Goal: Task Accomplishment & Management: Complete application form

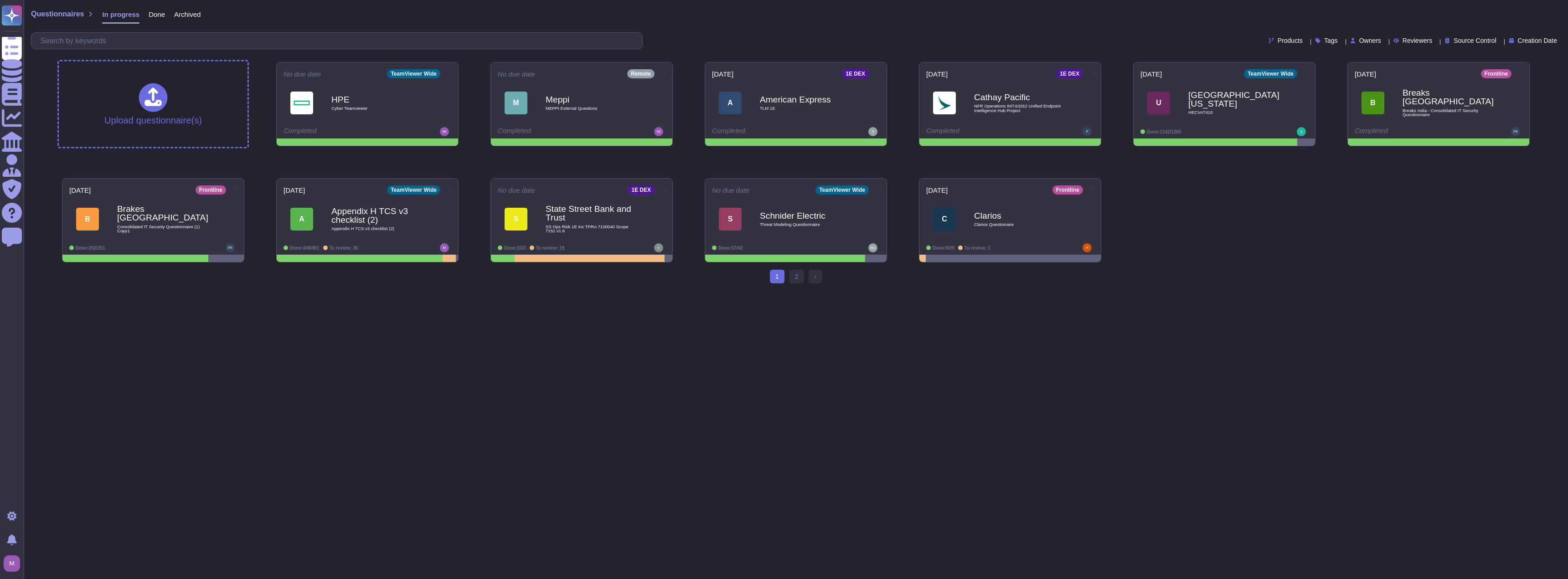
click at [174, 97] on div "Upload questionnaire(s)" at bounding box center [153, 105] width 188 height 86
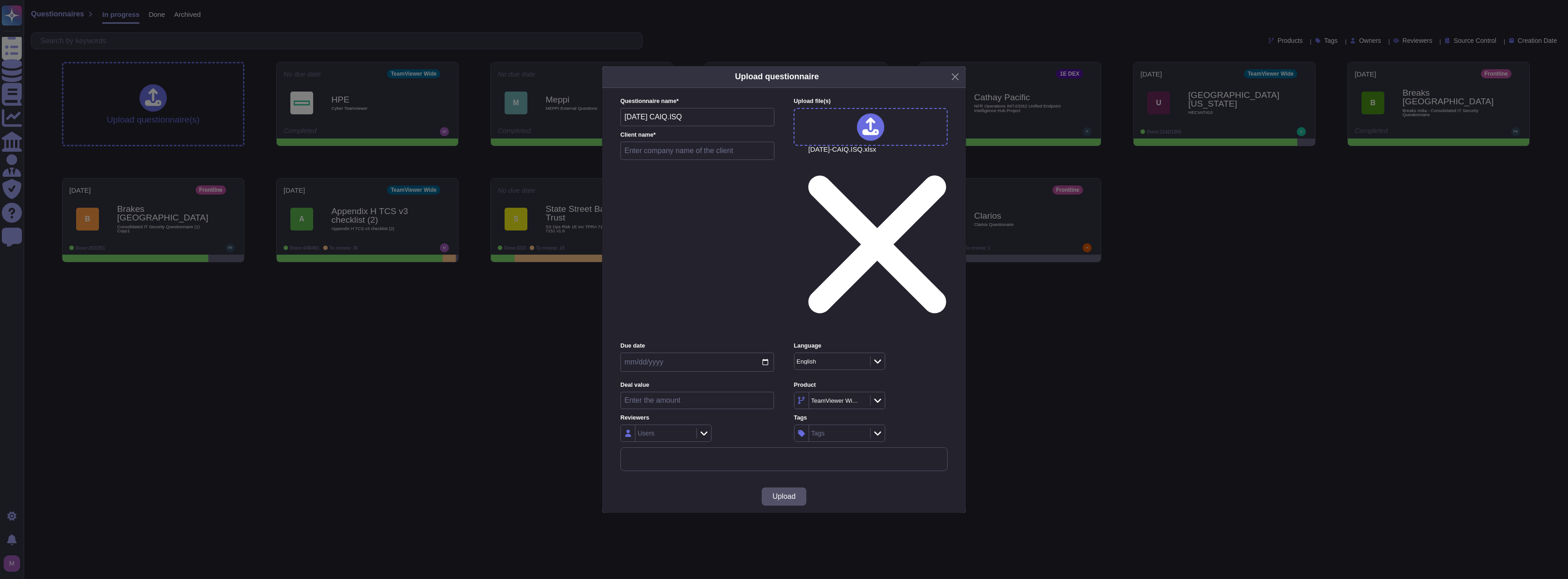
click at [853, 425] on div "Tags" at bounding box center [838, 433] width 59 height 17
click at [915, 381] on div "Product TeamViewer Wide" at bounding box center [871, 395] width 154 height 28
click at [843, 397] on div "TeamViewer Wide" at bounding box center [834, 400] width 47 height 6
click at [837, 360] on div "Remote" at bounding box center [852, 364] width 106 height 21
drag, startPoint x: 683, startPoint y: 203, endPoint x: 576, endPoint y: 200, distance: 107.0
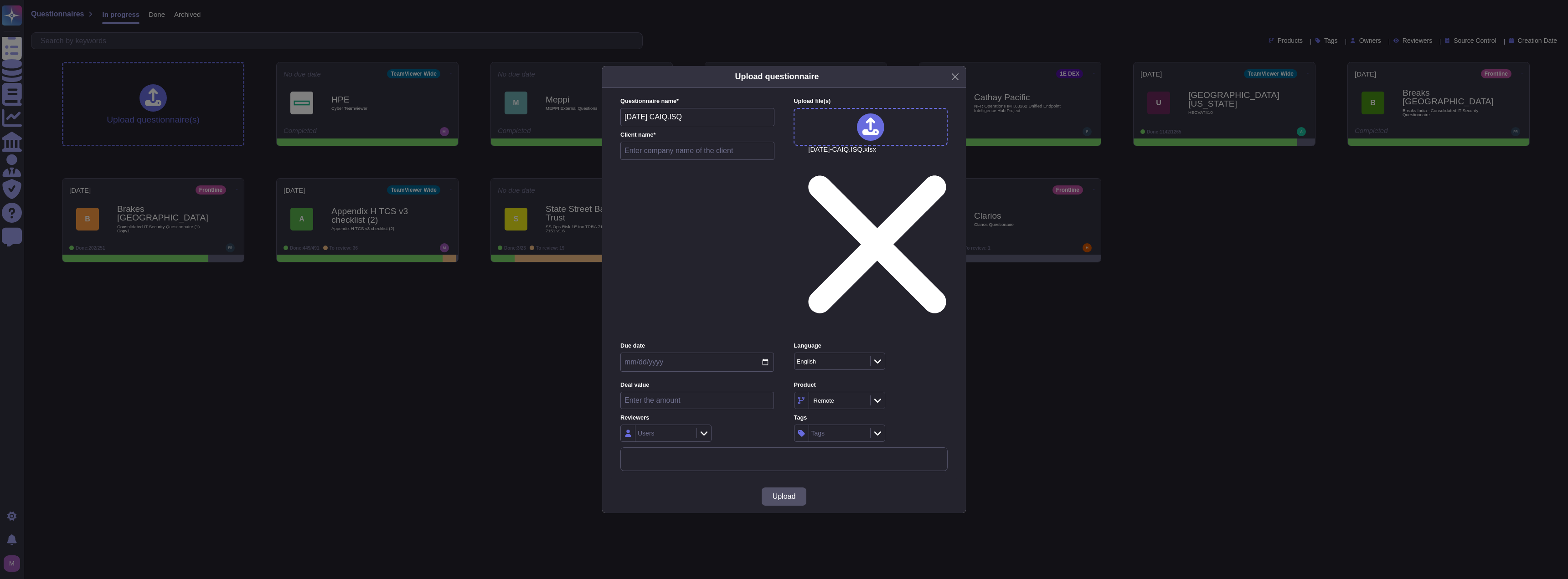
click at [576, 200] on div "Upload questionnaire Questionnaire name * [DATE] CAIQ.ISQ Client name * Upload …" at bounding box center [784, 289] width 1568 height 579
click at [715, 160] on input "text" at bounding box center [697, 151] width 154 height 18
paste input "[DATE] CAIQ.ISQ"
type input "[DATE] CAIQ.ISQ"
click at [701, 353] on input "date" at bounding box center [697, 362] width 154 height 19
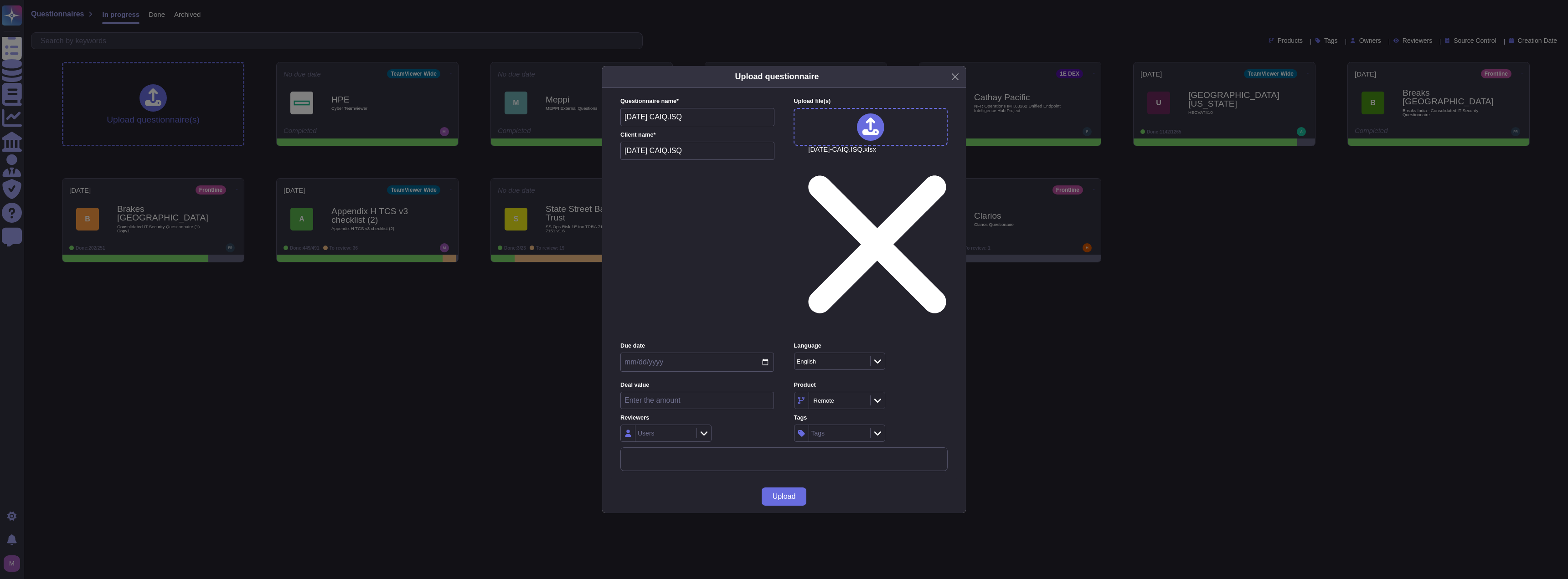
click at [764, 353] on input "date" at bounding box center [697, 362] width 154 height 19
type input "[DATE]"
click at [913, 342] on div "Language English" at bounding box center [871, 359] width 154 height 35
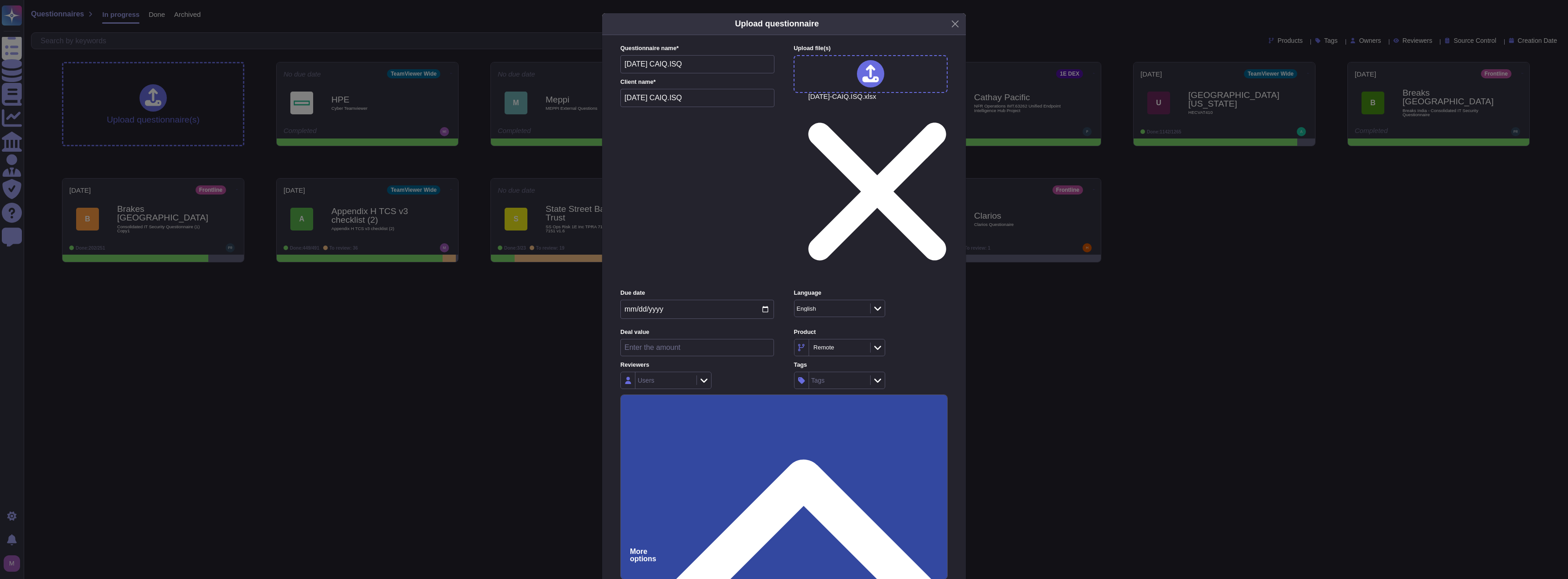
click at [0, 0] on input "Use this questionnaire as a source of suggestions" at bounding box center [0, 0] width 0 height 0
click at [0, 0] on input "Force auto-attach documents" at bounding box center [0, 0] width 0 height 0
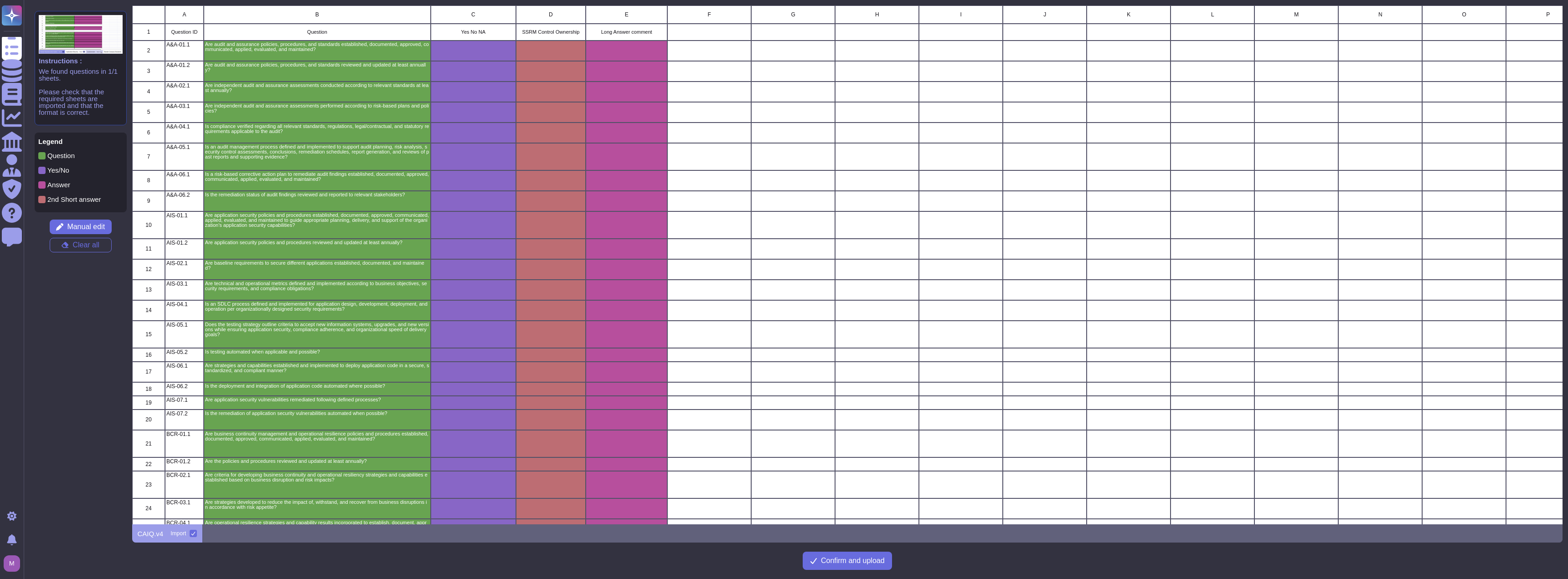
scroll to position [512, 1424]
click at [89, 227] on span "Manual edit" at bounding box center [86, 227] width 38 height 7
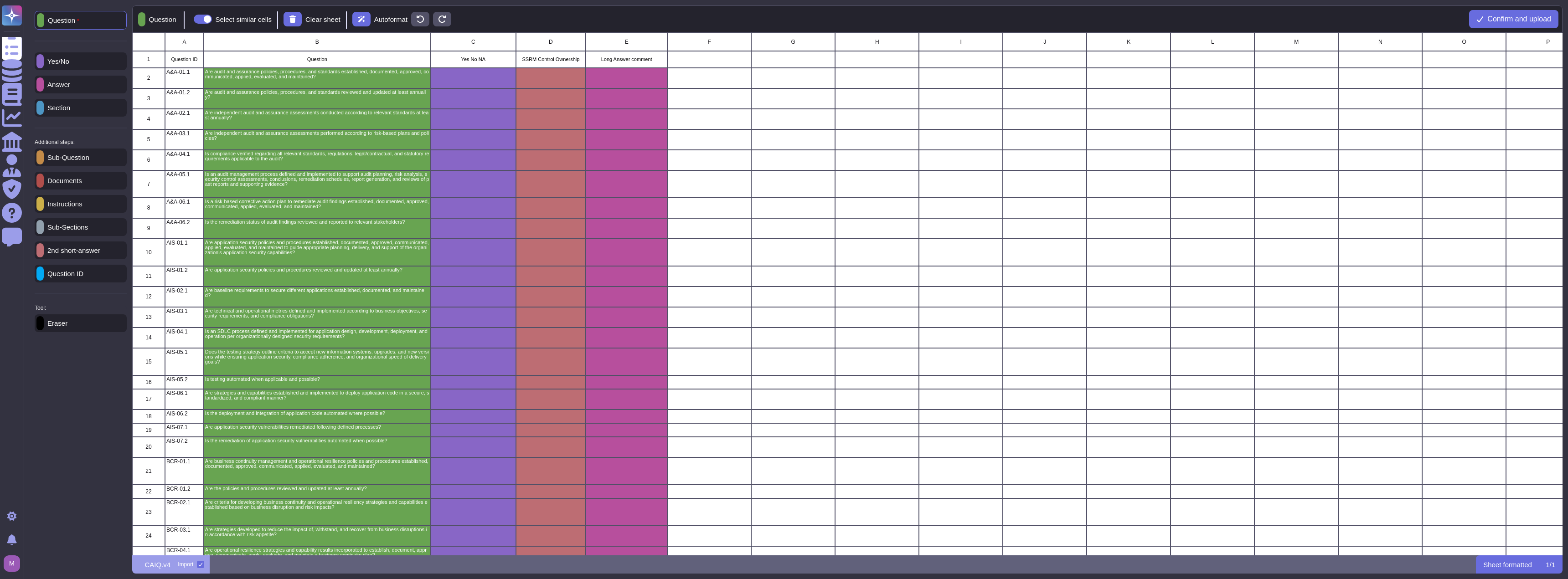
scroll to position [515, 1424]
click at [85, 320] on div "Eraser" at bounding box center [81, 323] width 92 height 18
click at [289, 22] on icon at bounding box center [285, 19] width 6 height 8
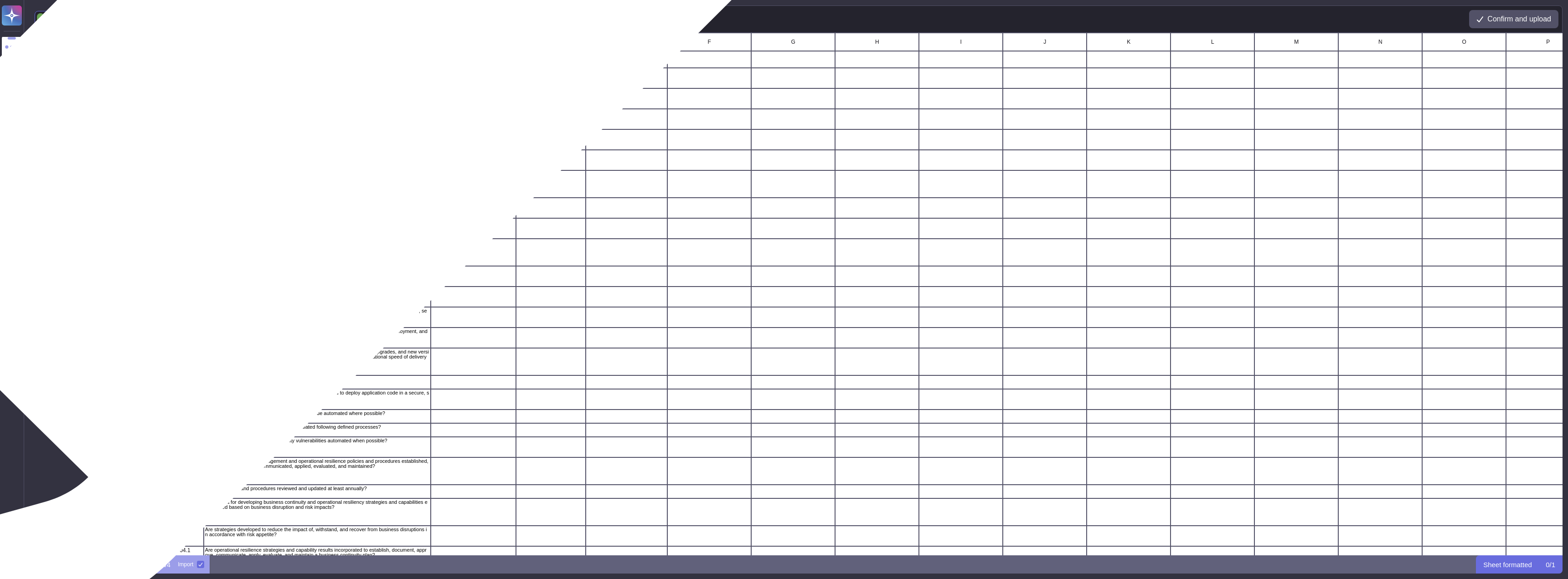
click at [313, 83] on div "Are audit and assurance policies, procedures, and standards established, docume…" at bounding box center [316, 78] width 227 height 21
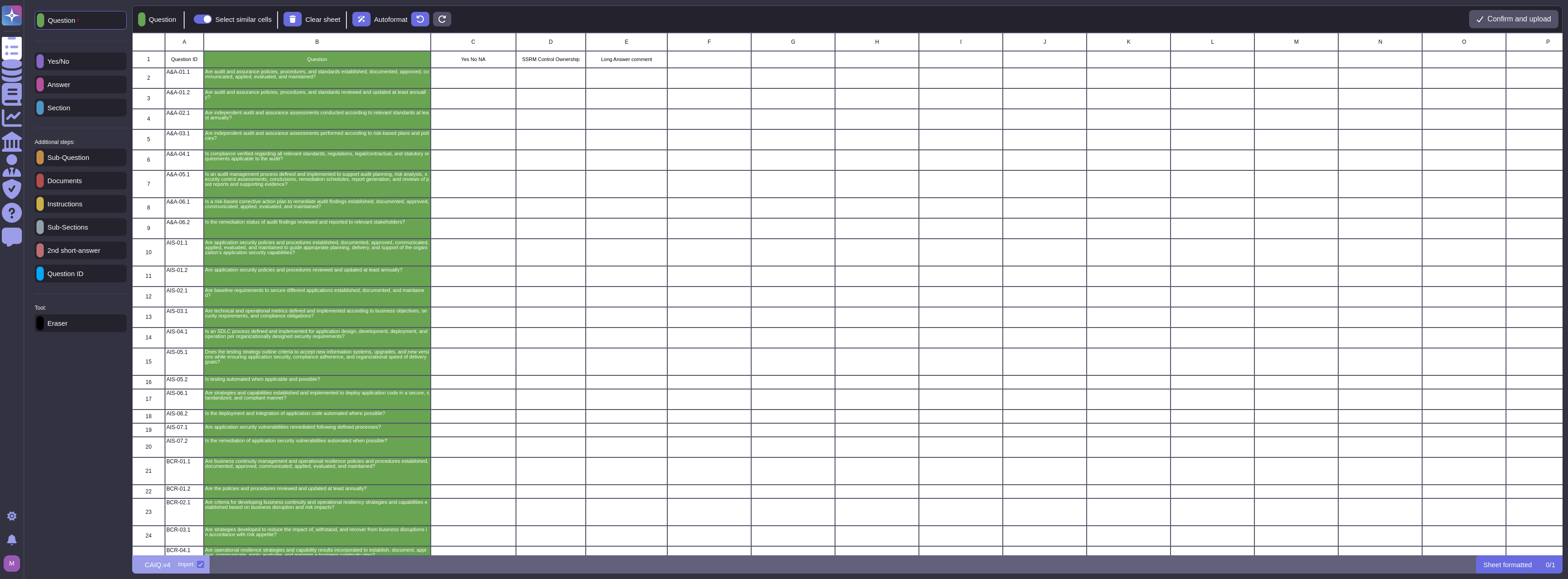
click at [82, 67] on div "Yes/No" at bounding box center [81, 61] width 92 height 18
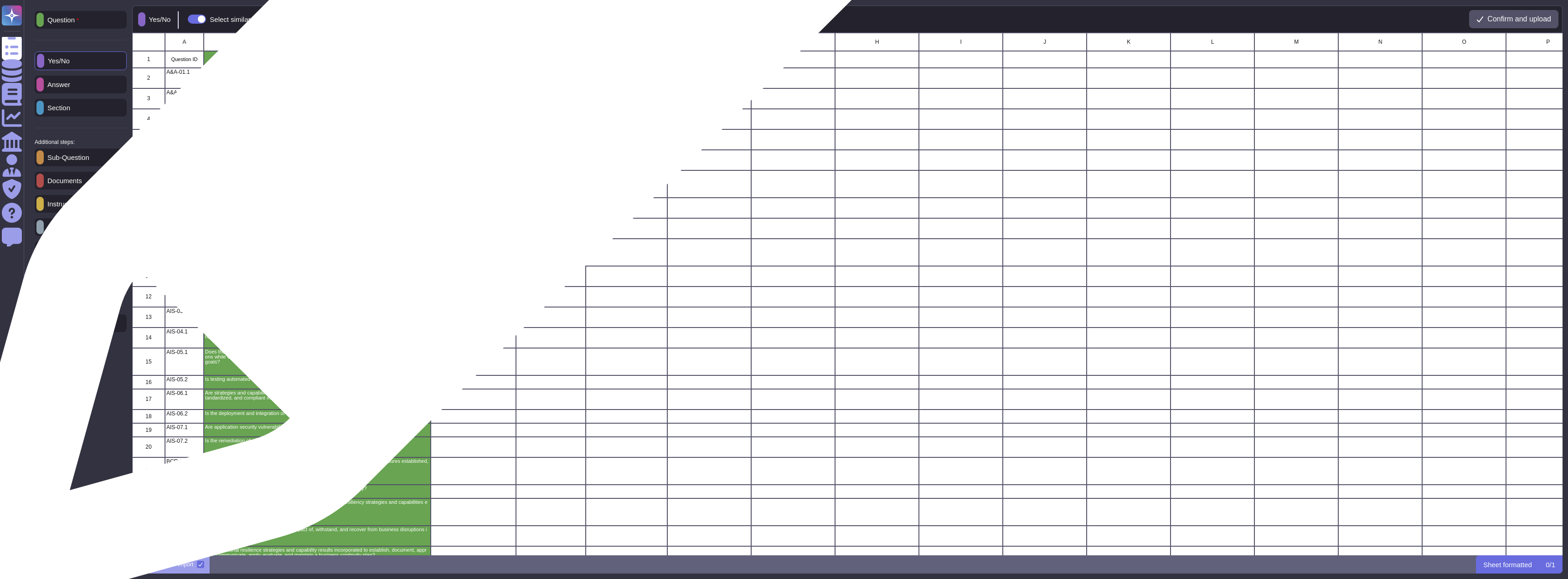
click at [483, 78] on div "grid" at bounding box center [472, 78] width 85 height 21
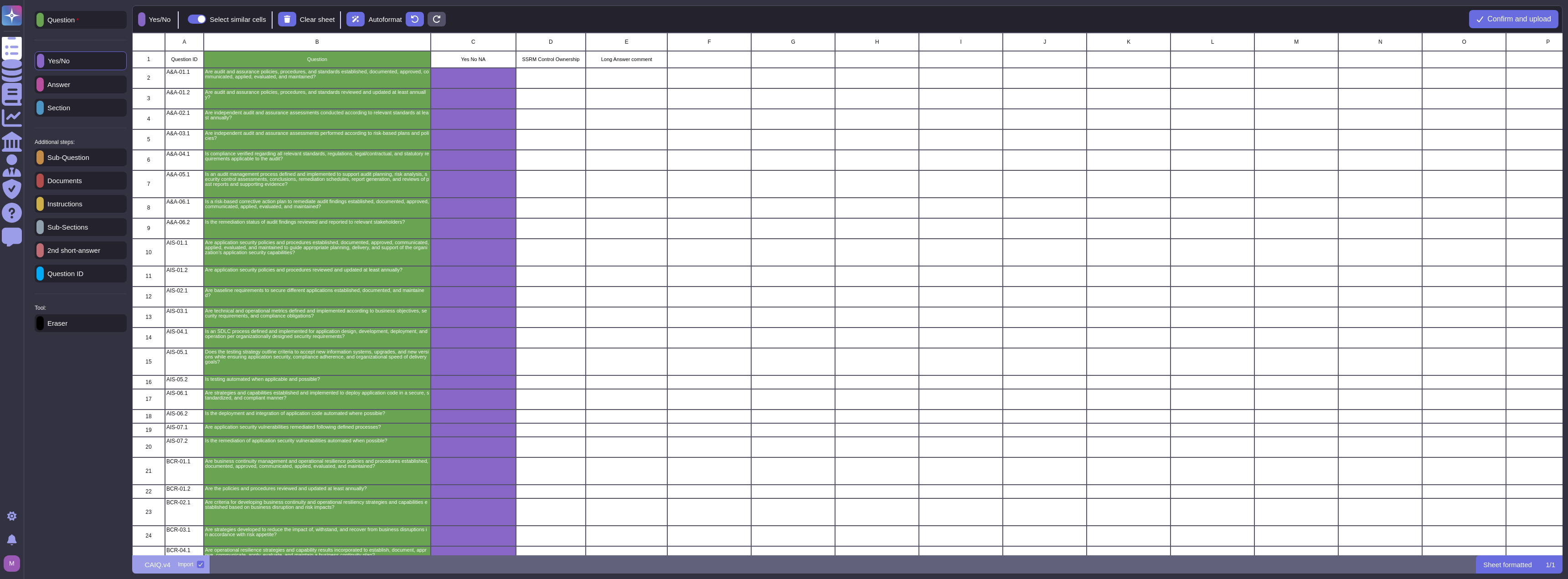
click at [84, 254] on p "2nd short-answer" at bounding box center [72, 250] width 56 height 7
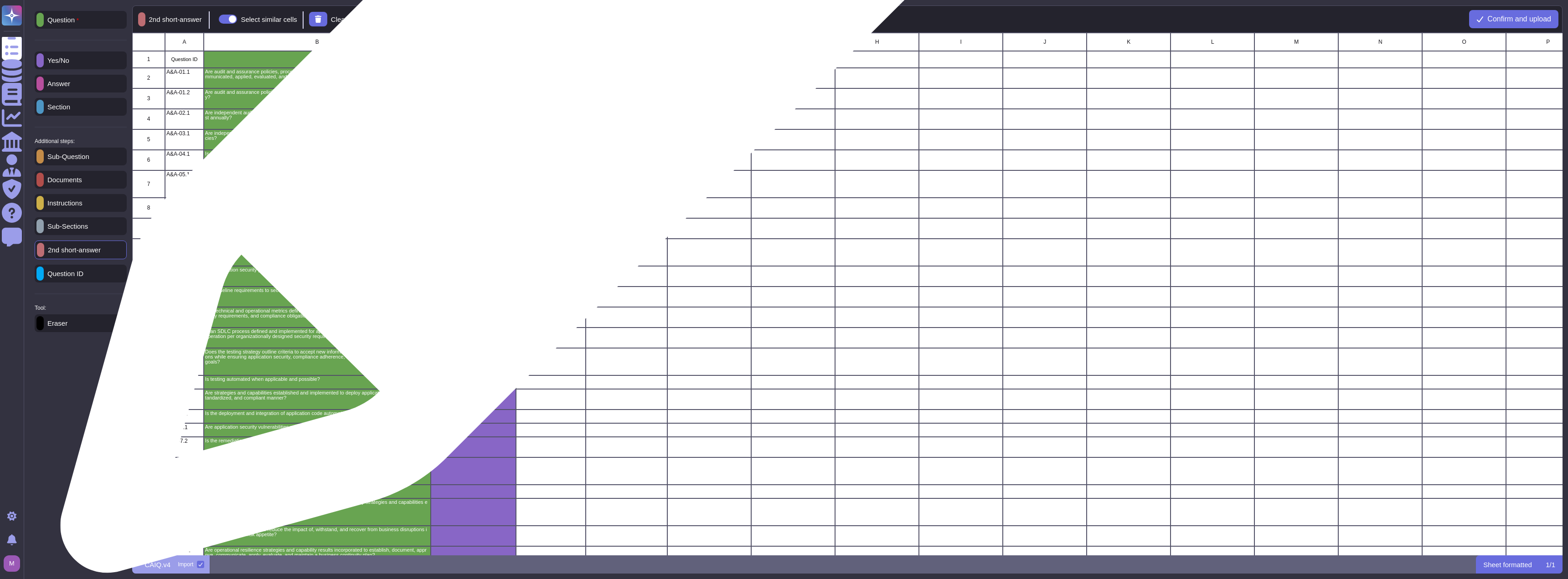
click at [558, 75] on div "grid" at bounding box center [551, 78] width 70 height 21
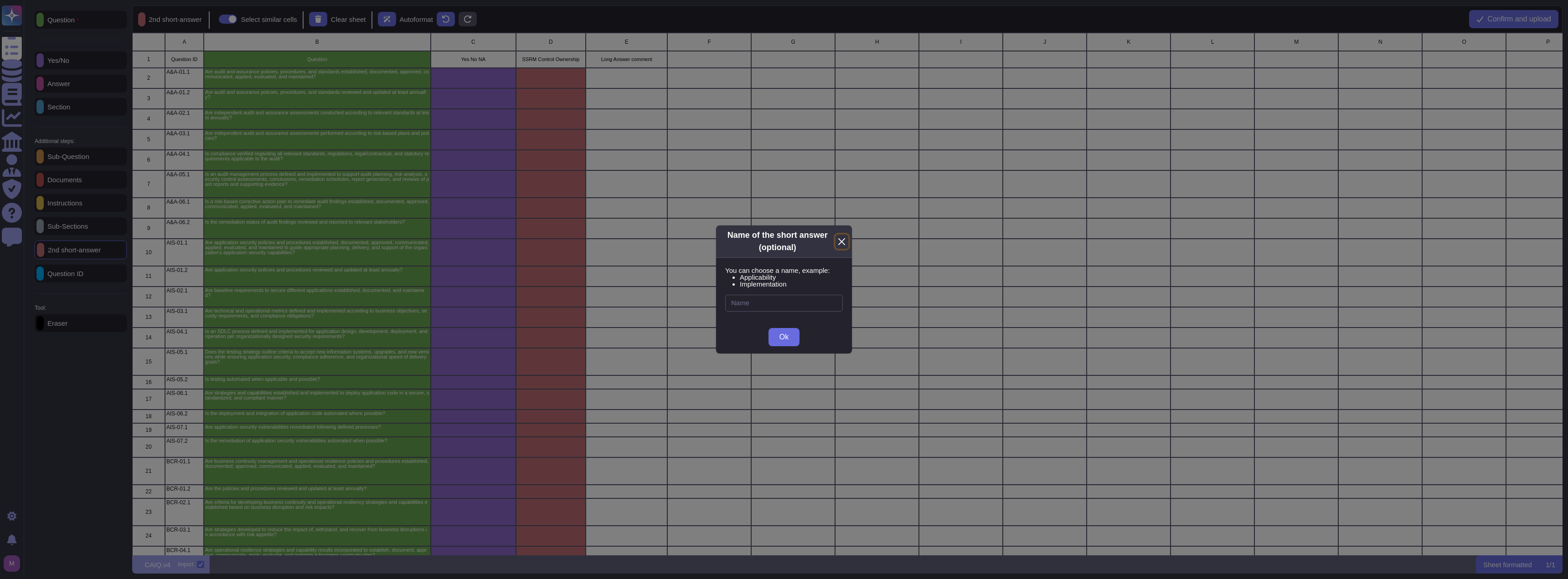
click at [838, 238] on button "Close" at bounding box center [841, 242] width 13 height 14
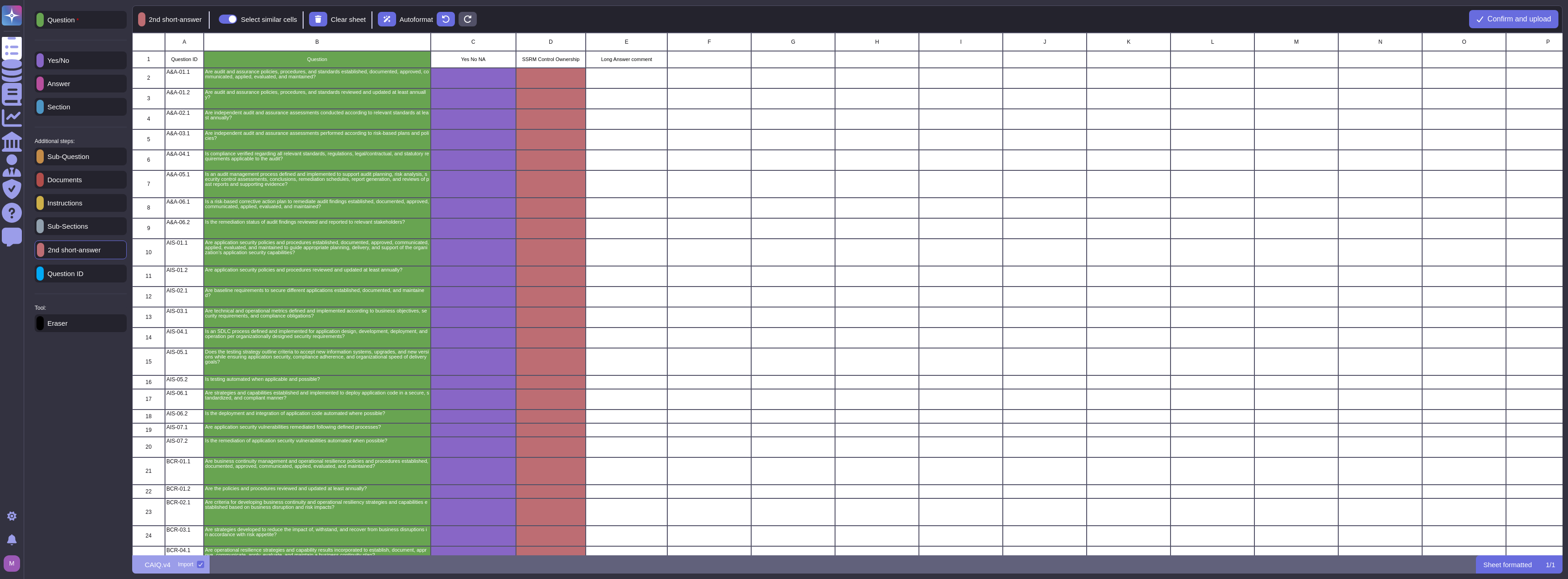
click at [65, 84] on p "Answer" at bounding box center [57, 83] width 26 height 7
click at [69, 57] on p "Yes/No" at bounding box center [57, 60] width 26 height 7
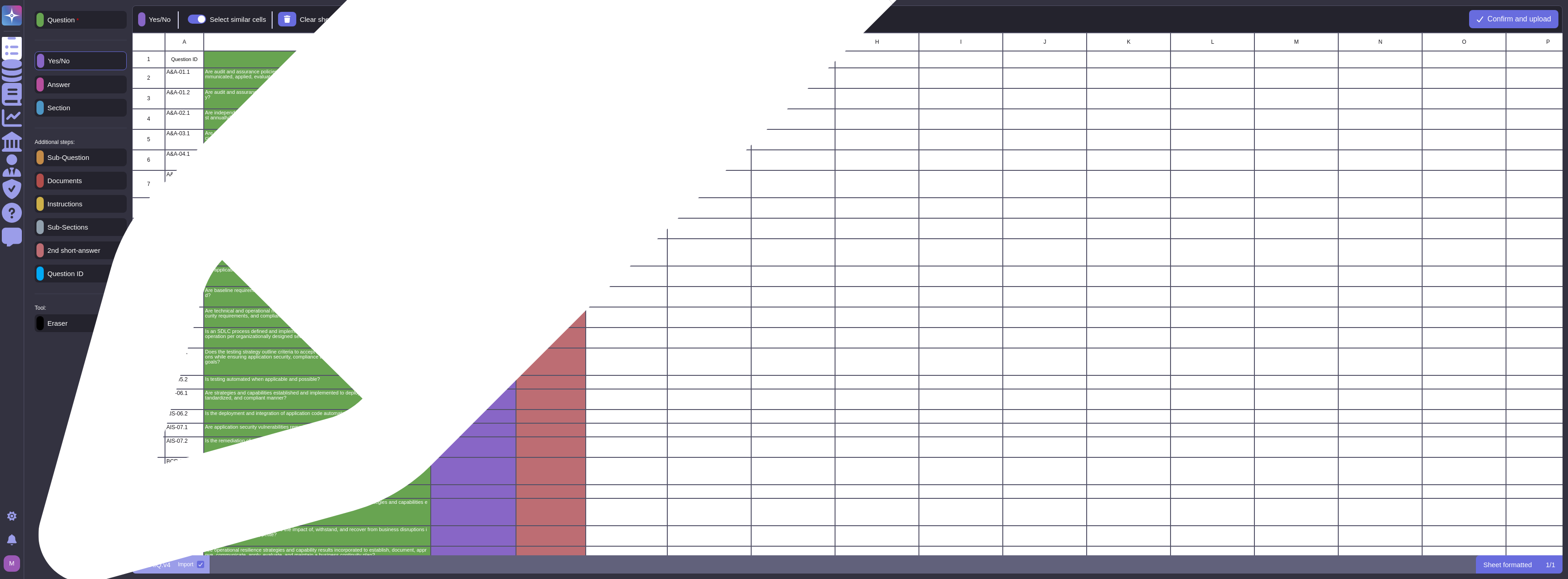
click at [544, 77] on div "grid" at bounding box center [551, 78] width 70 height 21
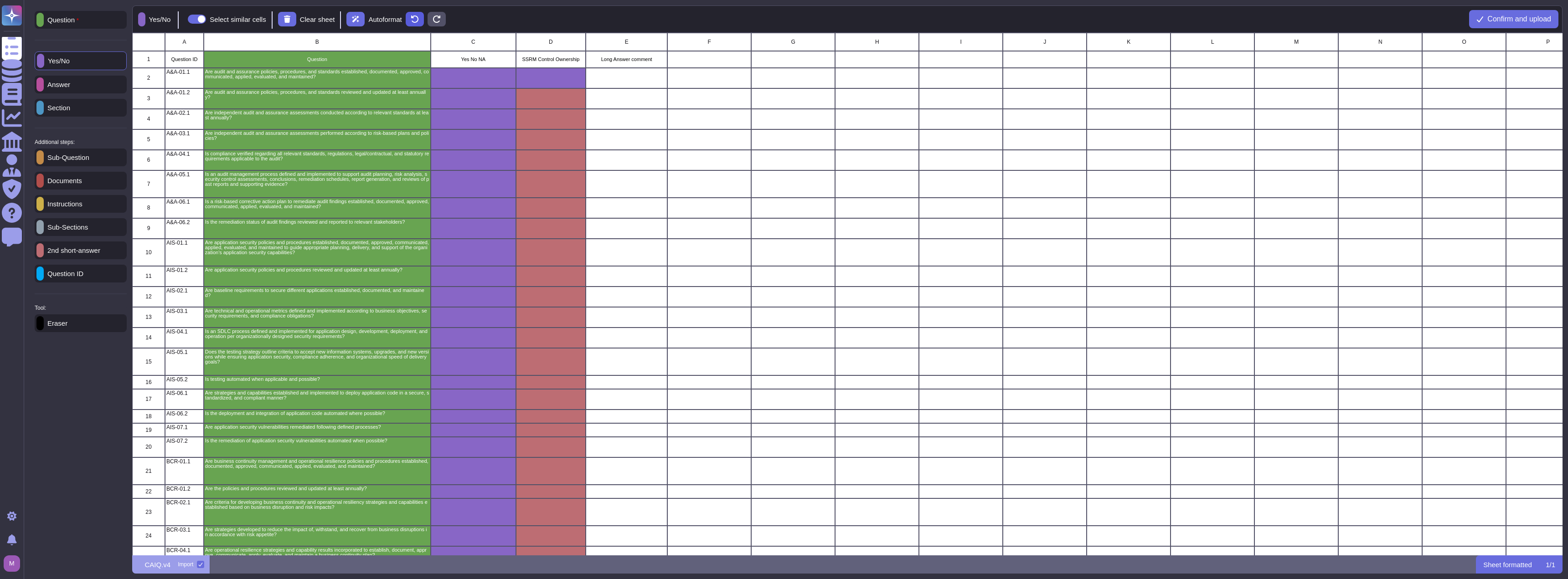
click at [424, 15] on button at bounding box center [415, 19] width 18 height 15
click at [424, 17] on button at bounding box center [415, 19] width 18 height 15
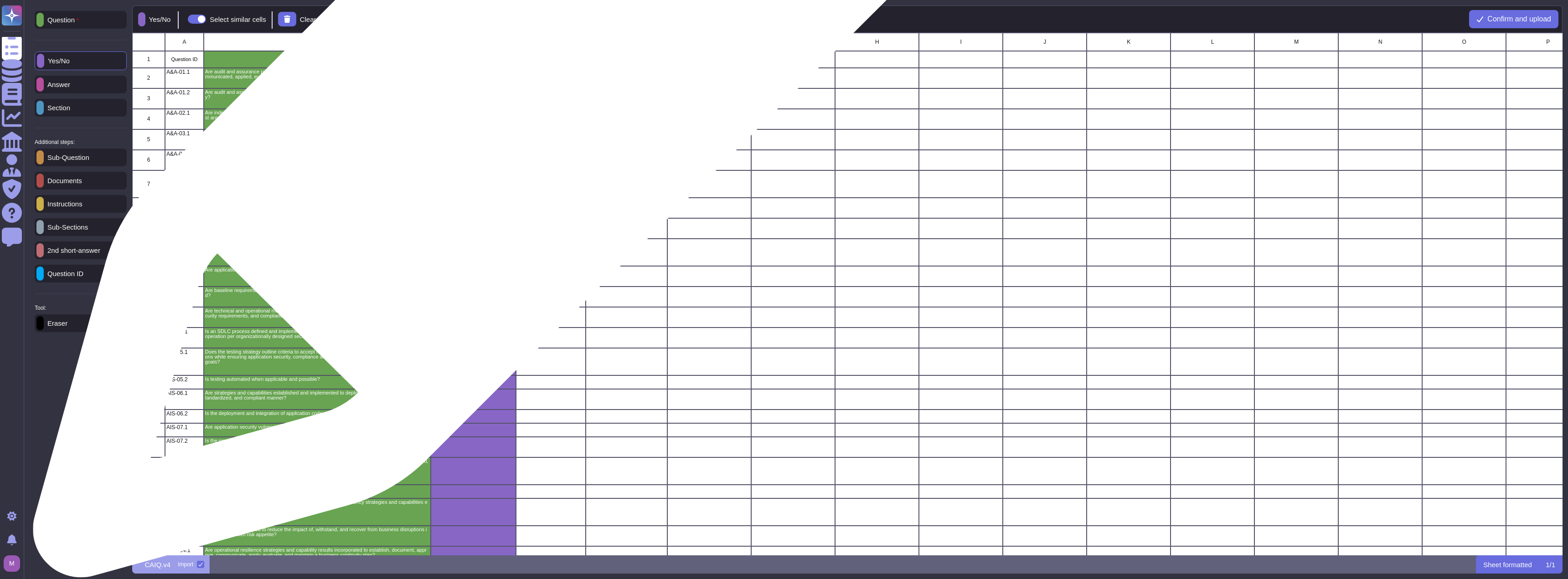
click at [540, 73] on div "grid" at bounding box center [551, 78] width 70 height 21
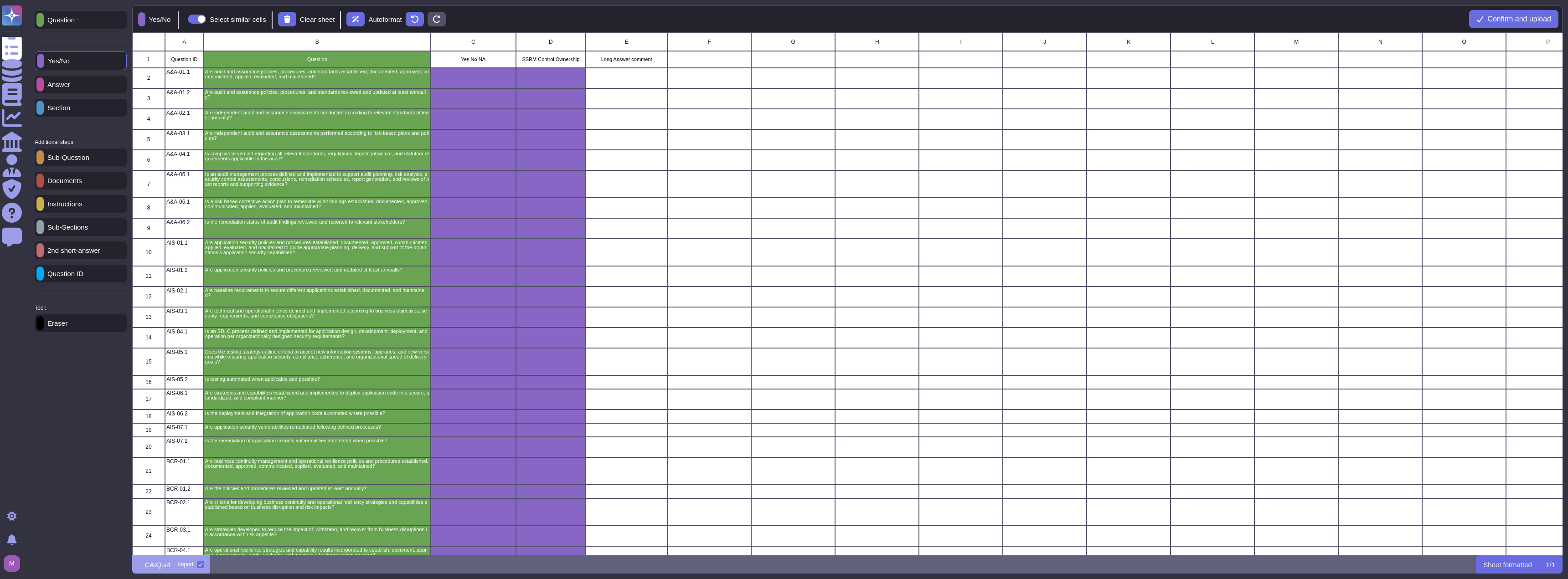
click at [89, 78] on div "Answer" at bounding box center [81, 84] width 92 height 18
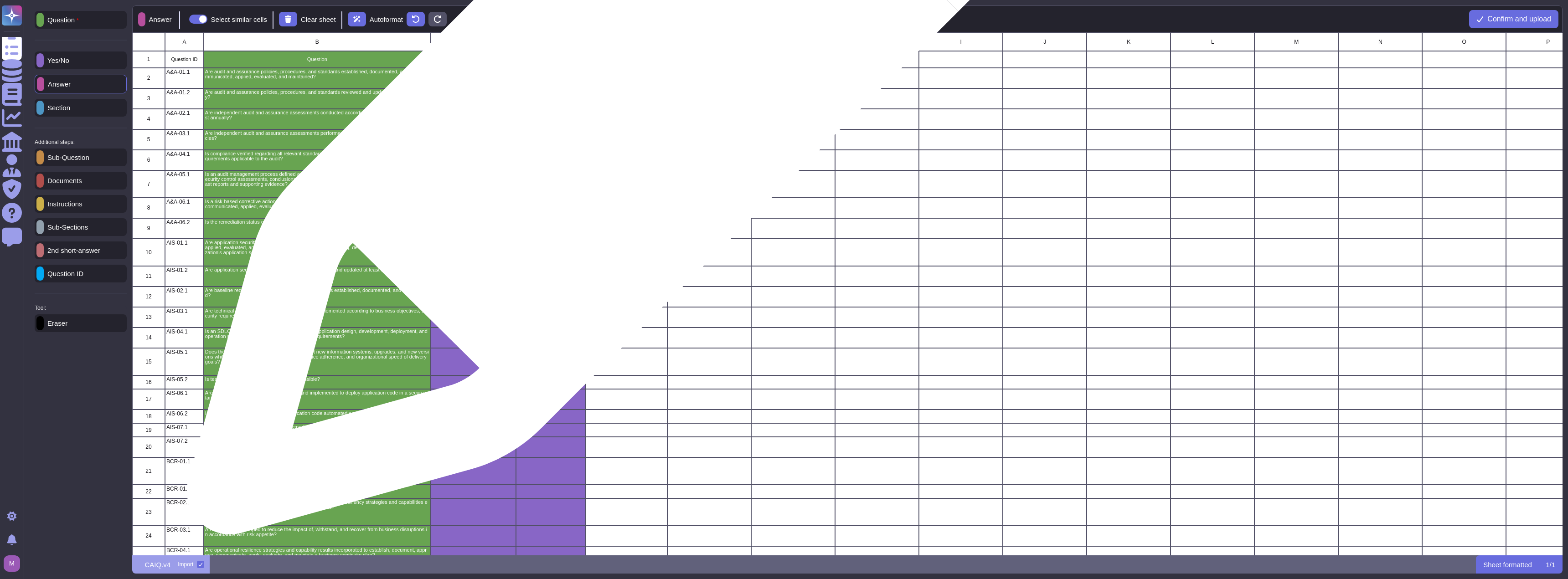
click at [644, 79] on div "grid" at bounding box center [626, 78] width 81 height 21
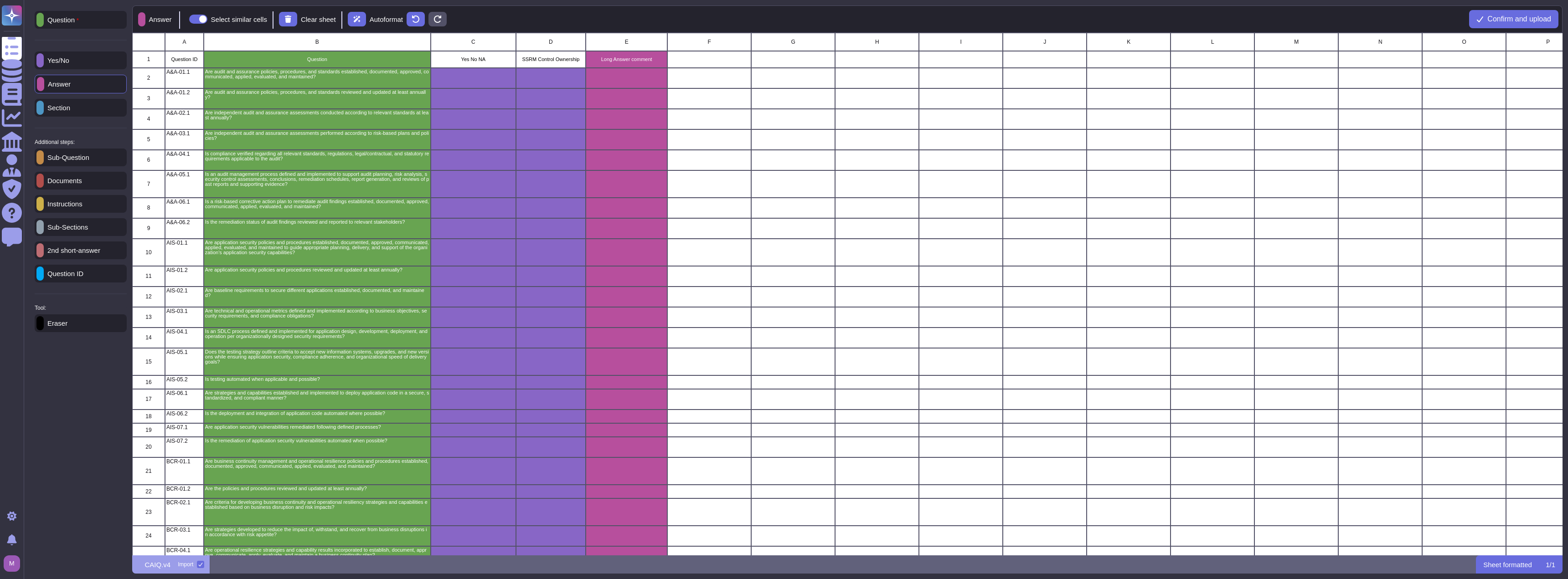
click at [1496, 8] on div "Answer Select similar cells Clear sheet Autoformat Confirm and upload" at bounding box center [847, 19] width 1430 height 28
click at [1495, 13] on button "Confirm and upload" at bounding box center [1514, 19] width 89 height 18
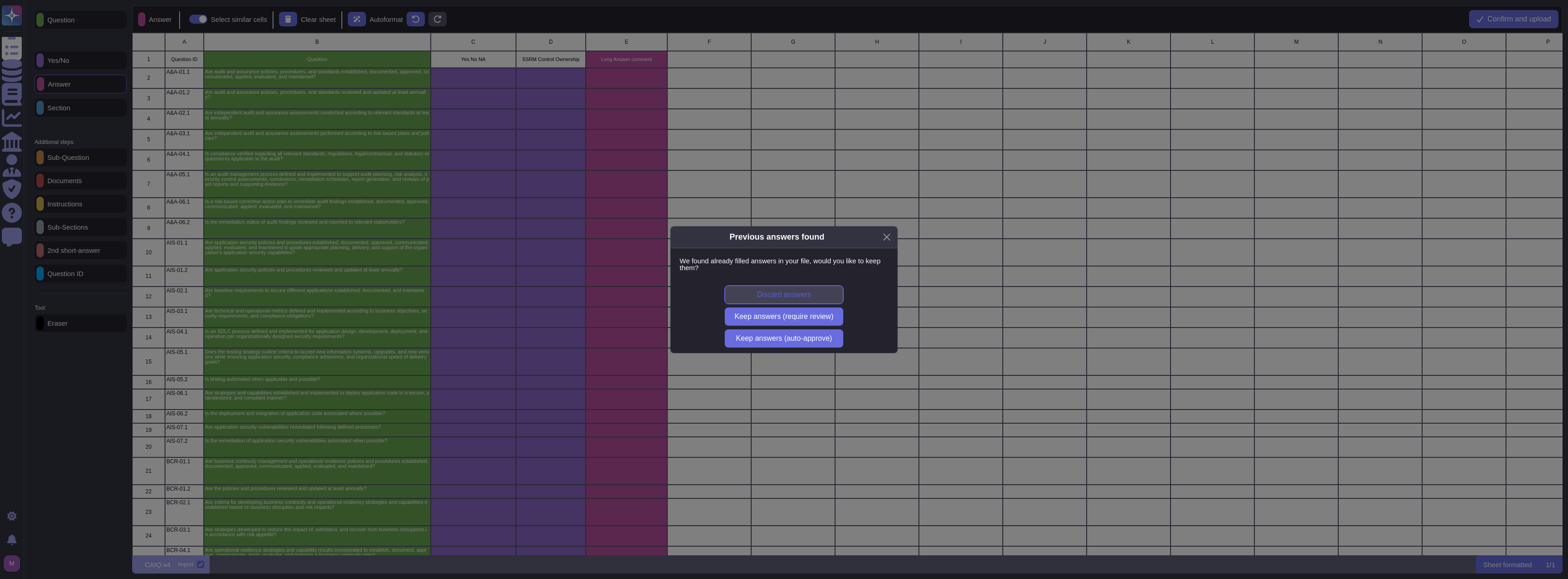
click at [784, 297] on span "Discard answers" at bounding box center [784, 295] width 54 height 7
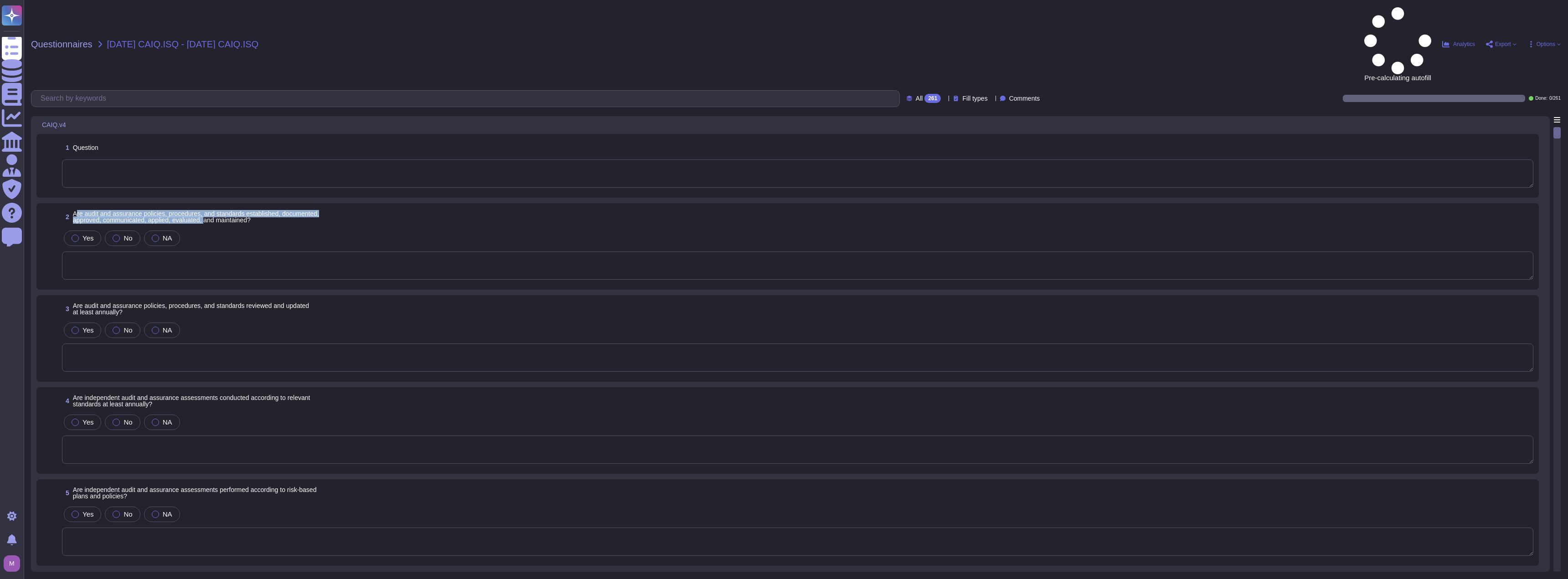
drag, startPoint x: 78, startPoint y: 151, endPoint x: 208, endPoint y: 157, distance: 130.1
click at [208, 210] on span "Are audit and assurance policies, procedures, and standards established, docume…" at bounding box center [196, 216] width 246 height 13
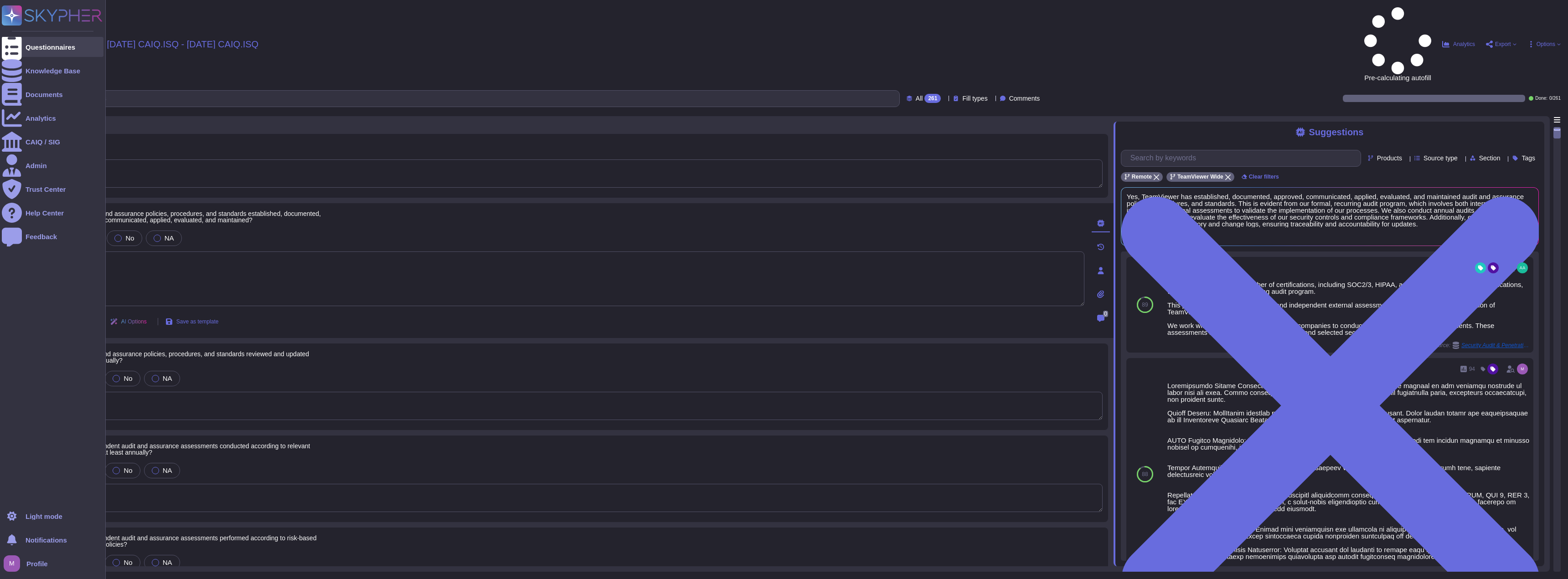
click at [21, 48] on div at bounding box center [12, 46] width 20 height 20
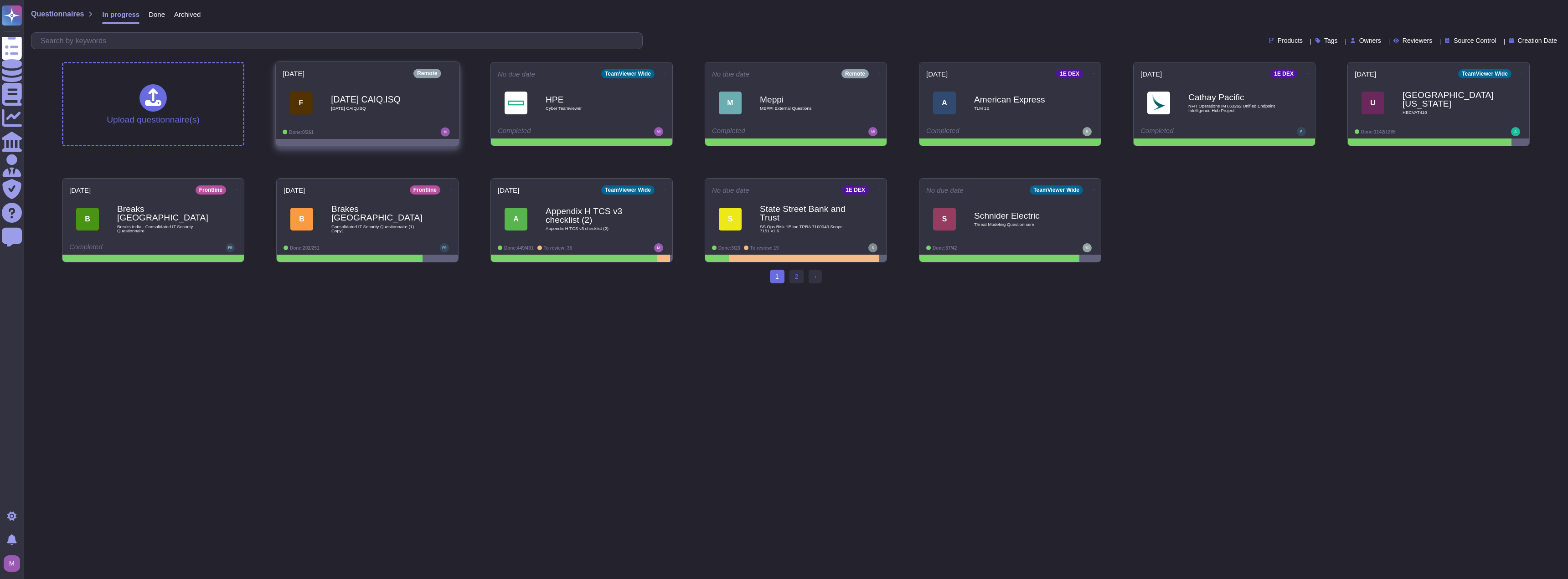
click at [451, 72] on icon at bounding box center [452, 73] width 2 height 2
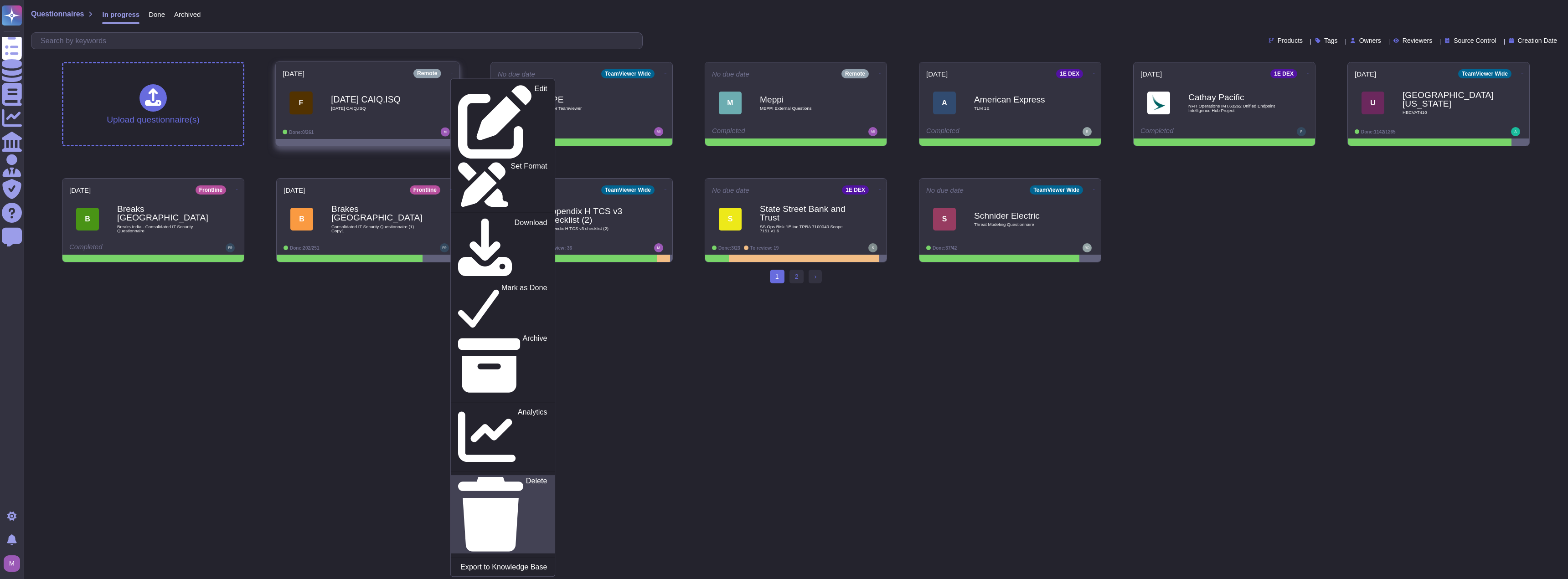
click at [526, 478] on p "Delete" at bounding box center [537, 514] width 21 height 74
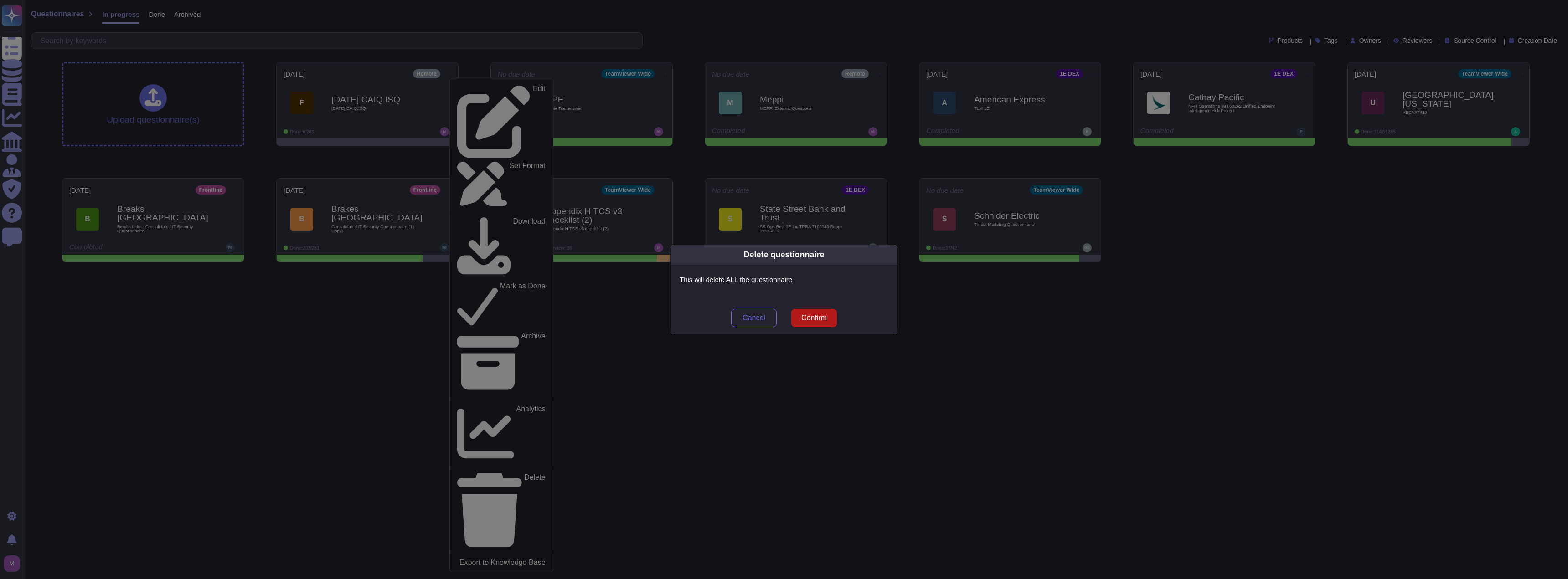
click at [806, 320] on span "Confirm" at bounding box center [814, 318] width 26 height 7
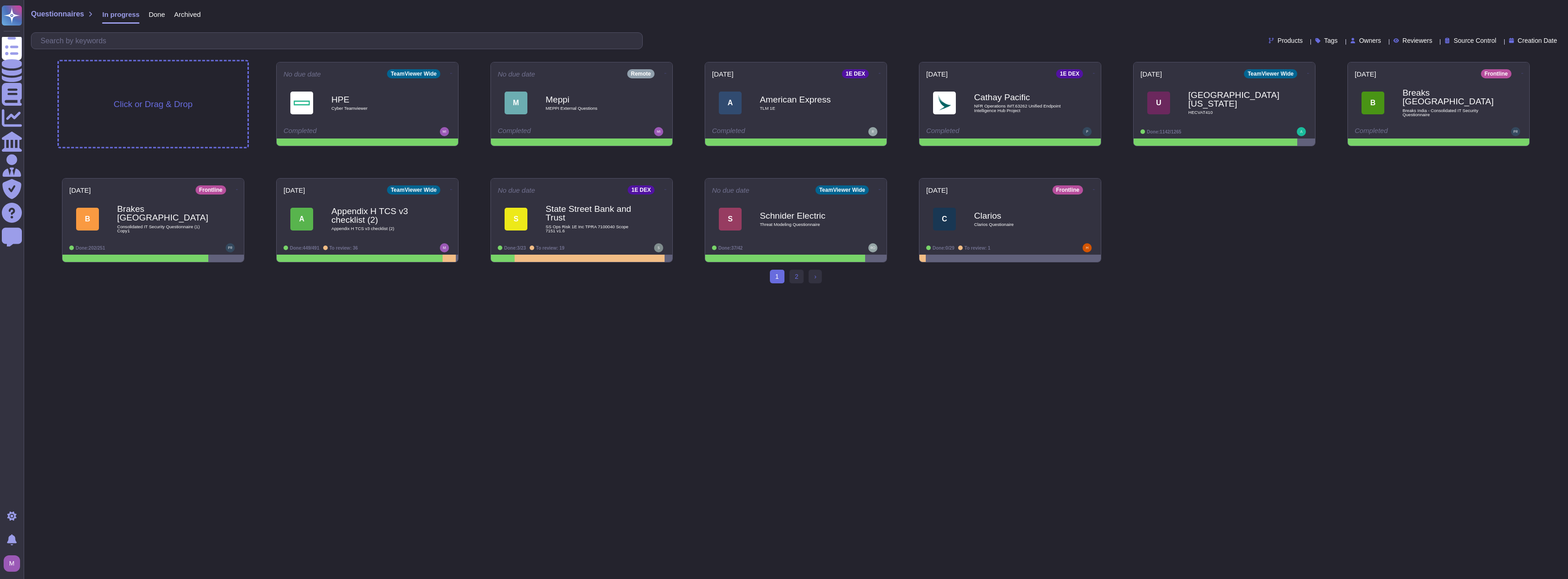
click at [167, 112] on div "Click or Drag & Drop" at bounding box center [153, 105] width 188 height 86
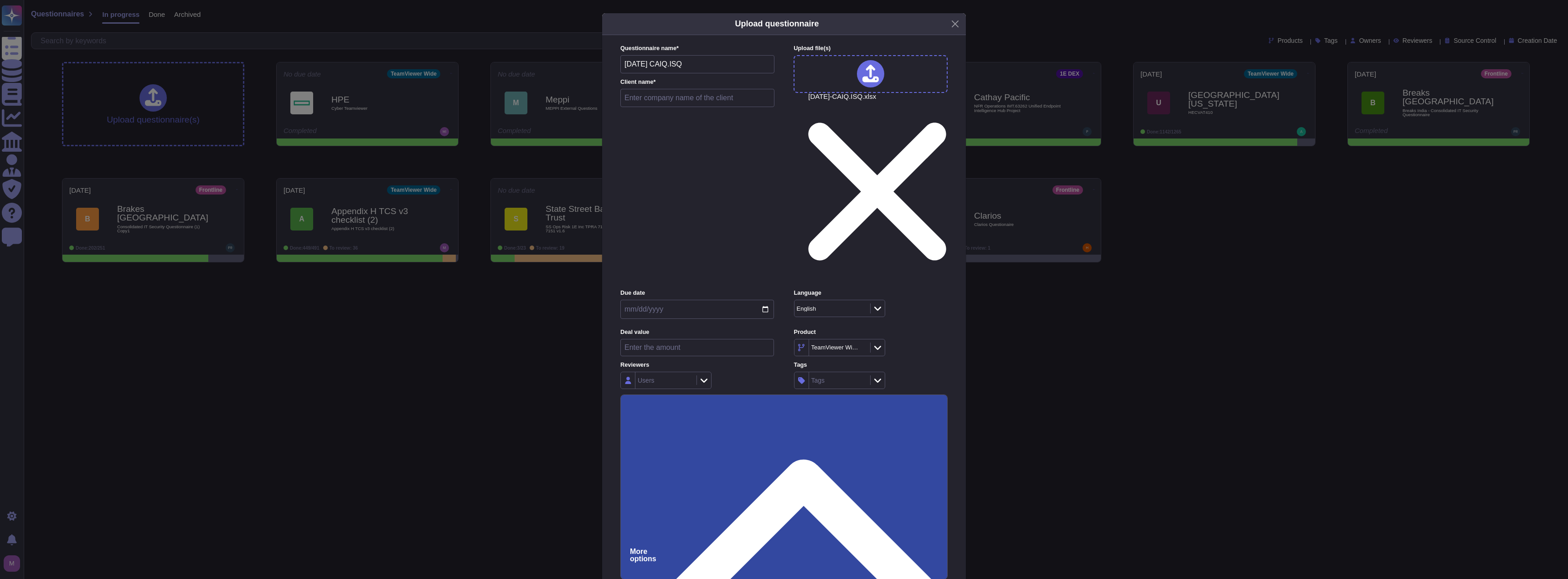
click at [948, 35] on div "Upload questionnaire" at bounding box center [784, 24] width 363 height 22
click at [956, 31] on button "Close" at bounding box center [955, 24] width 14 height 14
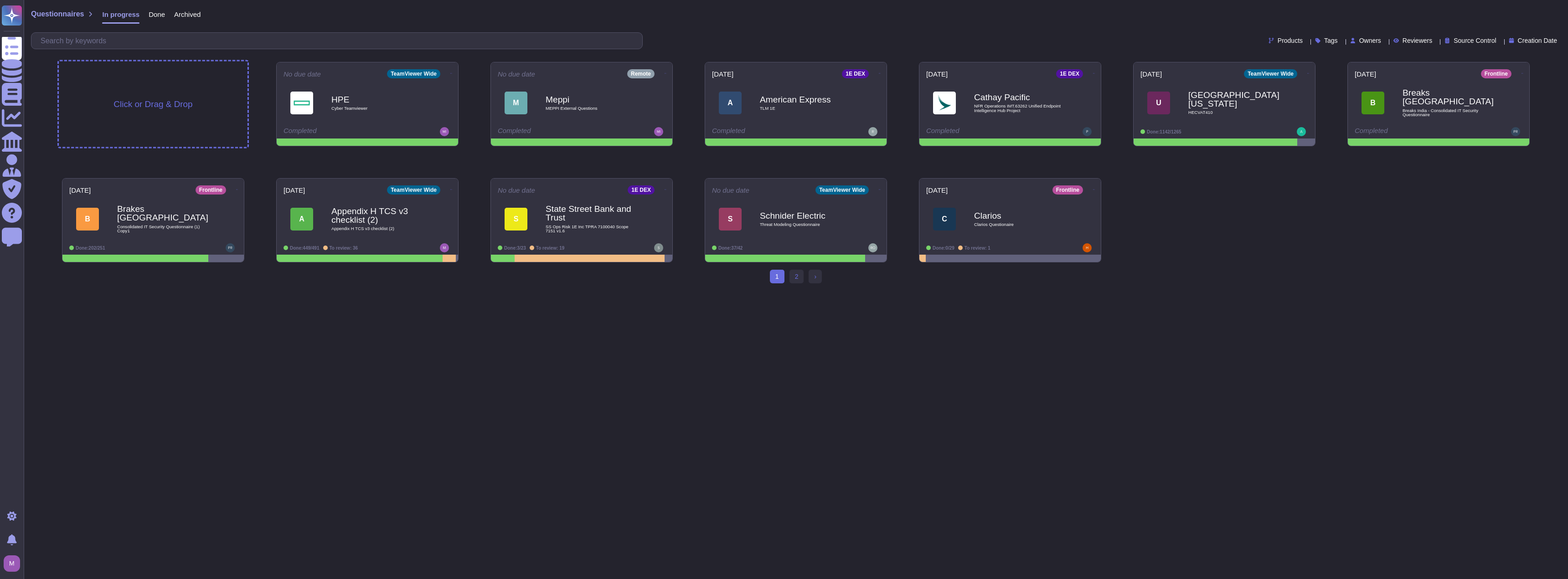
click at [171, 108] on span "Click or Drag & Drop" at bounding box center [152, 104] width 79 height 9
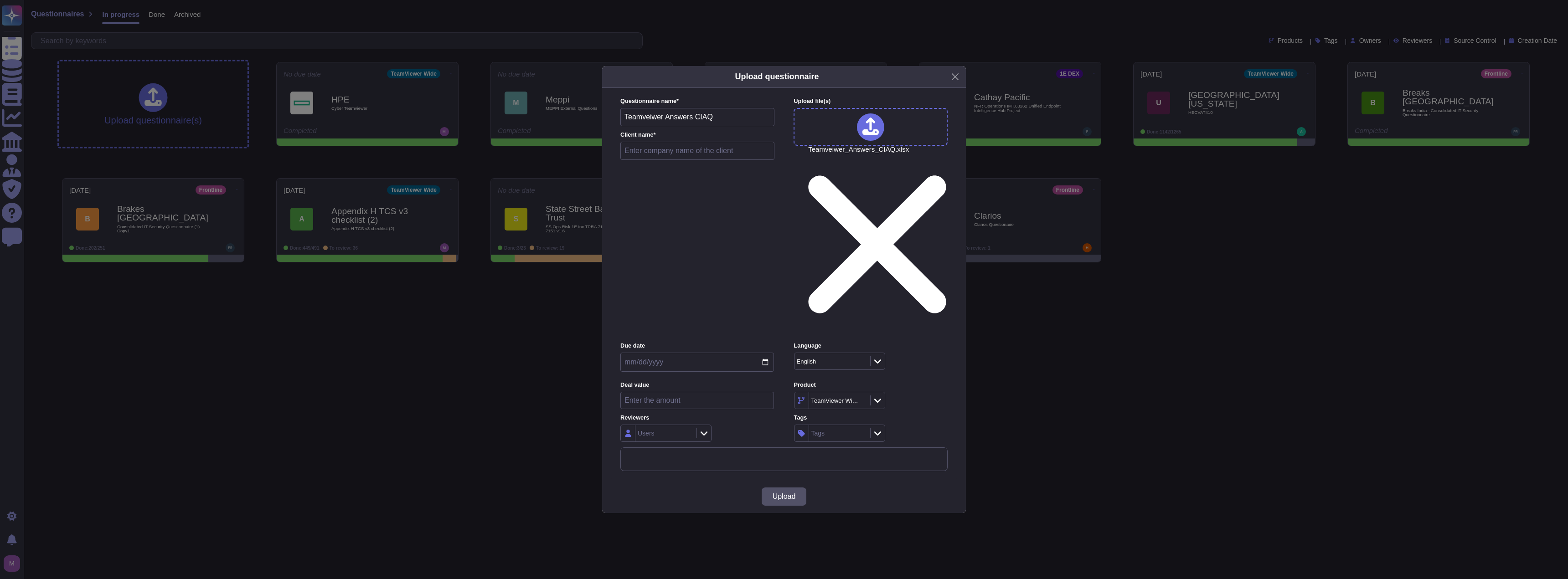
click at [689, 353] on input "date" at bounding box center [697, 362] width 154 height 19
click at [764, 353] on input "date" at bounding box center [697, 362] width 154 height 19
type input "[DATE]"
click at [711, 448] on div "More options Automatically format file when possible Automatically assign teams…" at bounding box center [784, 459] width 327 height 24
click at [883, 396] on div at bounding box center [877, 400] width 15 height 10
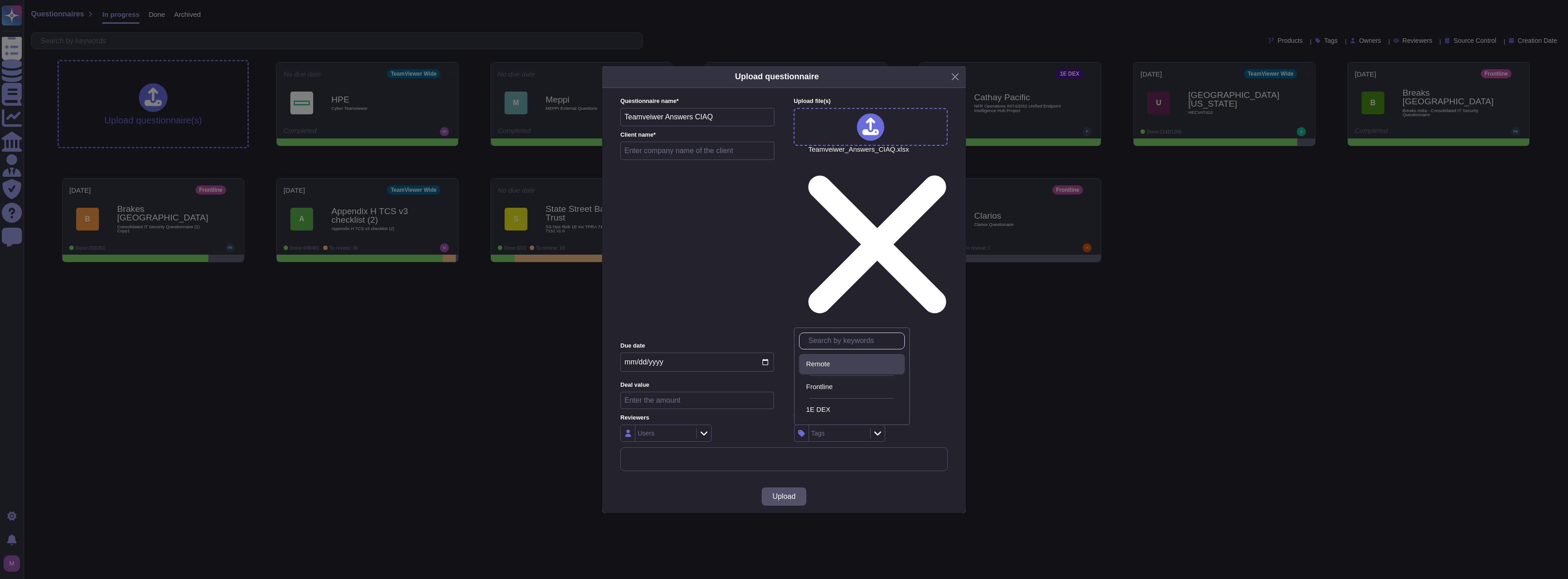
click at [849, 363] on div "Remote" at bounding box center [853, 364] width 95 height 8
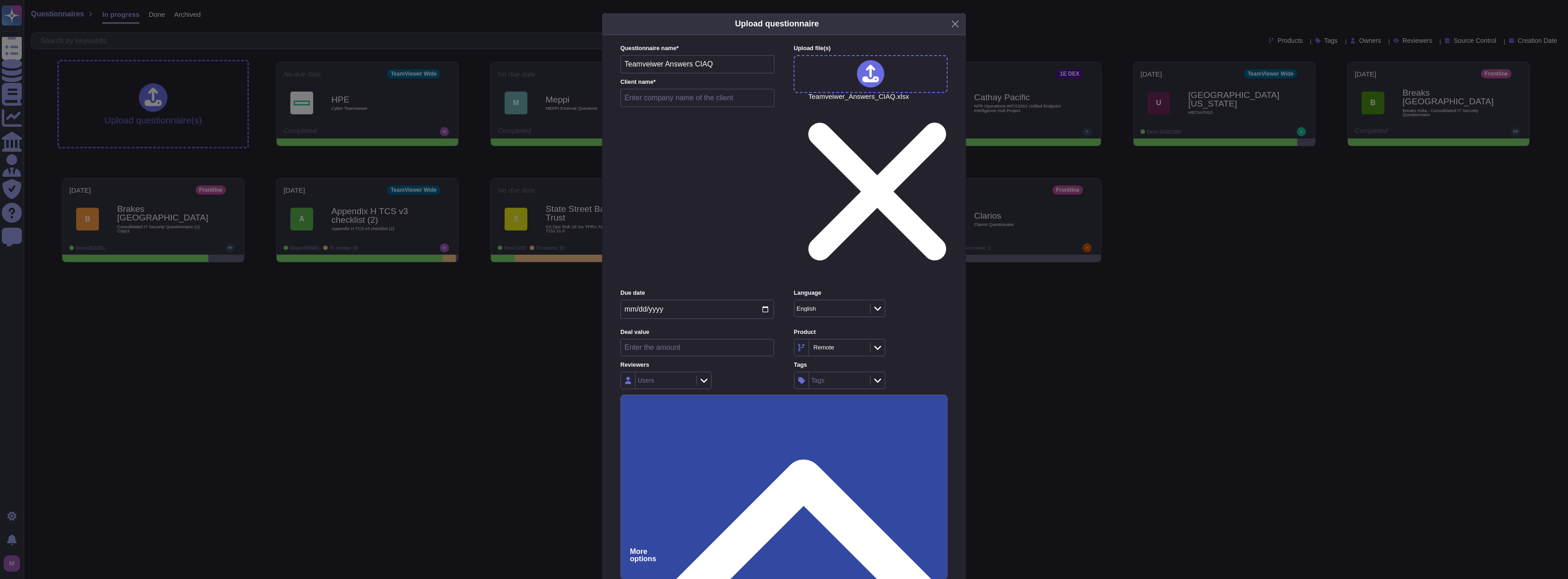
click at [0, 0] on input "Force auto-attach documents" at bounding box center [0, 0] width 0 height 0
drag, startPoint x: 671, startPoint y: 119, endPoint x: 419, endPoint y: 103, distance: 252.5
click at [419, 103] on div "Upload questionnaire Questionnaire name * Teamveiwer Answers CIAQ Client name *…" at bounding box center [784, 289] width 1568 height 579
click at [628, 107] on input "text" at bounding box center [697, 98] width 154 height 18
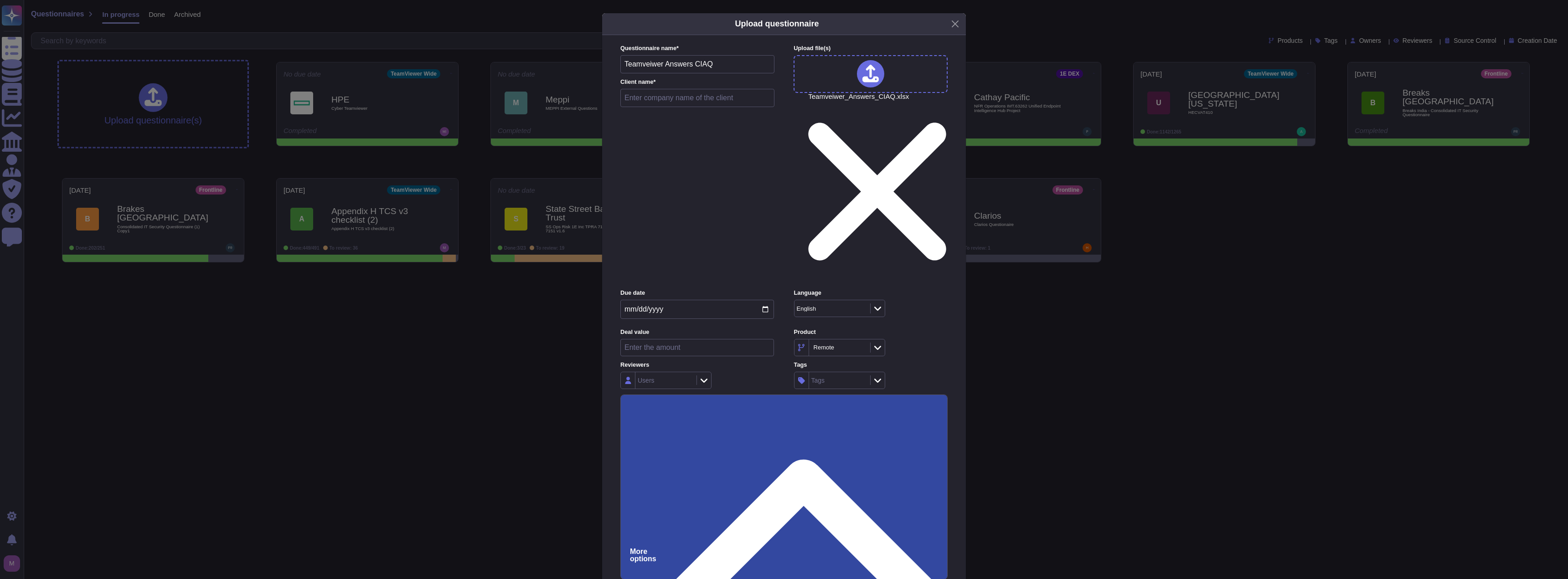
paste input "Teamveiwer Answers CIAQ"
type input "Teamveiwer Answers CIAQ"
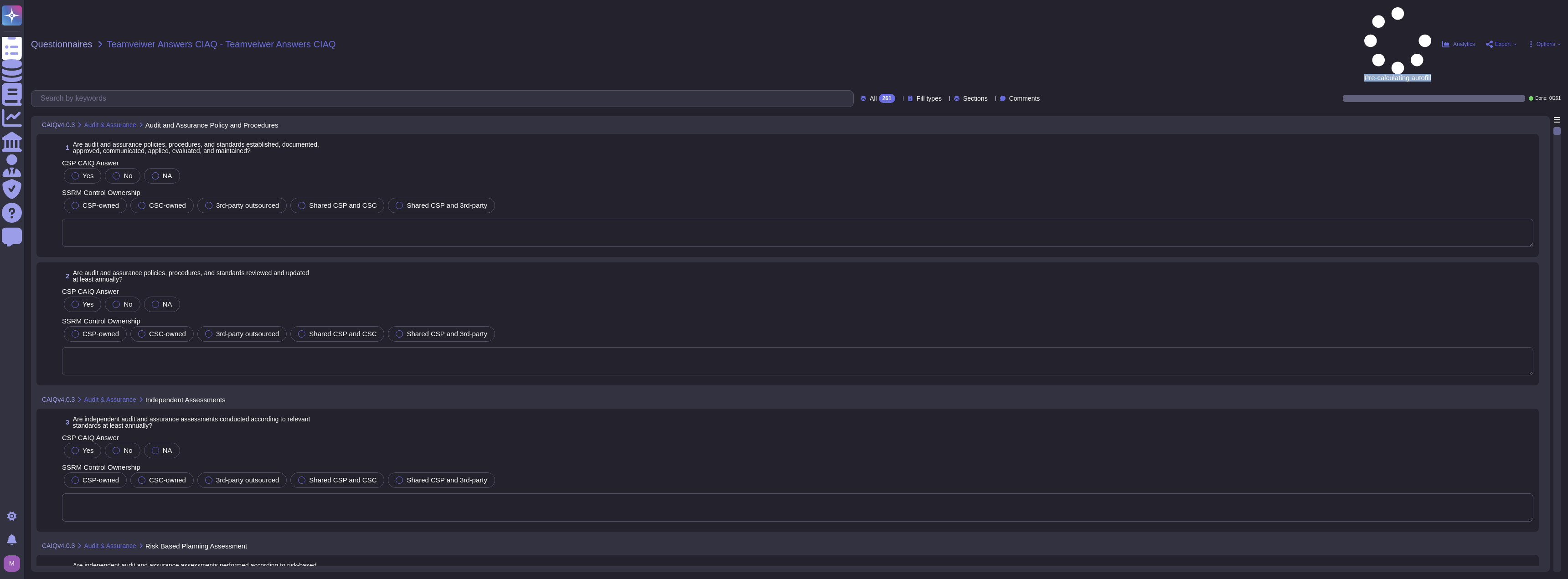
drag, startPoint x: 1345, startPoint y: 11, endPoint x: 1432, endPoint y: 13, distance: 87.0
click at [1432, 13] on div "Pre-calculating autofill Analytics Export Options" at bounding box center [1255, 44] width 609 height 74
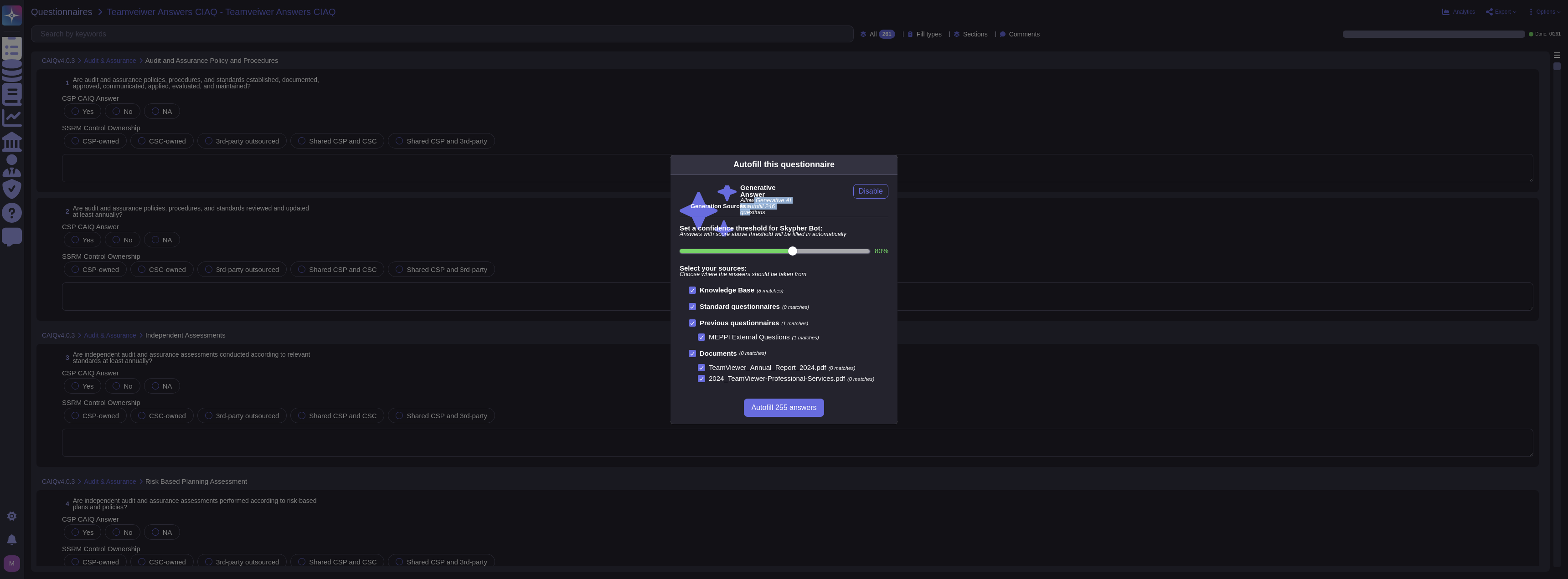
drag, startPoint x: 710, startPoint y: 195, endPoint x: 790, endPoint y: 194, distance: 80.0
click at [790, 197] on span "Allow Generative AI to autofill 246 questions" at bounding box center [768, 206] width 57 height 17
click at [778, 197] on span "Allow Generative AI to autofill 246 questions" at bounding box center [768, 206] width 57 height 17
drag, startPoint x: 769, startPoint y: 193, endPoint x: 801, endPoint y: 194, distance: 32.0
click at [797, 197] on span "Allow Generative AI to autofill 246 questions" at bounding box center [768, 206] width 57 height 17
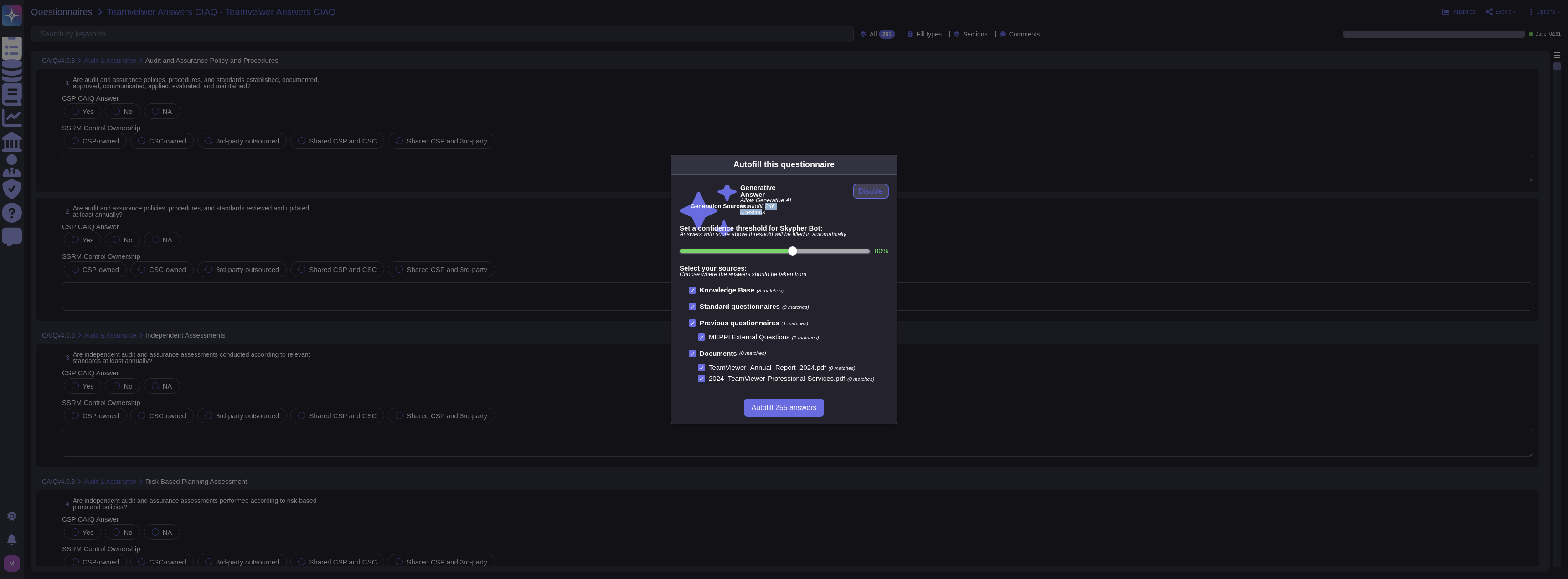
click at [864, 191] on span "Disable" at bounding box center [870, 191] width 24 height 7
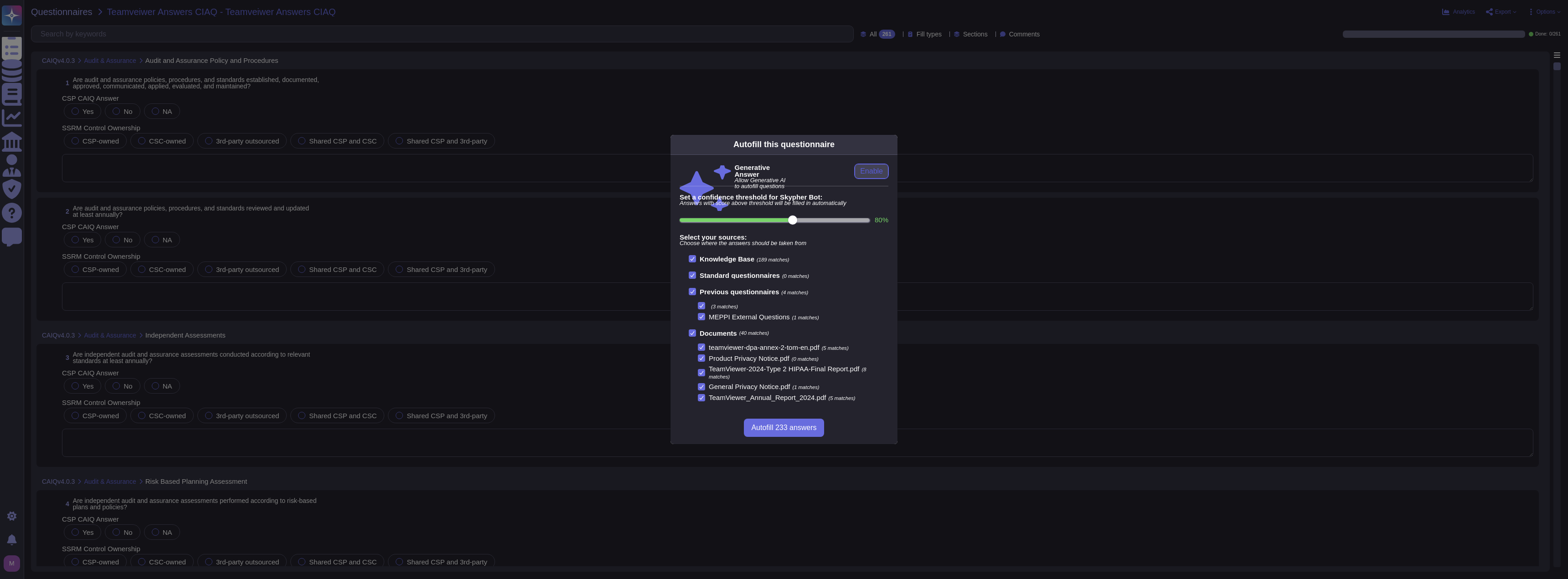
click at [871, 172] on span "Enable" at bounding box center [871, 171] width 23 height 7
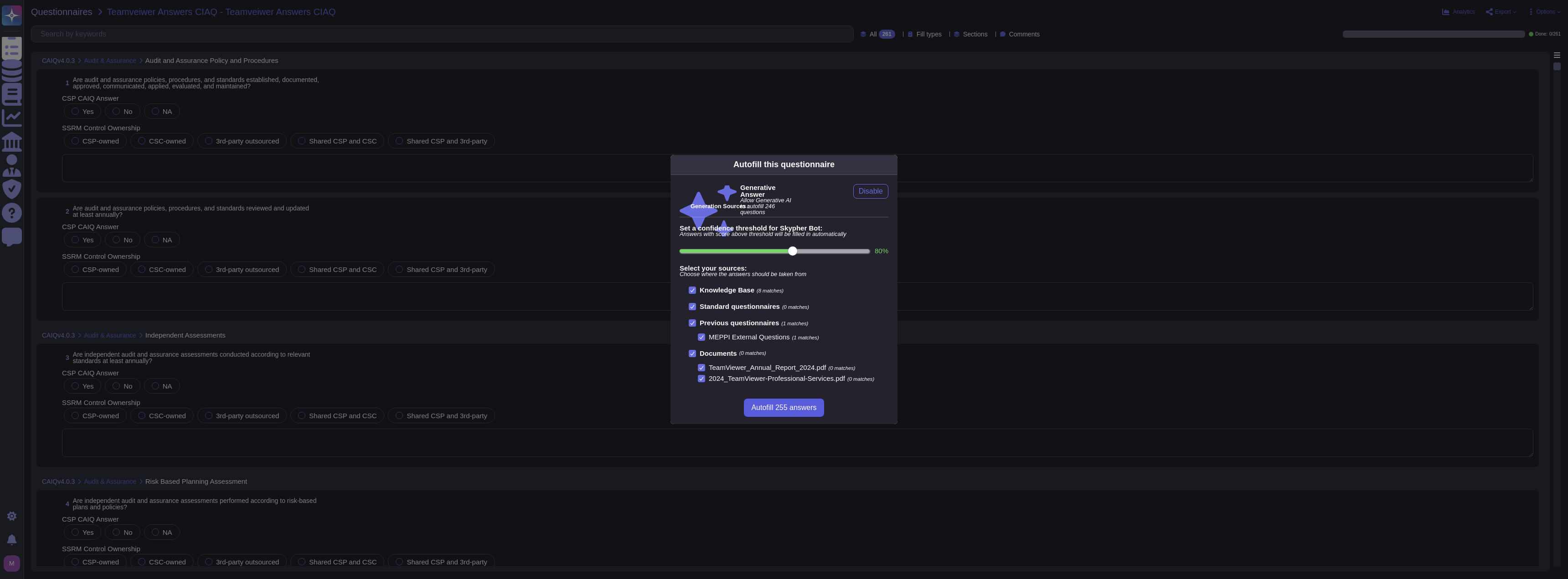
click at [795, 401] on button "Autofill 255 answers" at bounding box center [784, 408] width 80 height 18
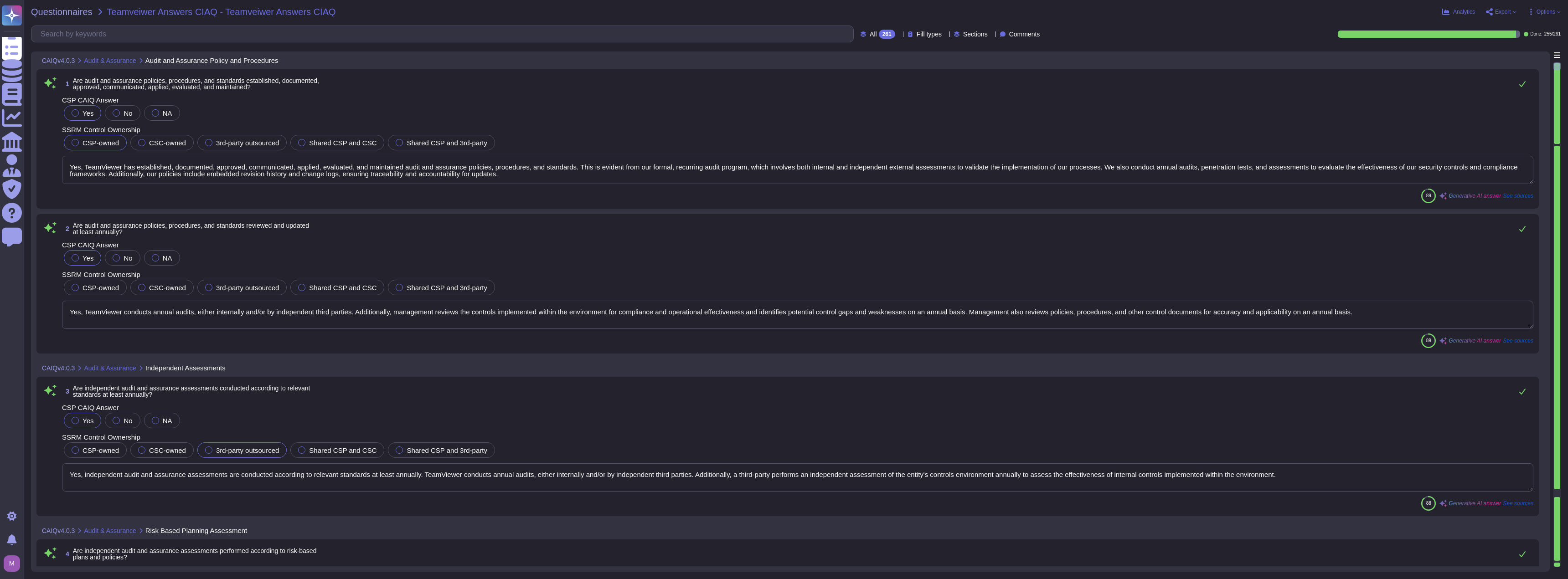
type textarea "Yes, TeamViewer has established, documented, approved, communicated, applied, e…"
type textarea "Yes, TeamViewer conducts annual audits, either internally and/or by independent…"
type textarea "Yes, independent audit and assurance assessments are conducted according to rel…"
type textarea "Yes, independent audit and assurance assessments are performed according to ris…"
type textarea "Yes, compliance is verified regarding all relevant standards, regulations, lega…"
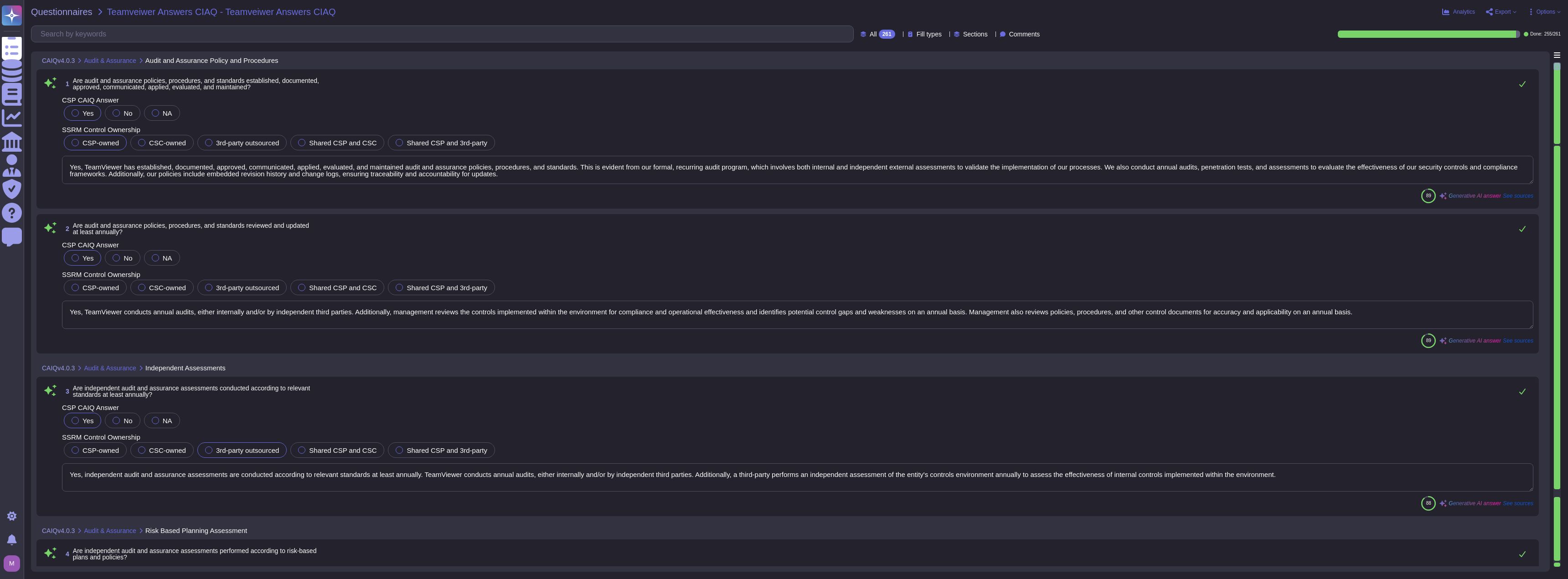
click at [885, 35] on div "All 261 Fill types Sections Comments" at bounding box center [951, 34] width 183 height 9
click at [899, 35] on icon at bounding box center [899, 35] width 0 height 0
click at [871, 80] on div "To do 6" at bounding box center [886, 80] width 74 height 10
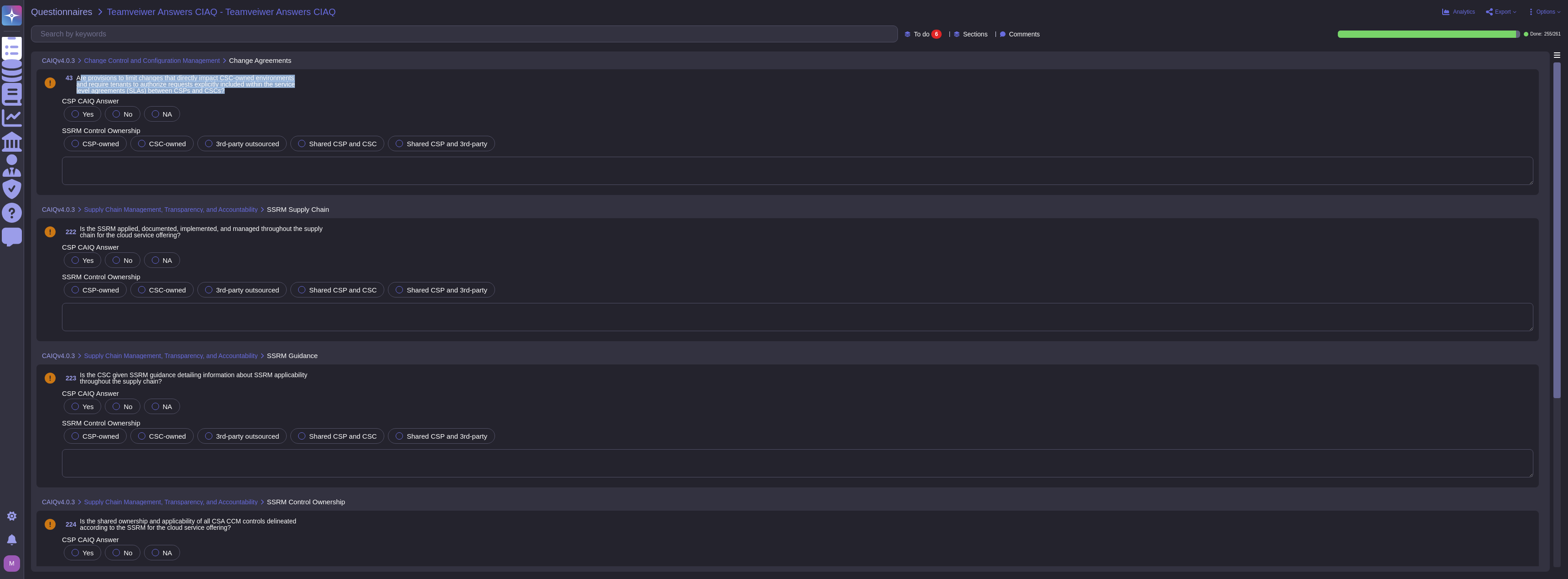
drag, startPoint x: 81, startPoint y: 81, endPoint x: 223, endPoint y: 90, distance: 142.3
click at [223, 90] on span "Are provisions to limit changes that directly impact CSC-owned environments and…" at bounding box center [185, 84] width 218 height 19
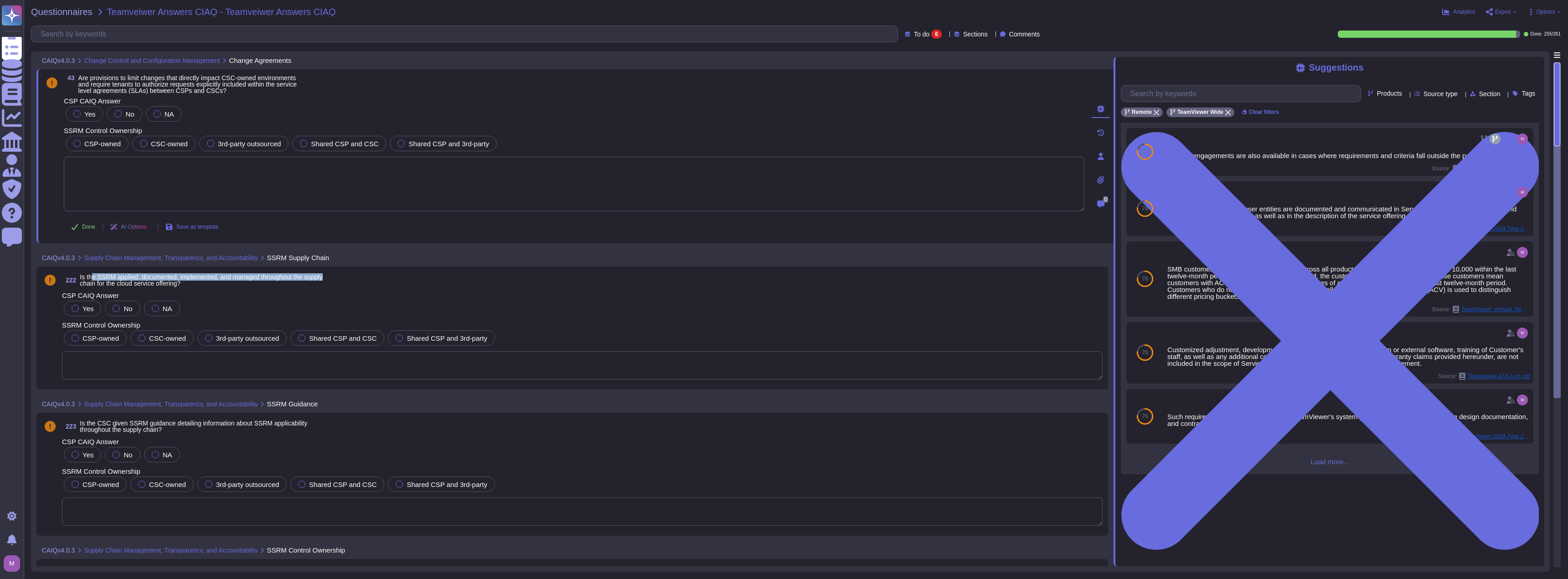
drag, startPoint x: 100, startPoint y: 279, endPoint x: 330, endPoint y: 278, distance: 230.0
click at [322, 278] on span "Is the SSRM applied, documented, implemented, and managed throughout the supply…" at bounding box center [201, 280] width 242 height 13
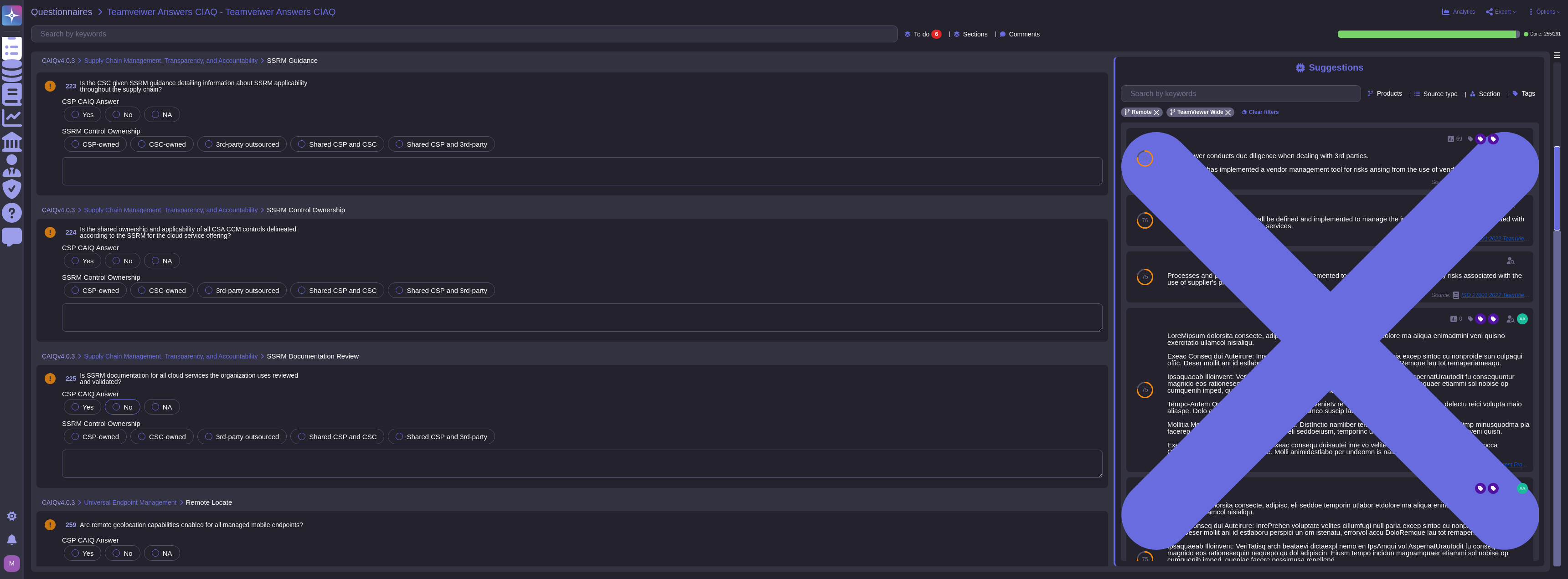
scroll to position [397, 0]
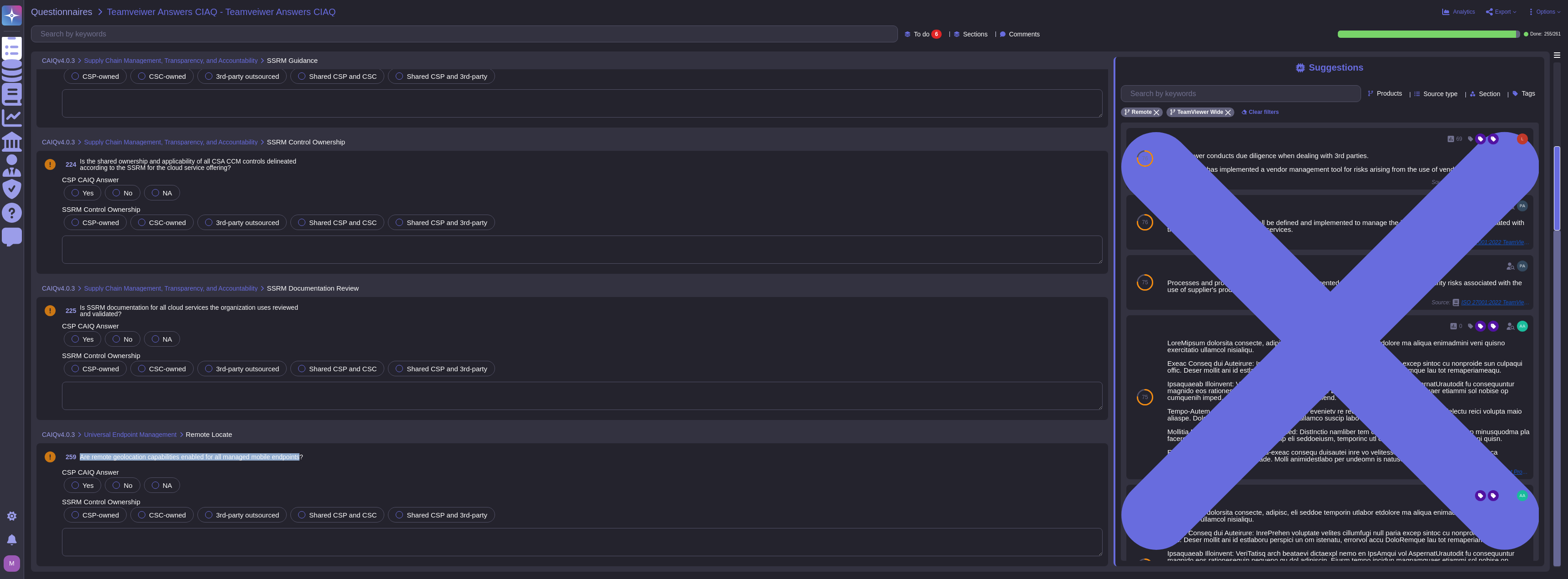
drag, startPoint x: 80, startPoint y: 453, endPoint x: 308, endPoint y: 457, distance: 228.0
click at [303, 457] on span "259 Are remote geolocation capabilities enabled for all managed mobile endpoint…" at bounding box center [182, 457] width 241 height 17
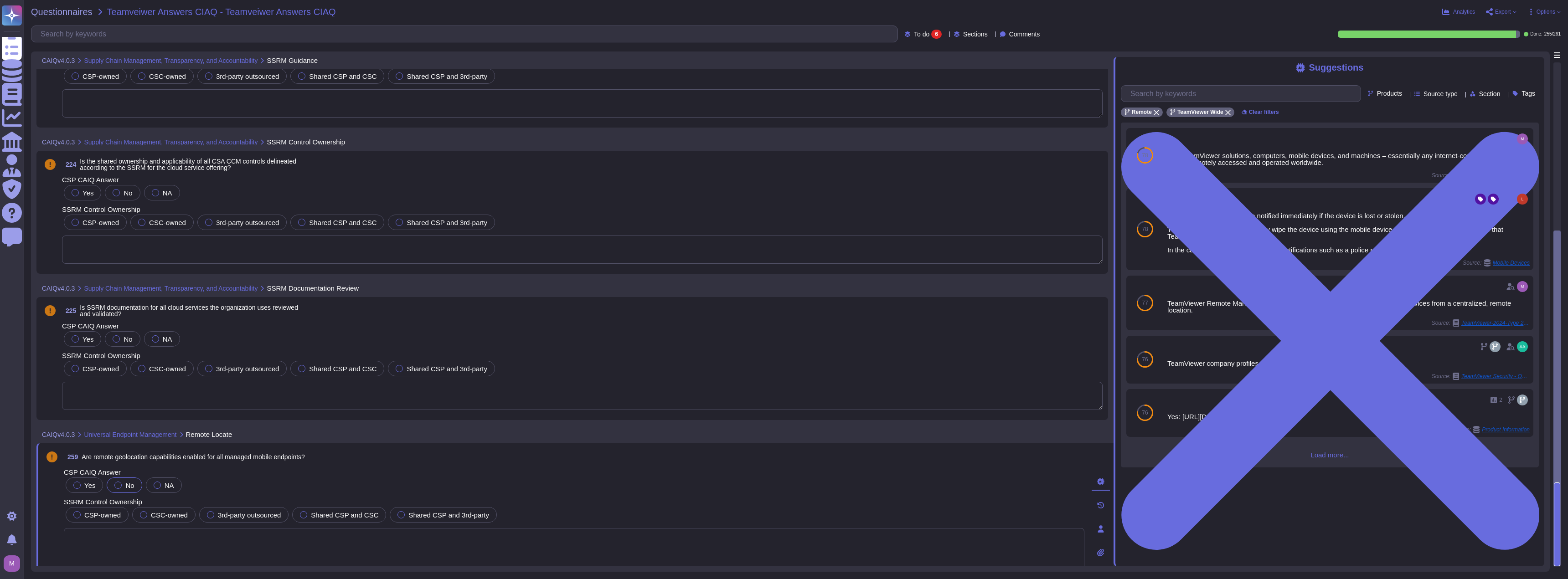
drag, startPoint x: 121, startPoint y: 484, endPoint x: 126, endPoint y: 483, distance: 5.1
click at [121, 484] on label "No" at bounding box center [124, 485] width 20 height 7
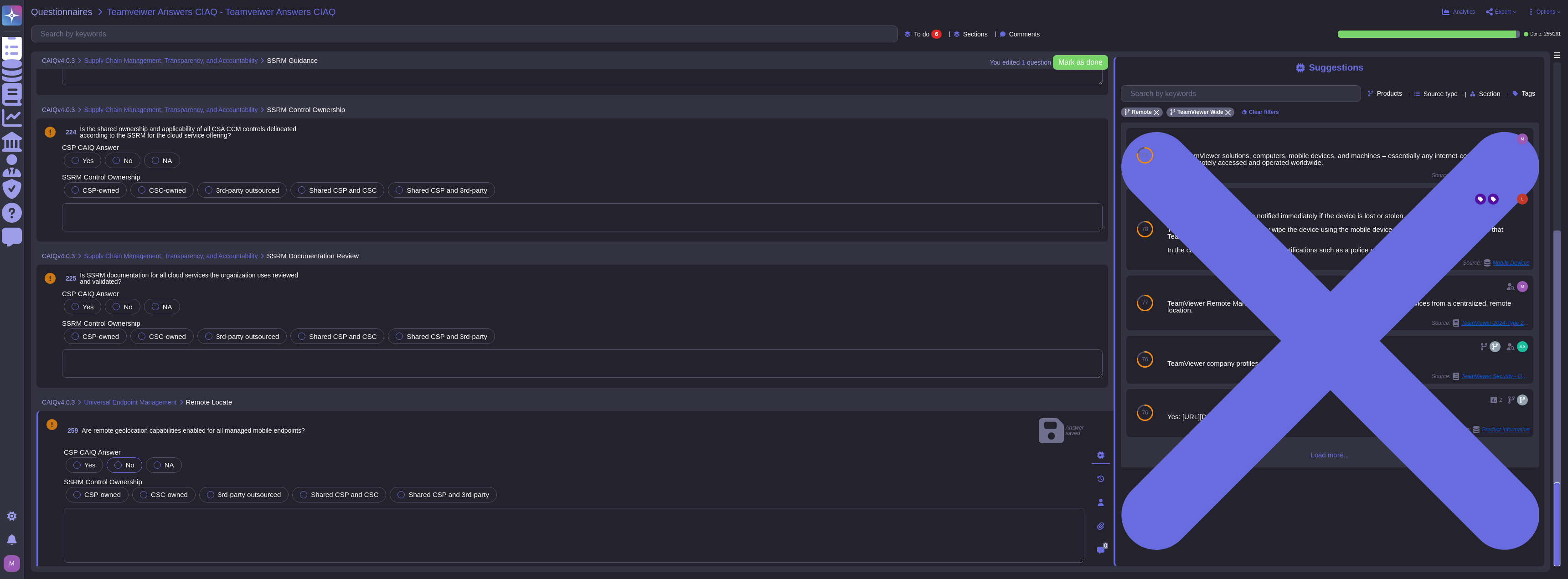
scroll to position [446, 0]
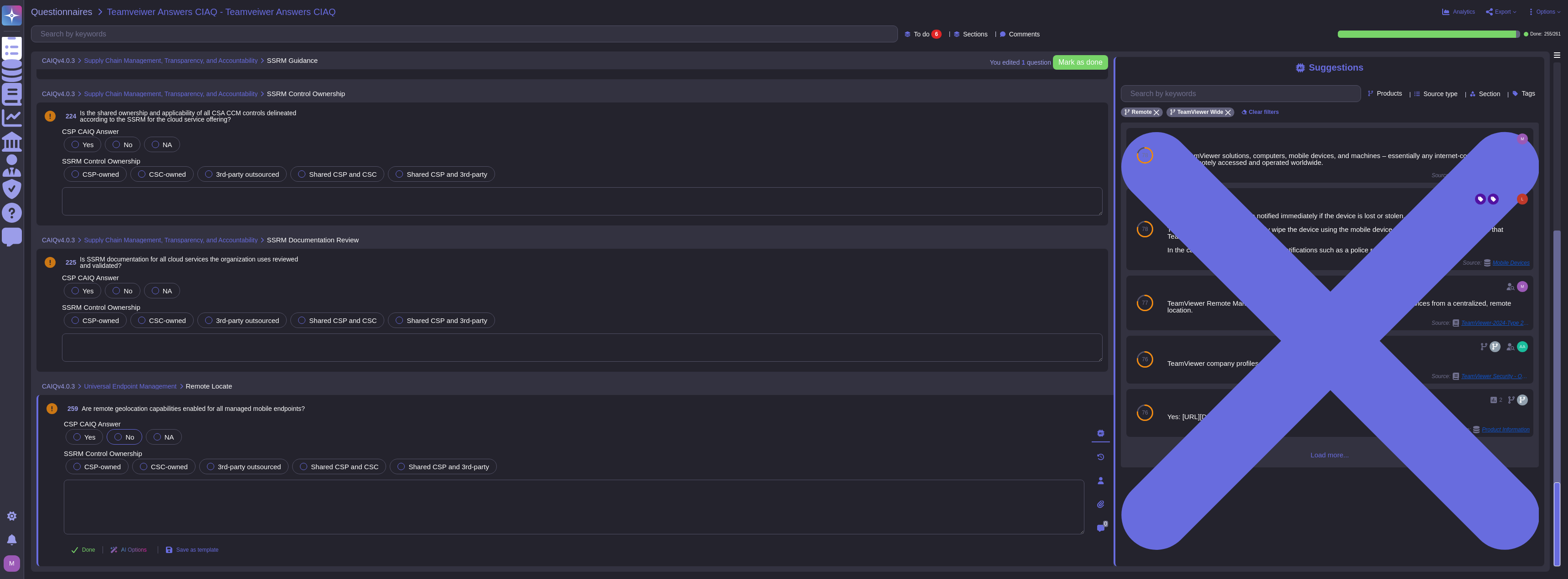
click at [281, 501] on textarea at bounding box center [574, 506] width 1020 height 54
click at [114, 469] on span "CSP-owned" at bounding box center [103, 467] width 37 height 8
click at [644, 509] on textarea at bounding box center [574, 519] width 1020 height 54
click at [1510, 230] on span "Use" at bounding box center [1515, 229] width 10 height 6
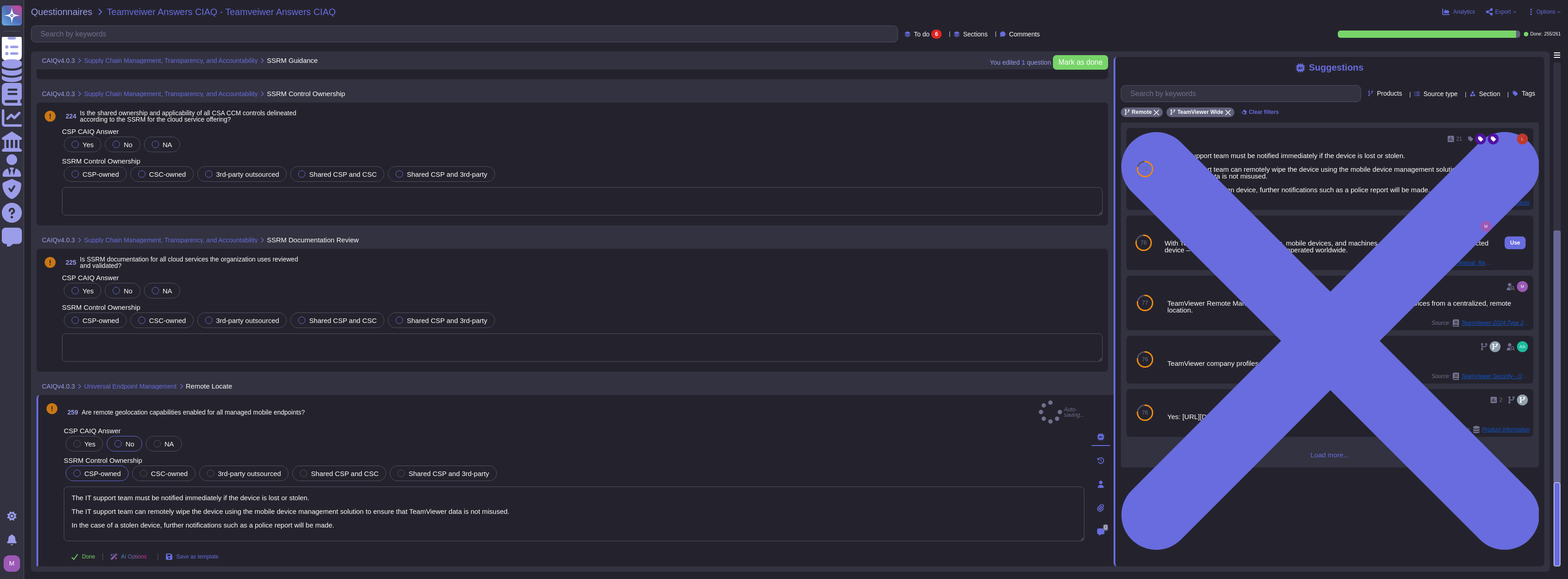
type textarea "The IT support team must be notified immediately if the device is lost or stole…"
click at [93, 559] on span "Done" at bounding box center [89, 562] width 13 height 6
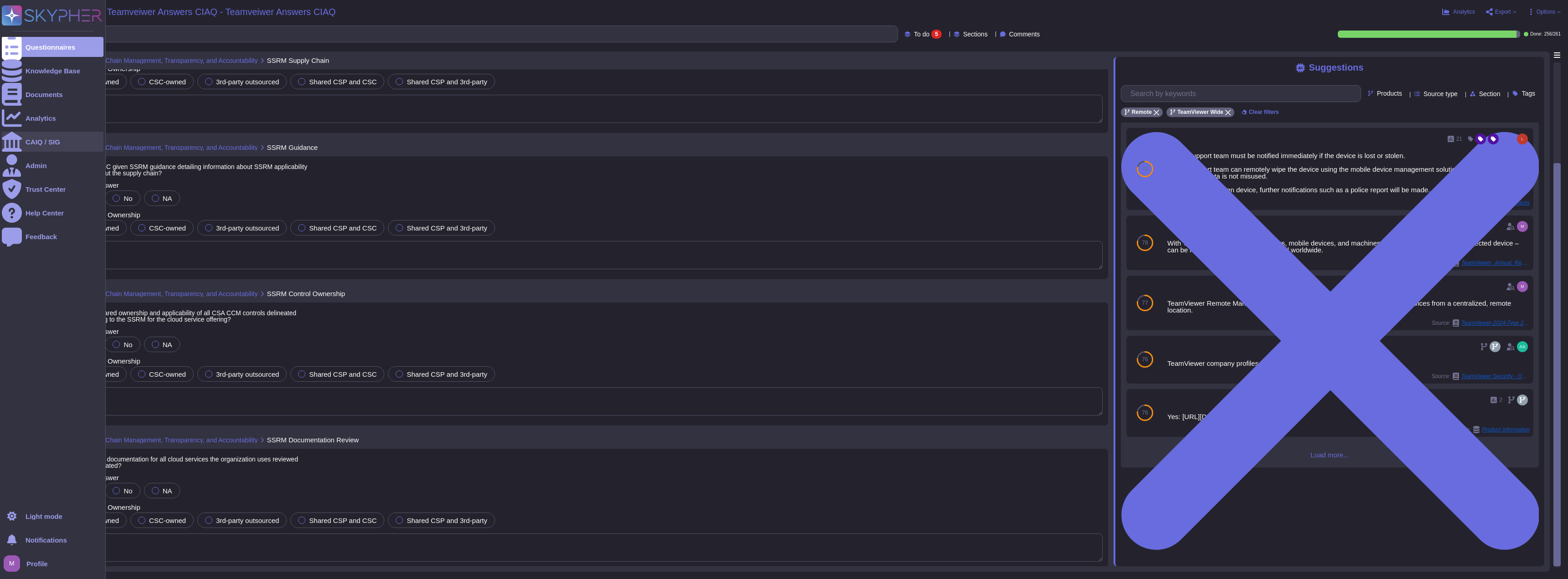
click at [35, 144] on div "CAIQ / SIG" at bounding box center [43, 141] width 35 height 7
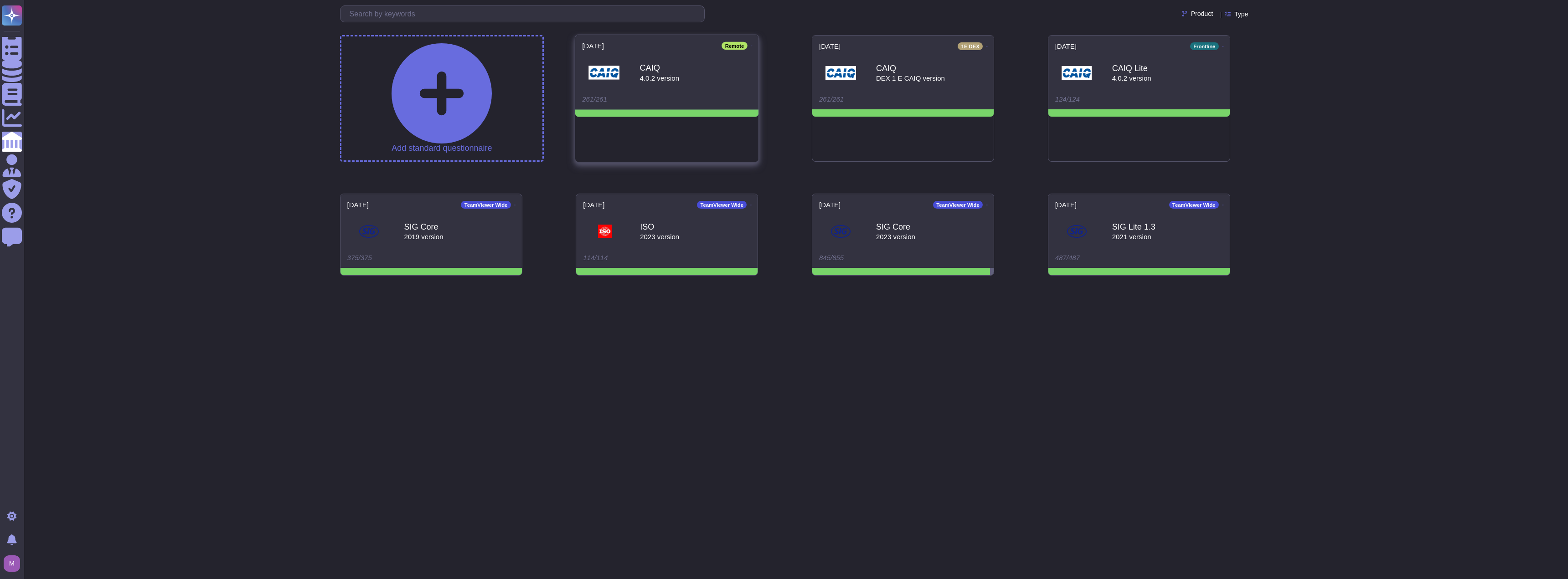
click at [681, 81] on div "CAIQ 4.0.2 version" at bounding box center [666, 72] width 169 height 46
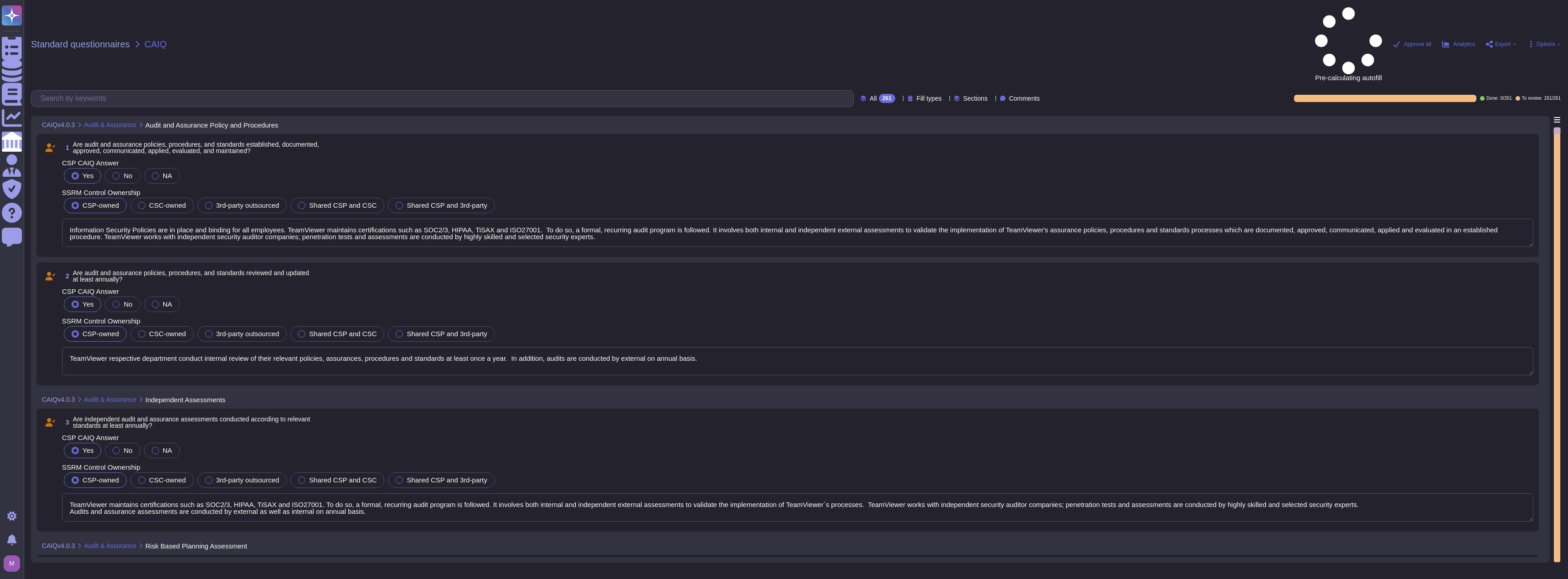
type textarea "Information Security Policies are in place and binding for all employees. TeamV…"
type textarea "TeamViewer respective department conduct internal review of their relevant poli…"
type textarea "TeamViewer maintains certifications such as SOC2/3, HIPAA, TiSAX and ISO27001. …"
type textarea "TeamViewer maintains certifications such as SOC2/3, HIPAA and ISO. To do so, a …"
type textarea "The entity undergoes compliance audits at least annually to show compliance to …"
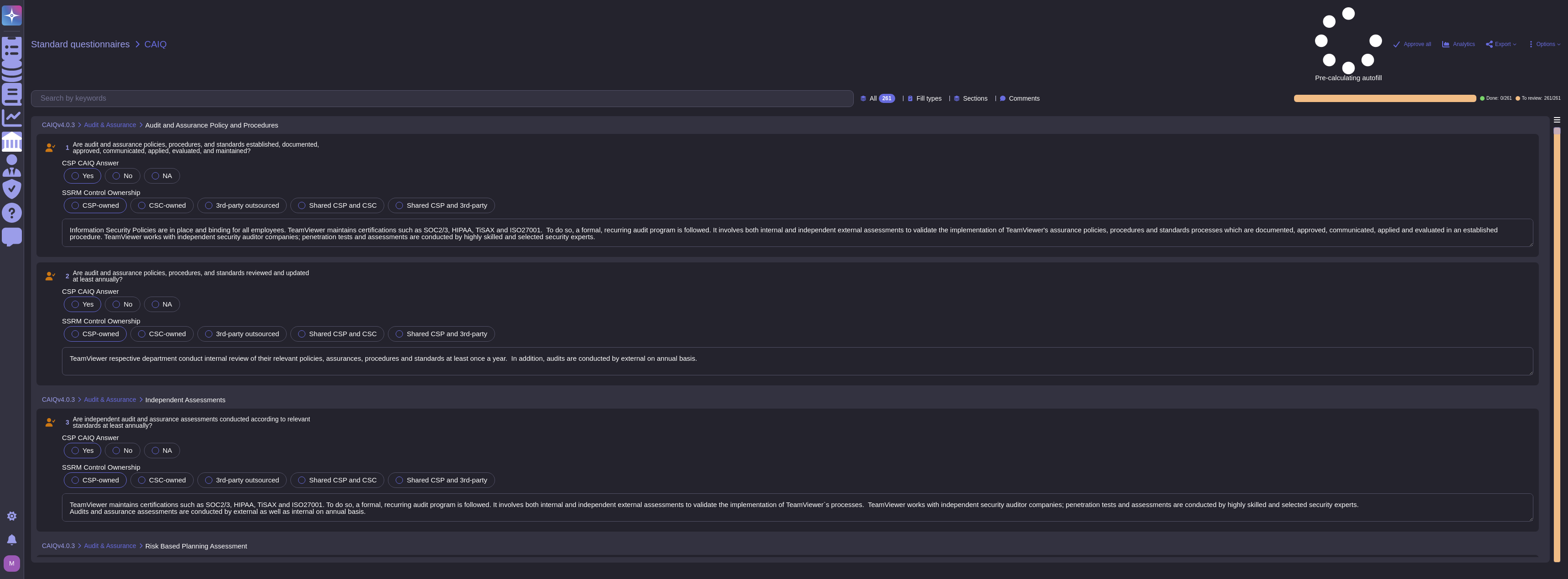
type textarea "TeamViewer maintains certifications such as SOC2/3, HIPAA, TiSAX and ISO27001. …"
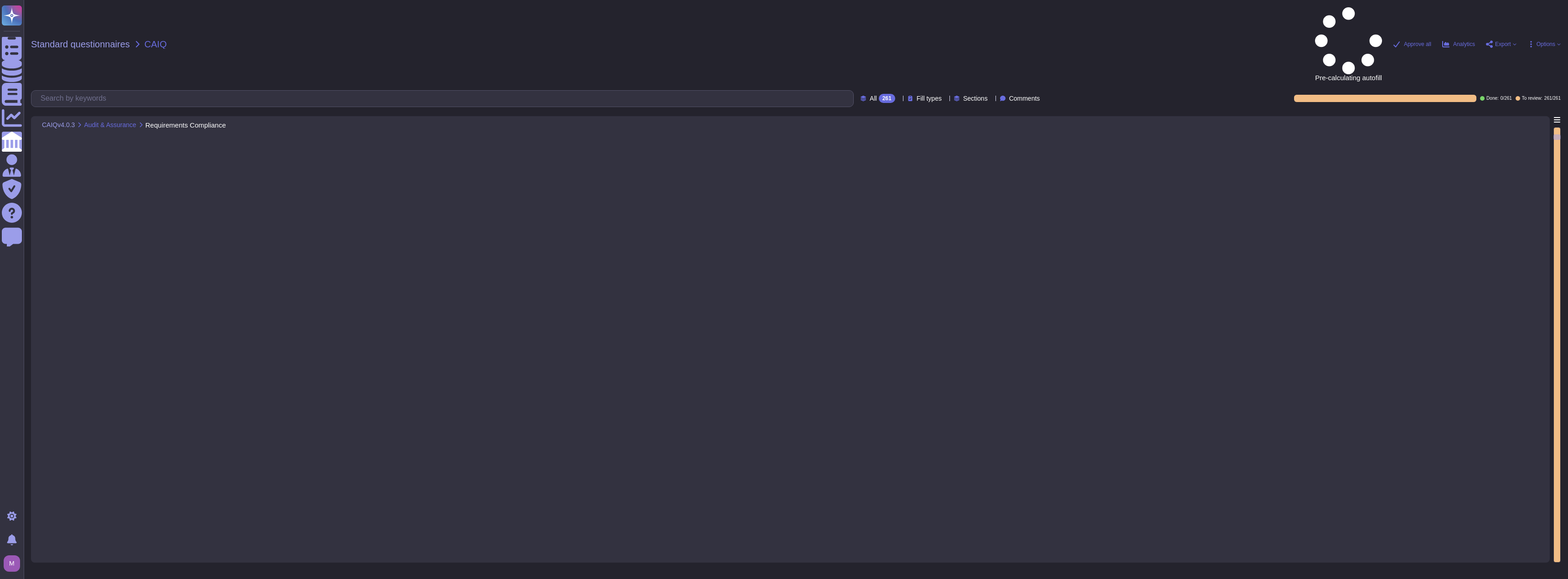
type textarea "TeamViewer does maintain, establish, documents, communicate Security Policies a…"
type textarea "TeamViewer respective department conduct internal review of their relevant poli…"
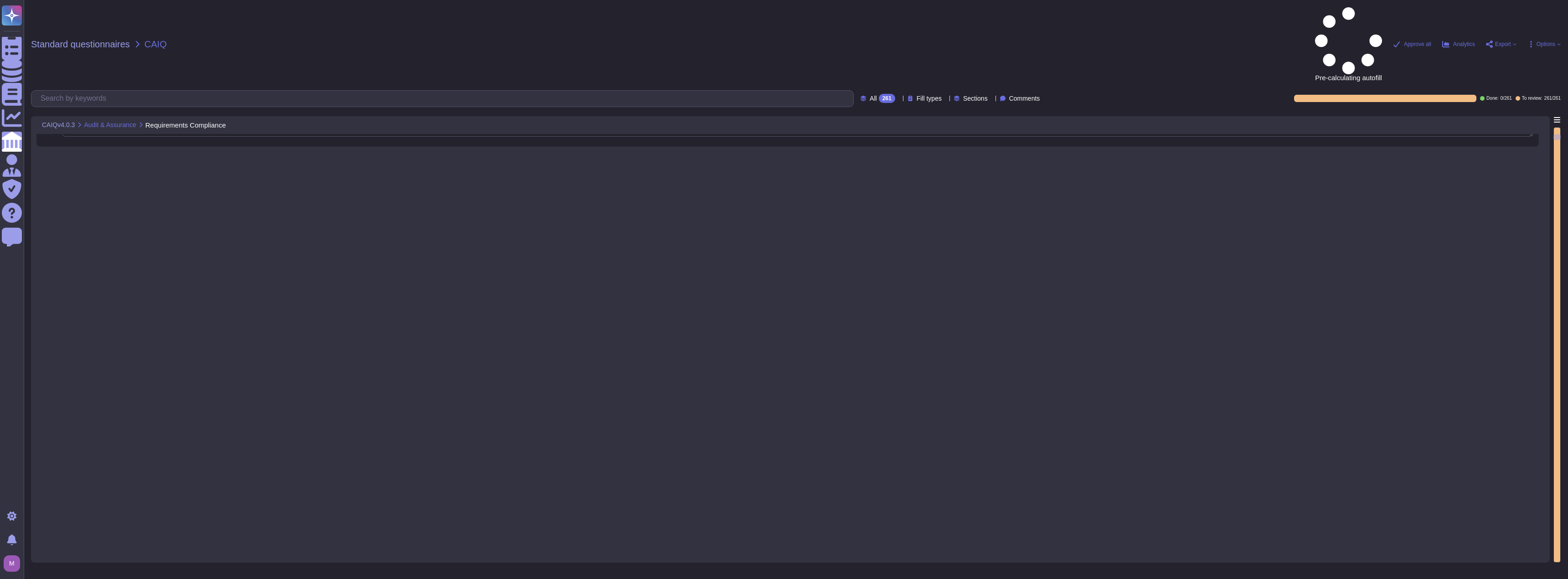
type textarea "TeamViewer does maintain, establish, documents, communicate Security Policies a…"
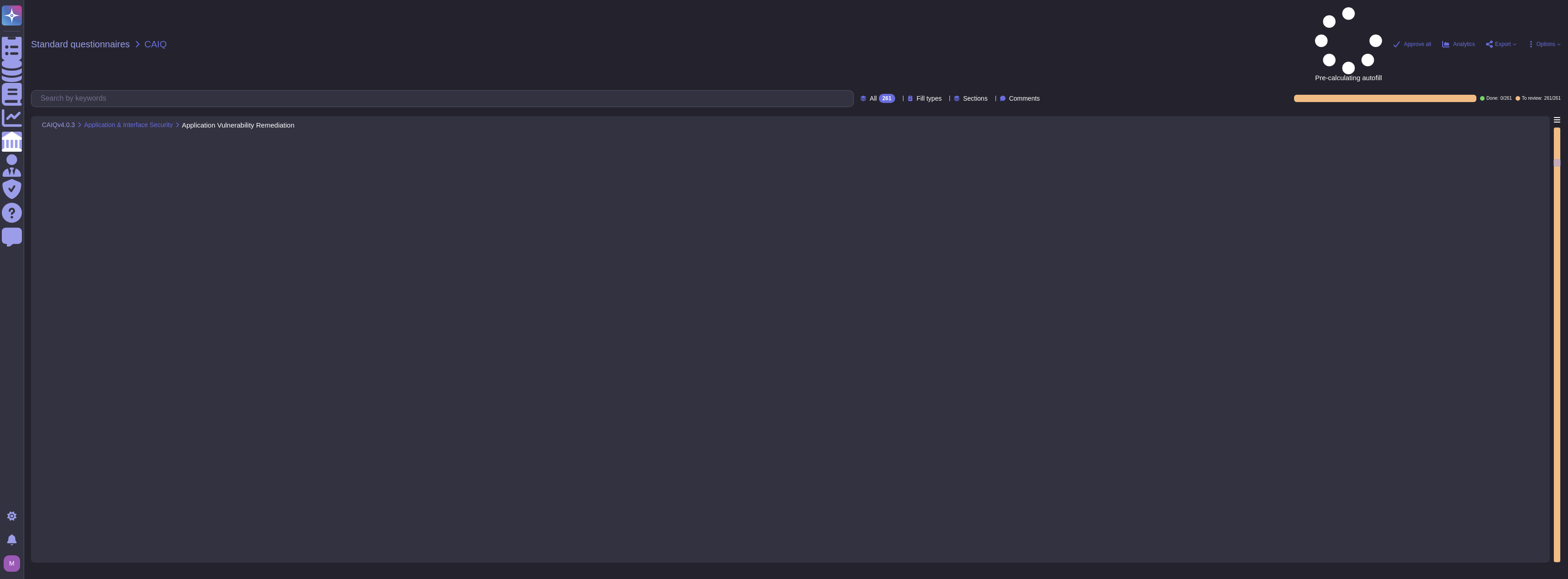
type textarea "In alignment with ISO27001 recommendation TeamViewer do maintain and test a Bus…"
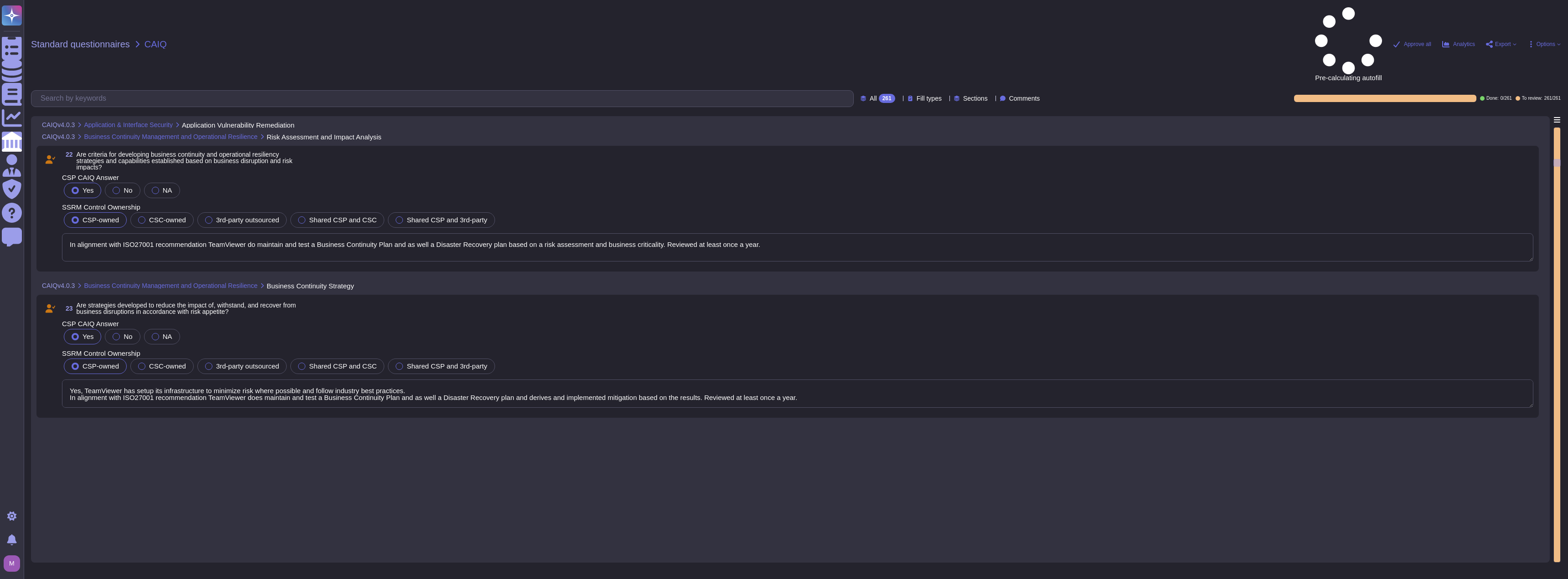
type textarea "Yes, TeamViewer has setup its infrastructure to minimize risk where possible an…"
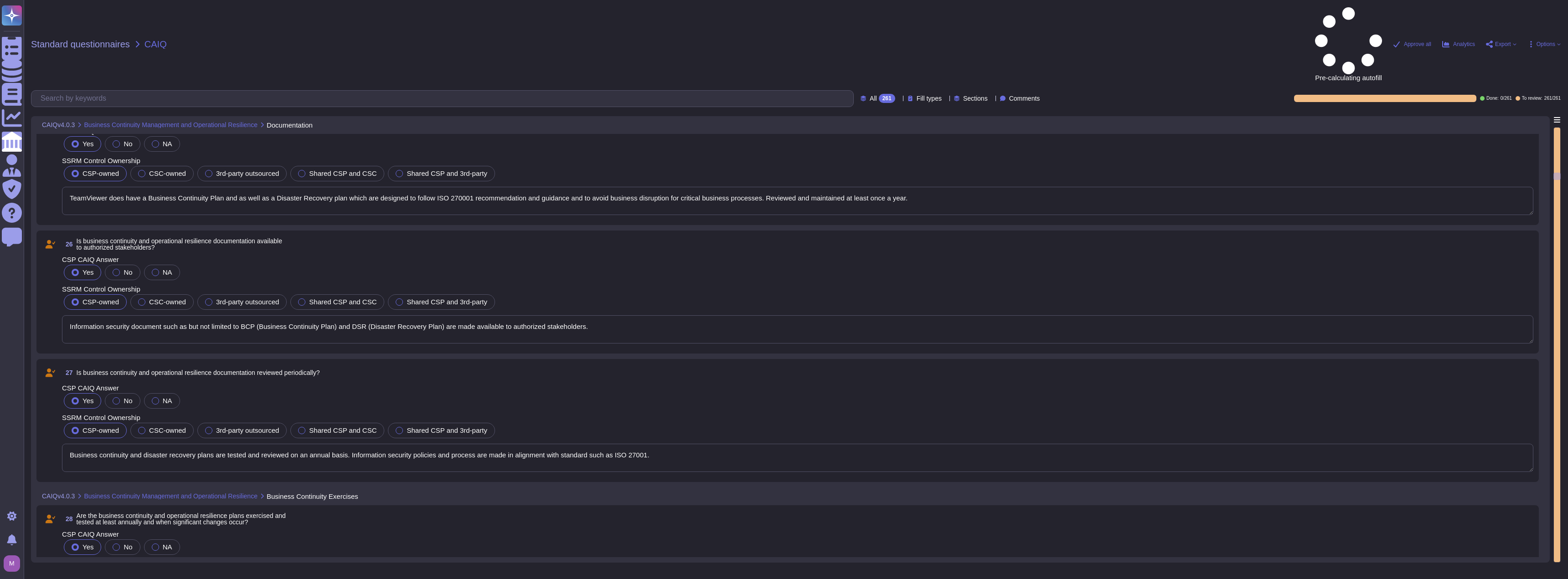
type textarea "TeamViewer does have a Business Continuity Plan and as well as a Disaster Recov…"
type textarea "Information security document such as but not limited to BCP (Business Continui…"
type textarea "Business continuity and disaster recovery plans are tested and reviewed on an a…"
type textarea "Business continuity and disaster recovery plans are tested on an annual basis. …"
type textarea "Information security document such as but not limited to BCP (Business Continui…"
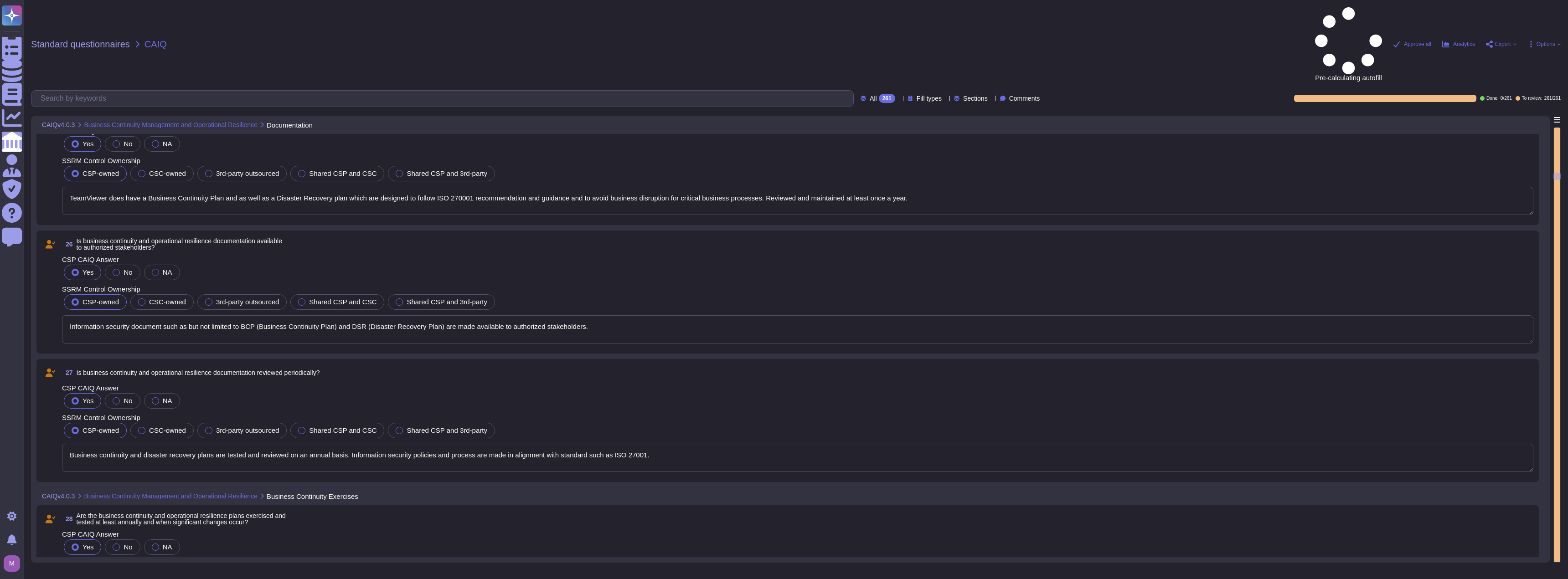
type textarea "Incremental backups are performed on a daily basis. Customers are also able to …"
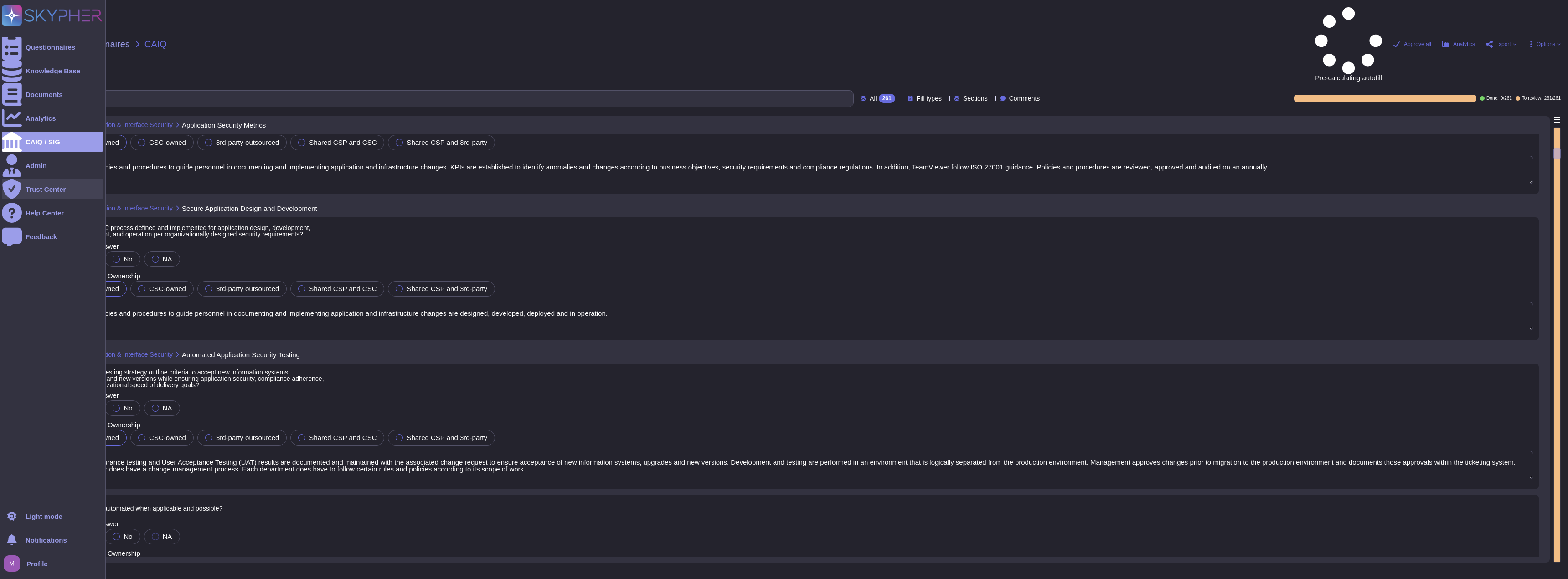
type textarea "(SDLC) policies and procedures to guide personnel in documenting and implementi…"
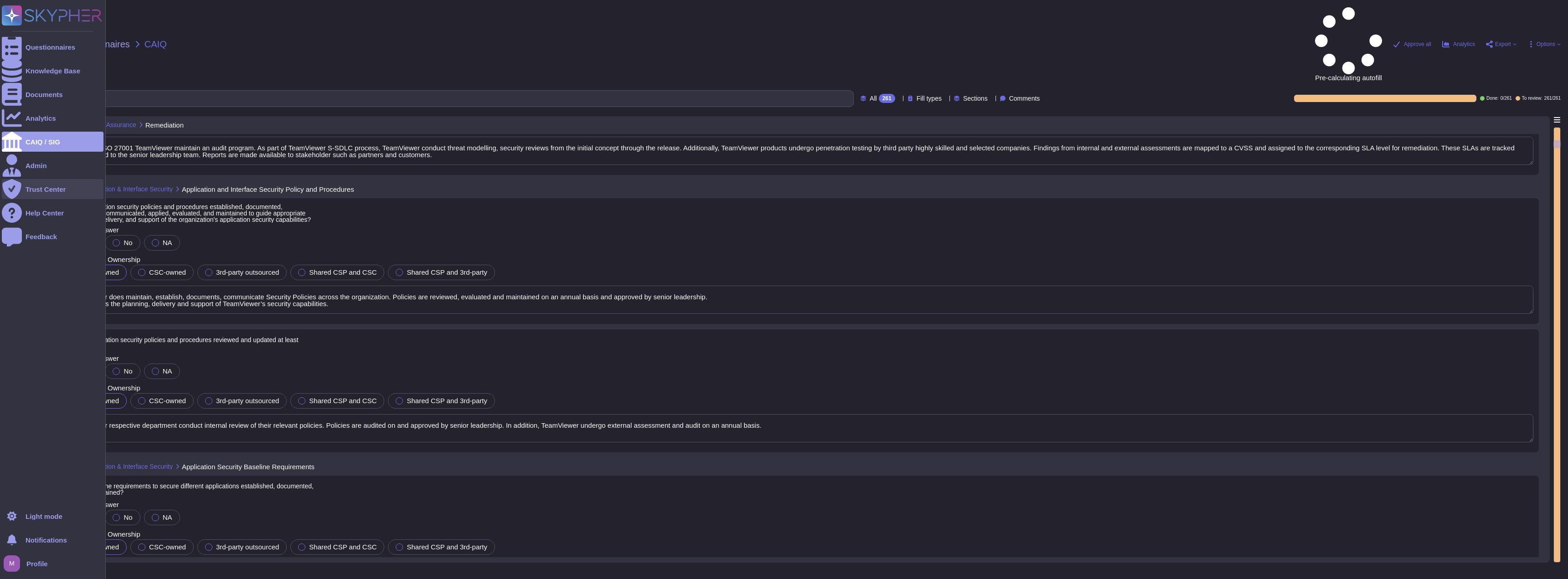
type textarea "Following ISO27001 practices TeamViewer maintains a Risk Management program. Ri…"
type textarea "Following ISO 27001 TeamViewer maintain an audit program. As part of TeamViewer…"
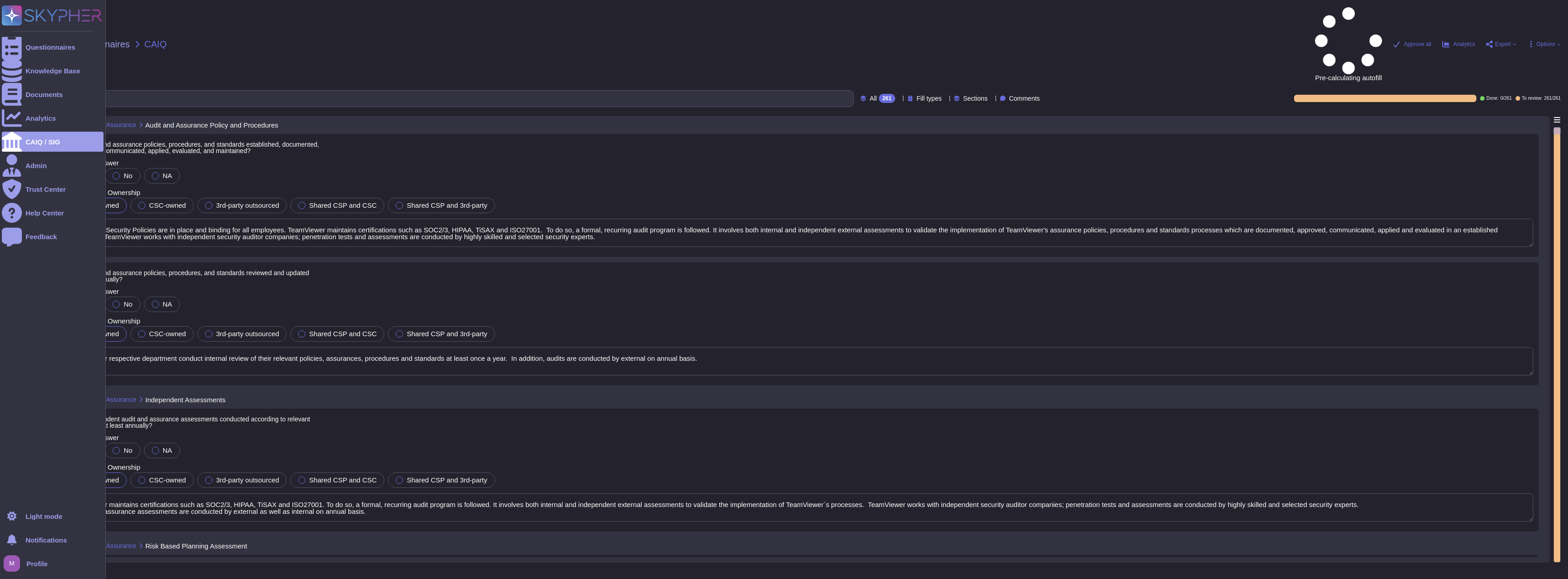
type textarea "Information Security Policies are in place and binding for all employees. TeamV…"
type textarea "TeamViewer respective department conduct internal review of their relevant poli…"
type textarea "TeamViewer maintains certifications such as SOC2/3, HIPAA, TiSAX and ISO27001. …"
type textarea "TeamViewer maintains certifications such as SOC2/3, HIPAA and ISO. To do so, a …"
type textarea "The entity undergoes compliance audits at least annually to show compliance to …"
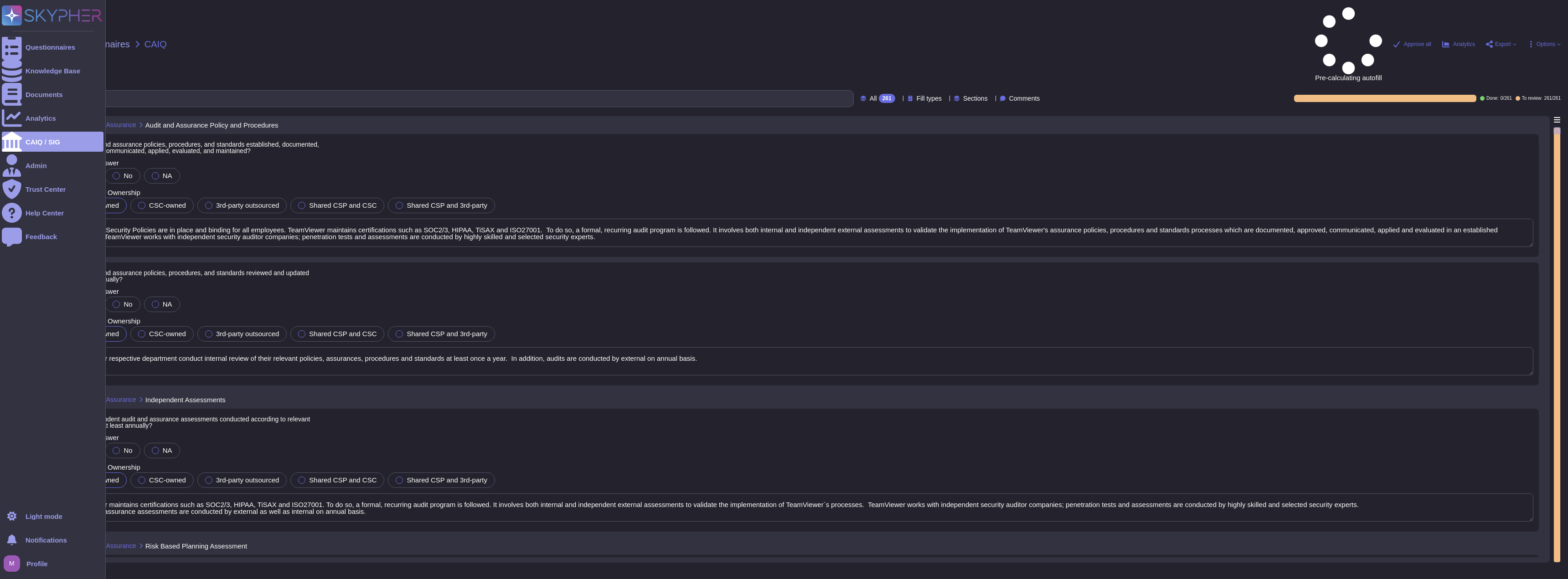
type textarea "TeamViewer maintains certifications such as SOC2/3, HIPAA, TiSAX and ISO27001. …"
click at [51, 135] on div "CAIQ / SIG" at bounding box center [53, 141] width 102 height 20
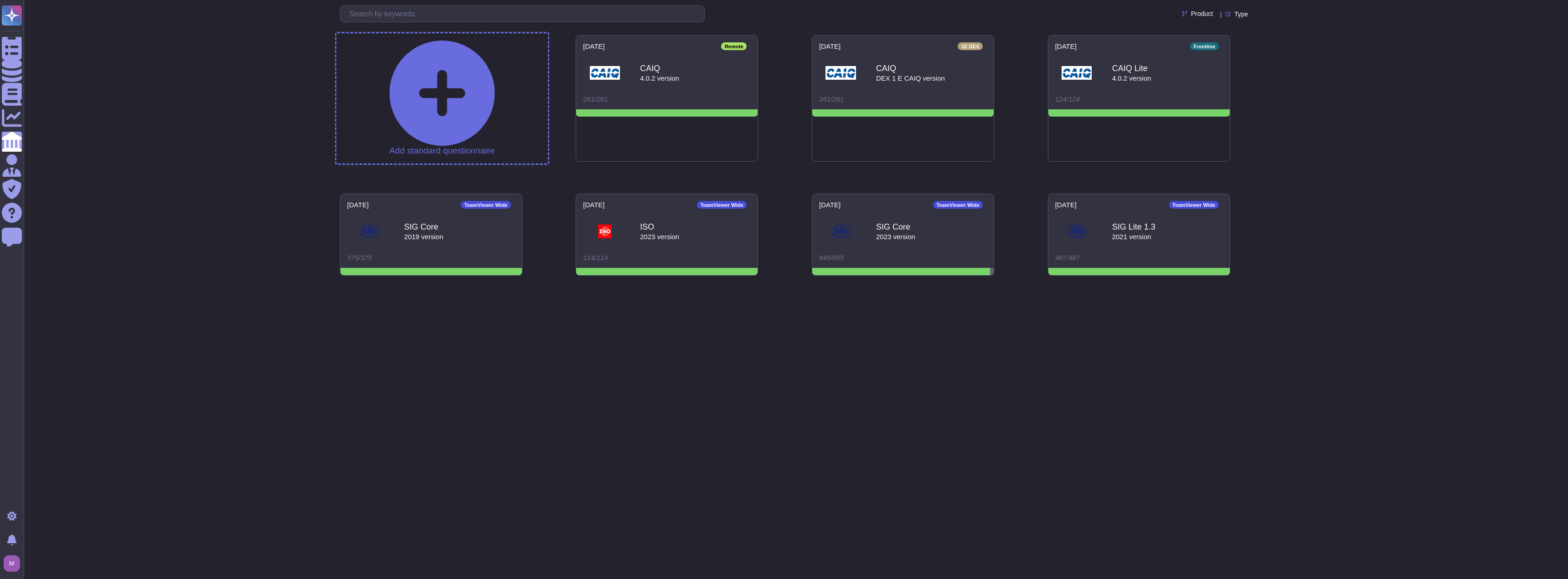
click at [490, 69] on div "Add standard questionnaire" at bounding box center [442, 98] width 105 height 116
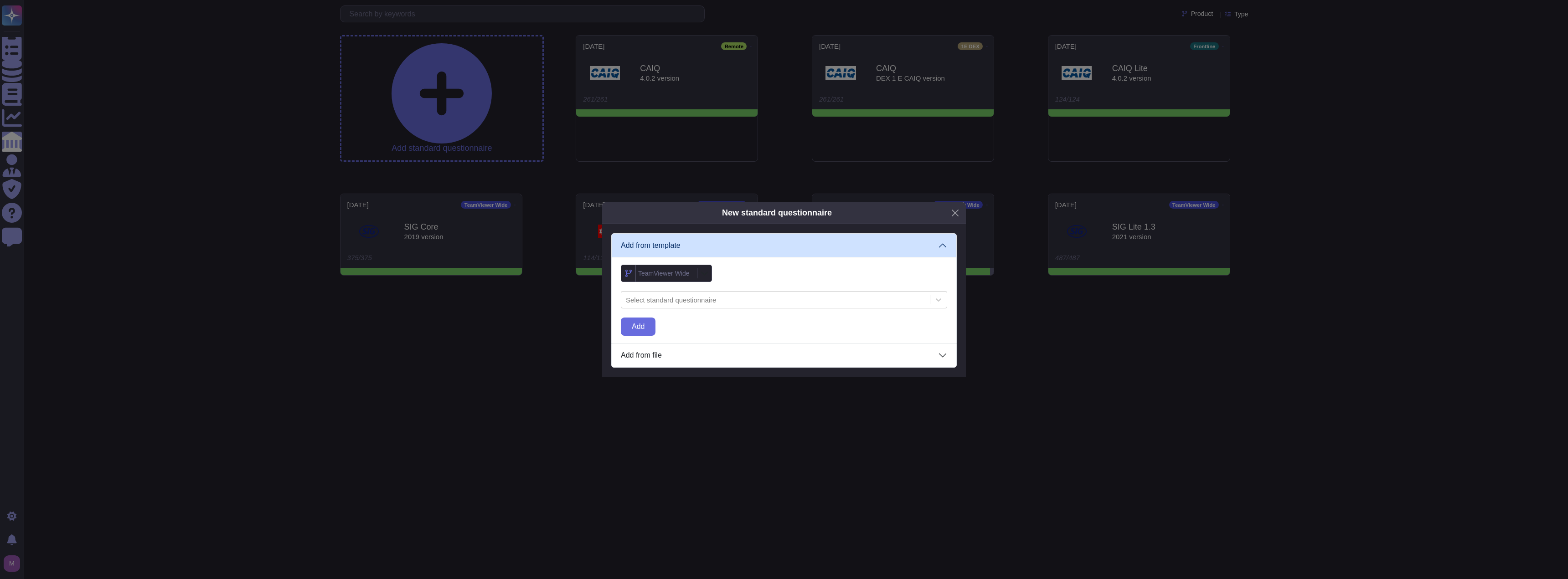
click at [693, 272] on div "TeamViewer Wide" at bounding box center [665, 273] width 59 height 17
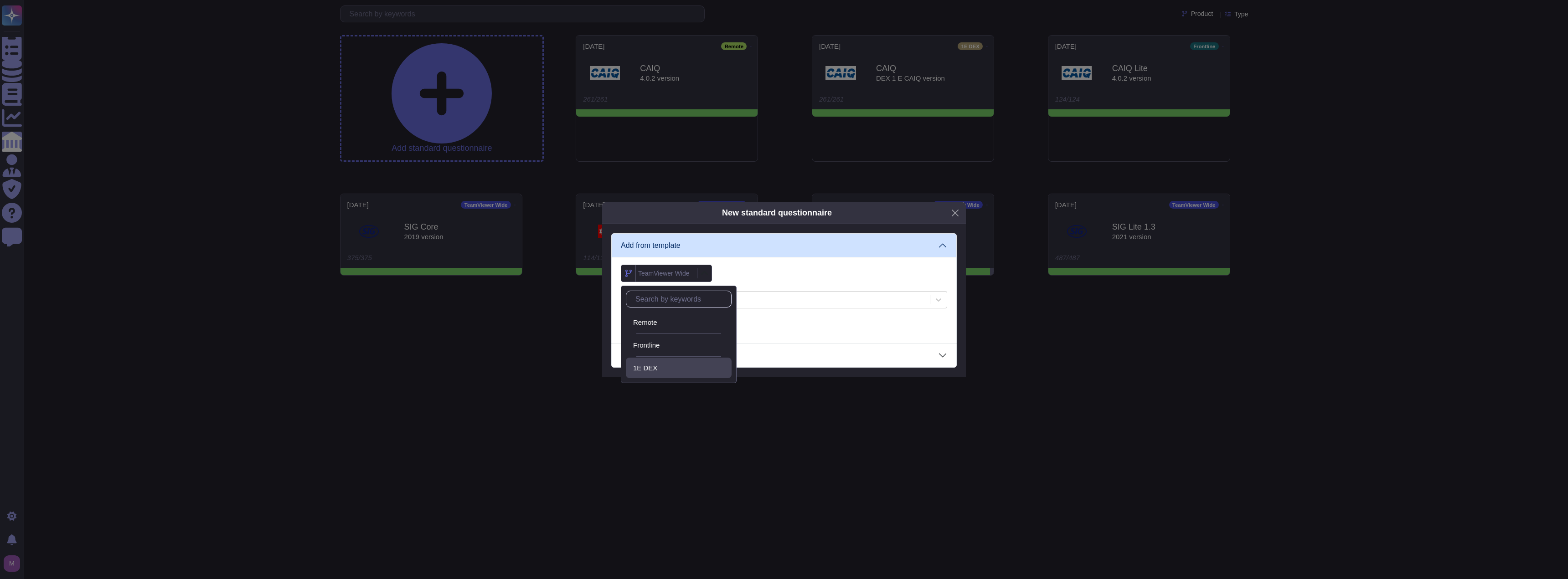
click at [657, 370] on span "1E DEX" at bounding box center [645, 367] width 24 height 8
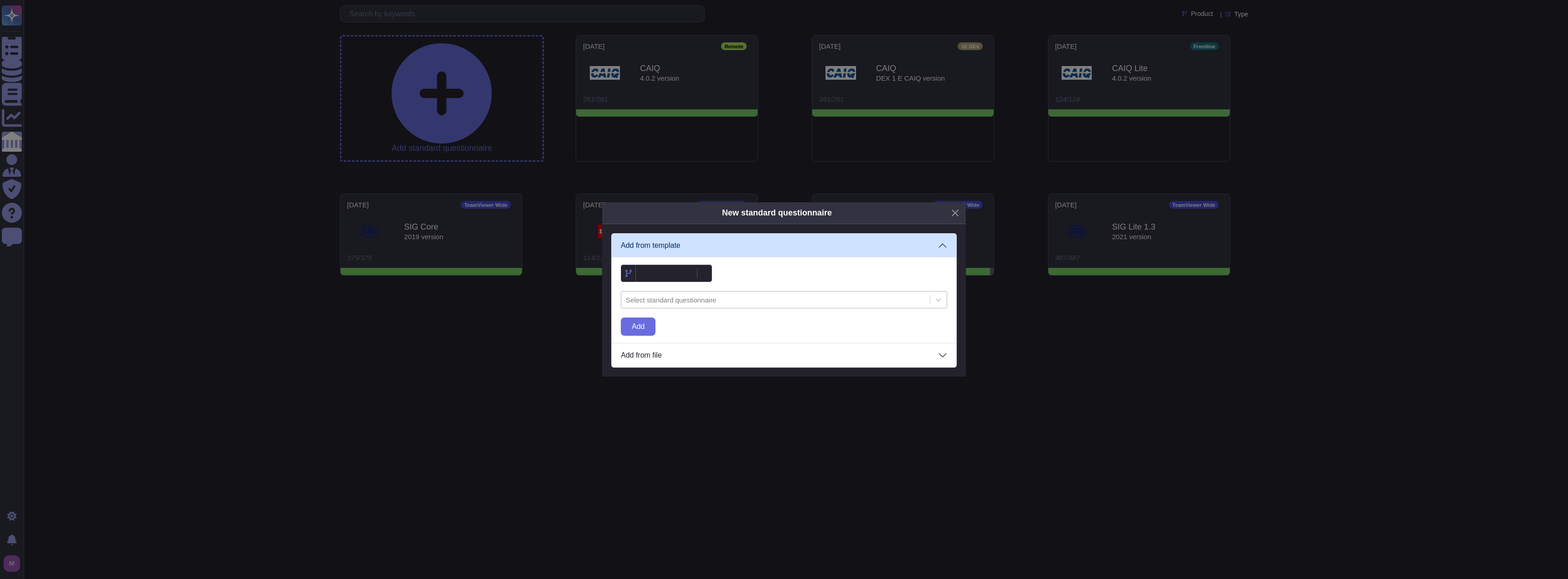
click at [677, 293] on div "Select standard questionnaire" at bounding box center [775, 300] width 308 height 13
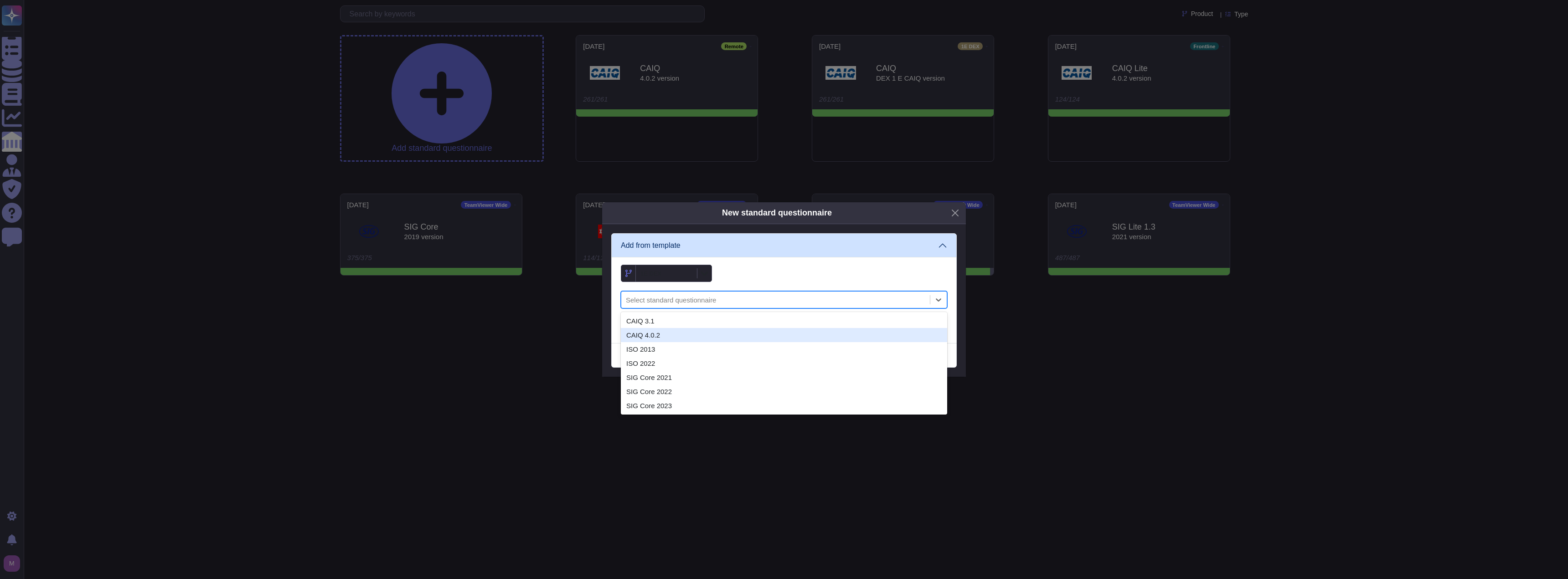
click at [657, 336] on div "CAIQ 4.0.2" at bounding box center [784, 334] width 326 height 14
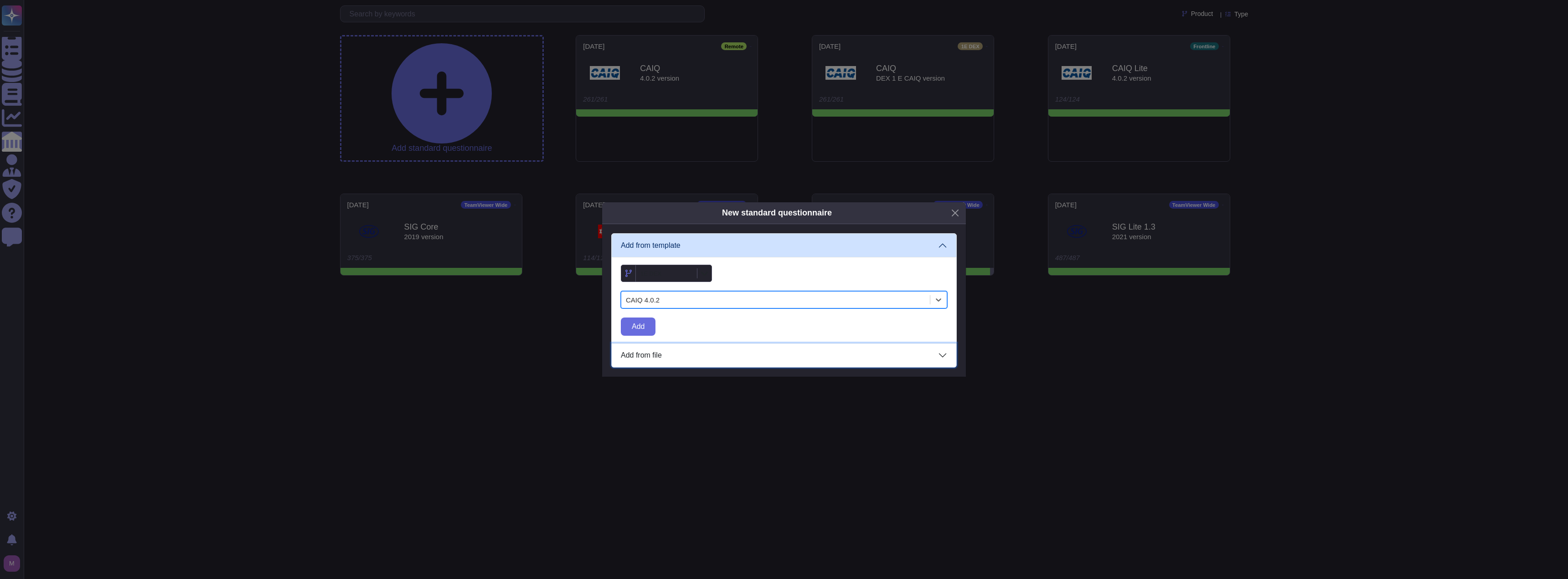
click at [664, 357] on button "Add from file" at bounding box center [784, 355] width 344 height 24
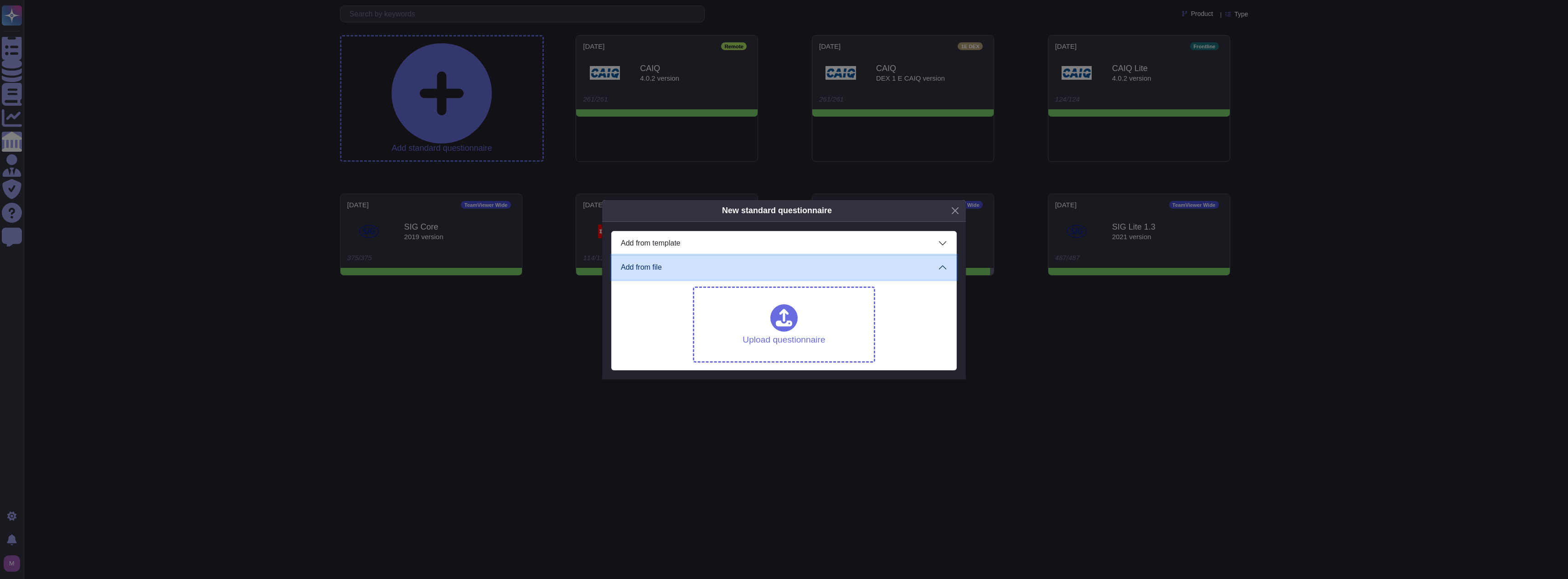
click at [943, 265] on button "Add from file" at bounding box center [784, 267] width 344 height 24
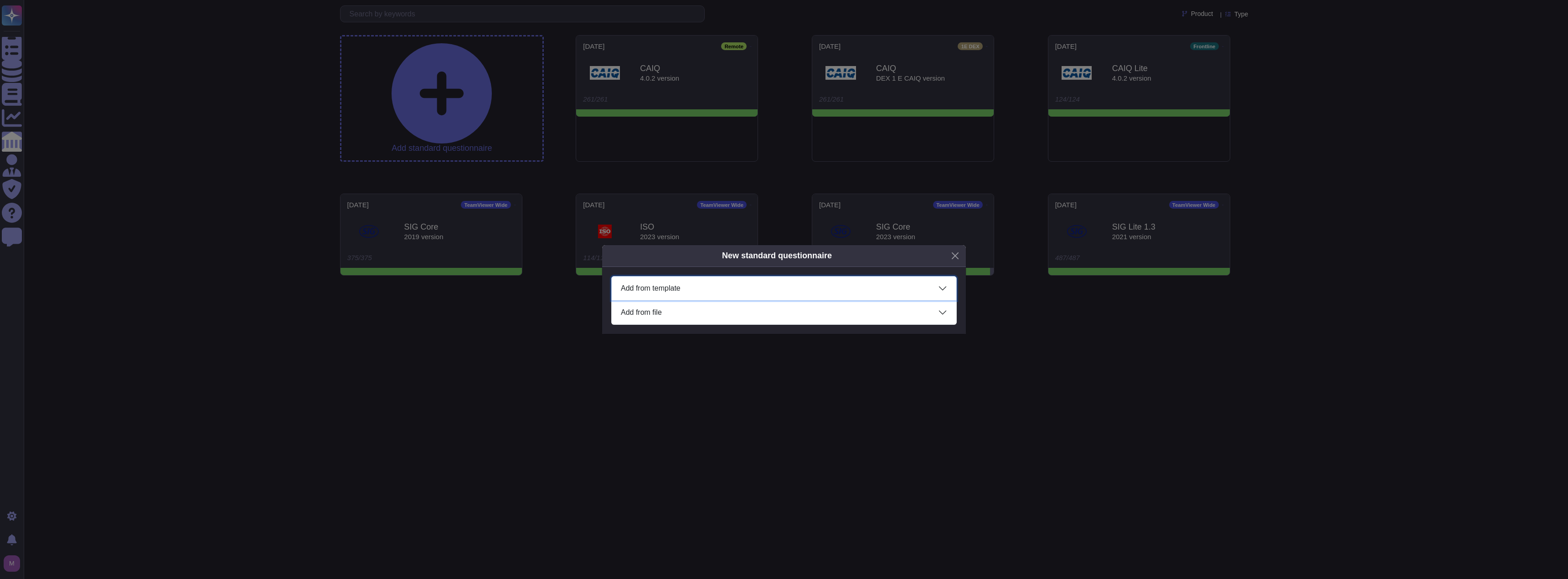
click at [663, 289] on button "Add from template" at bounding box center [784, 288] width 344 height 24
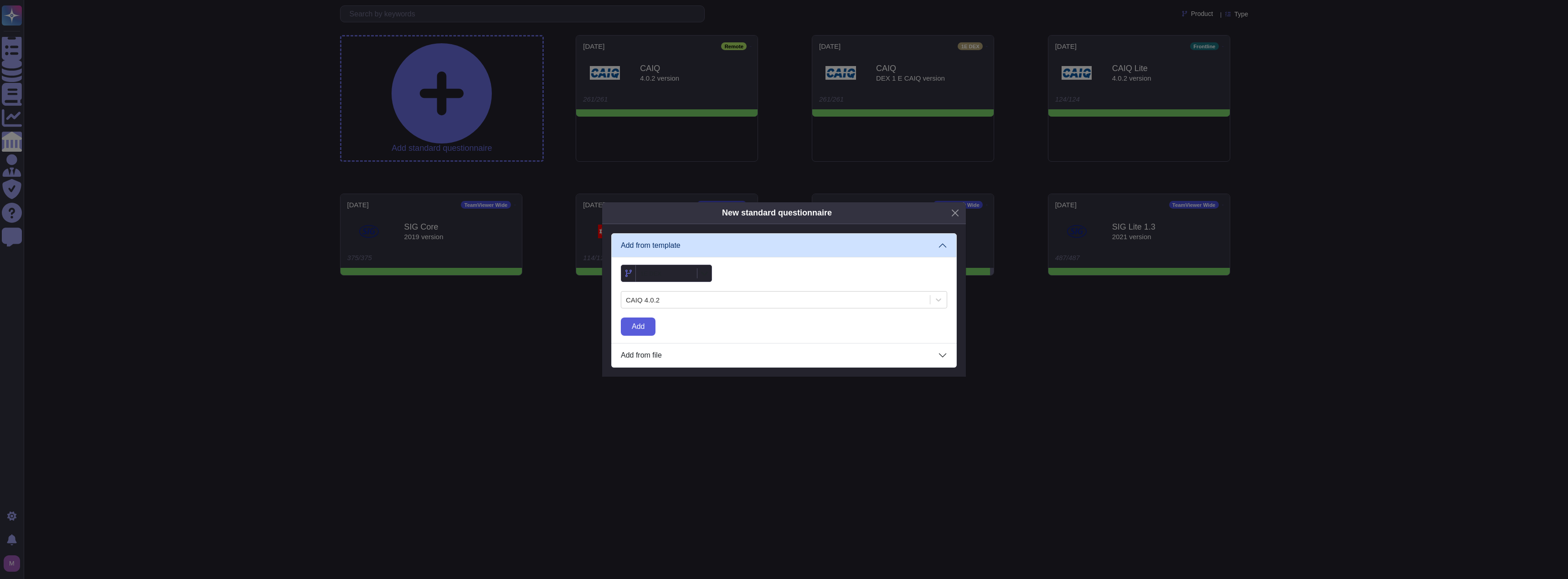
click at [637, 326] on span "Add" at bounding box center [638, 326] width 13 height 7
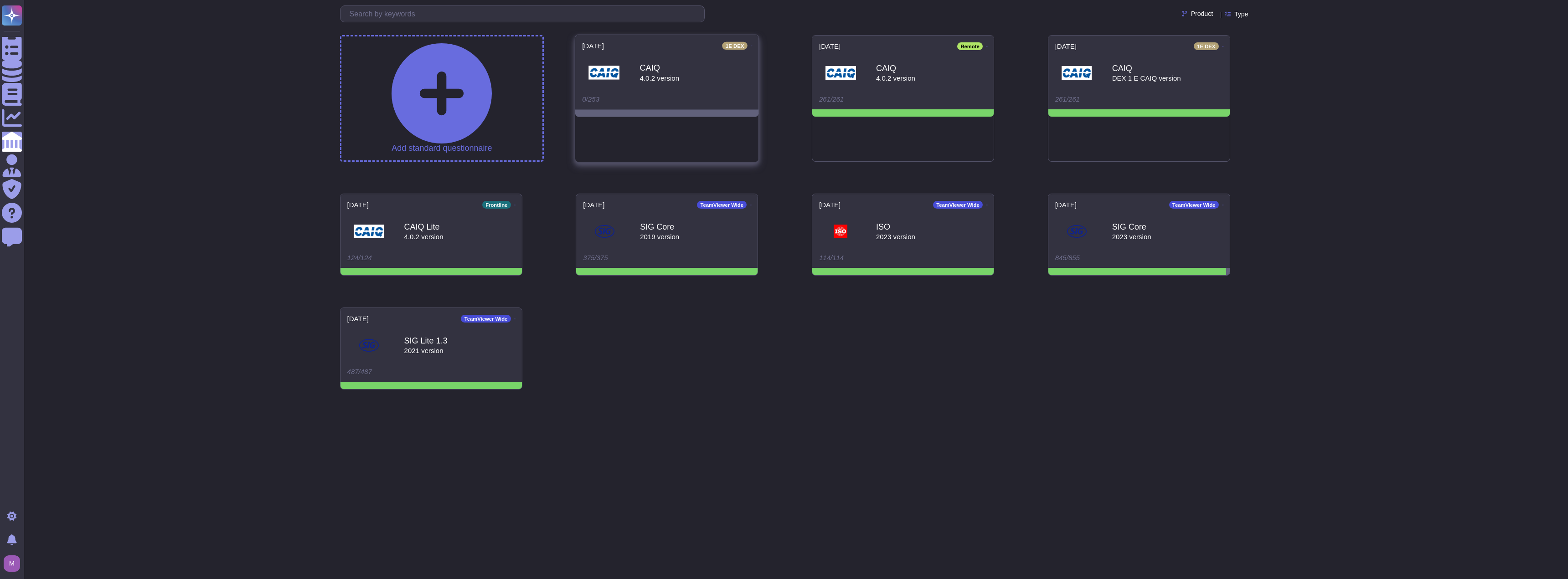
click at [642, 69] on div "CAIQ" at bounding box center [660, 67] width 40 height 8
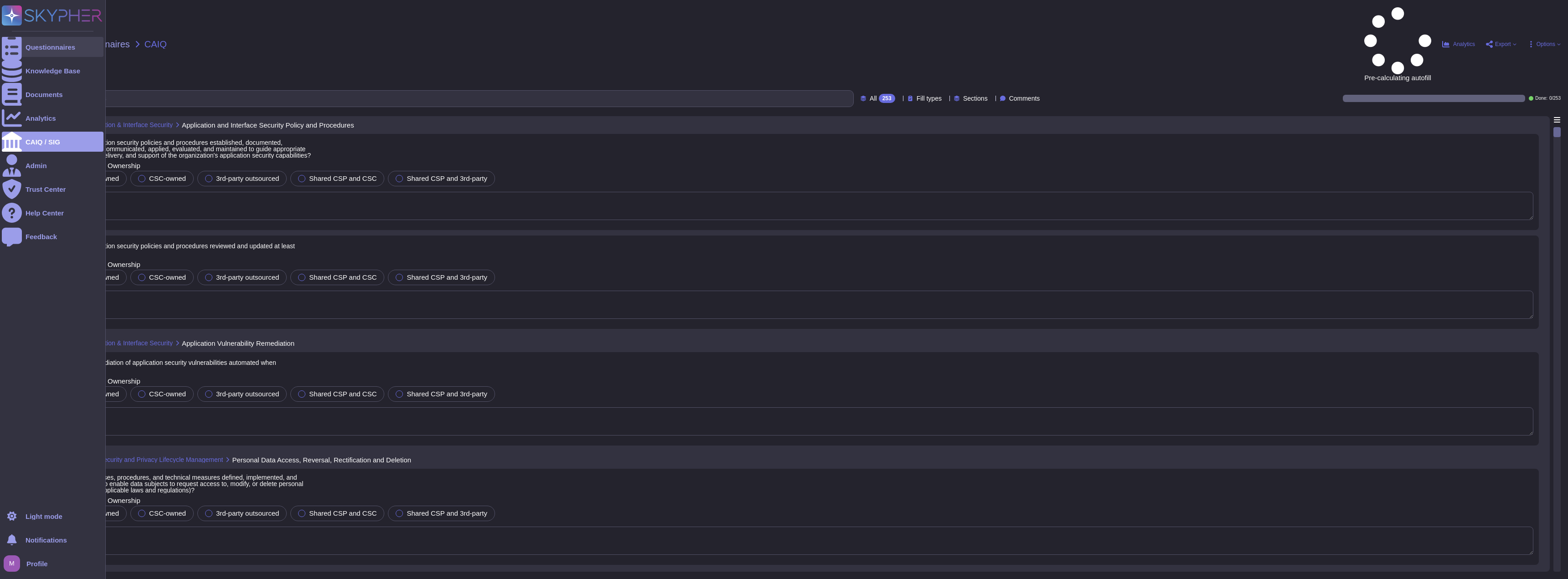
click at [43, 52] on div "Questionnaires" at bounding box center [53, 46] width 102 height 20
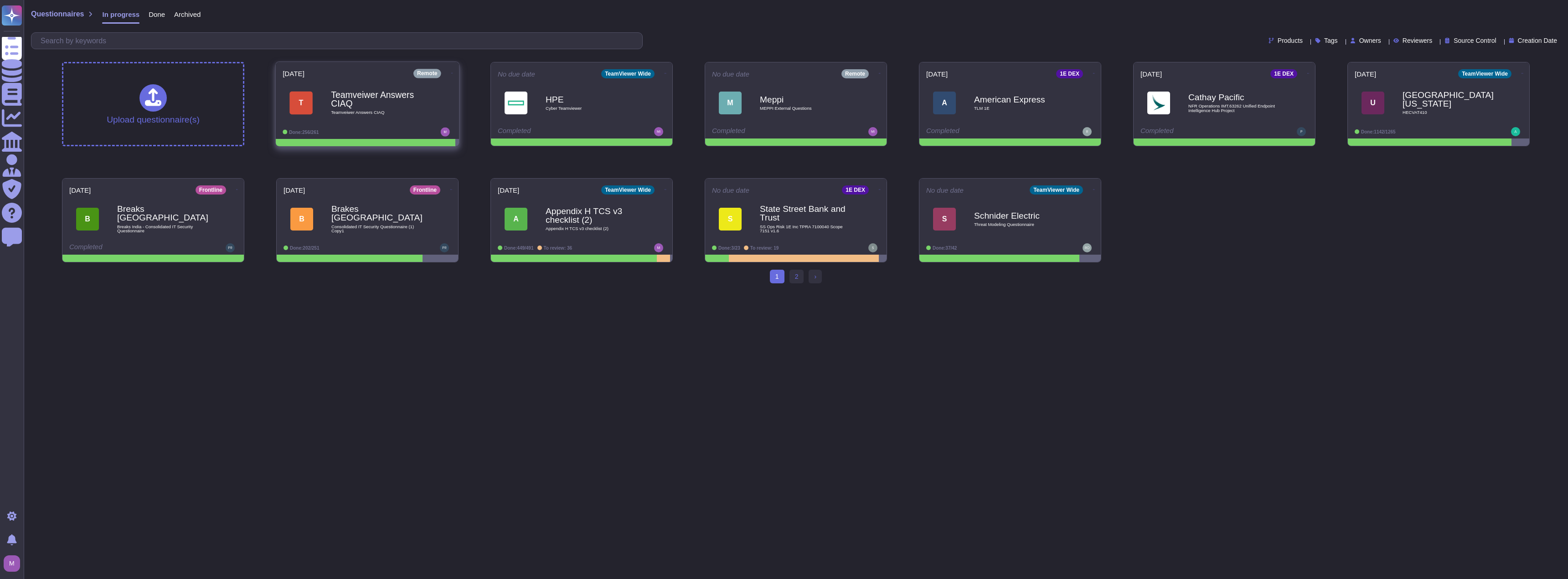
click at [451, 73] on icon at bounding box center [452, 73] width 2 height 1
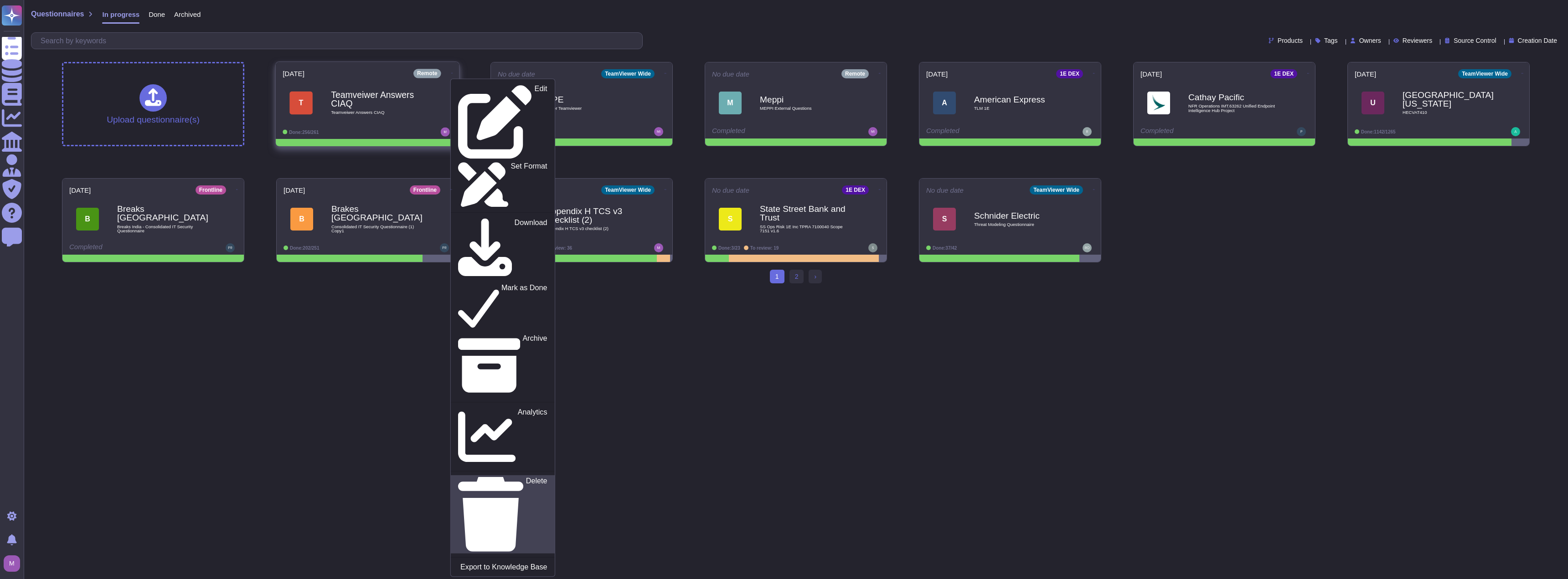
click at [526, 478] on p "Delete" at bounding box center [537, 514] width 21 height 74
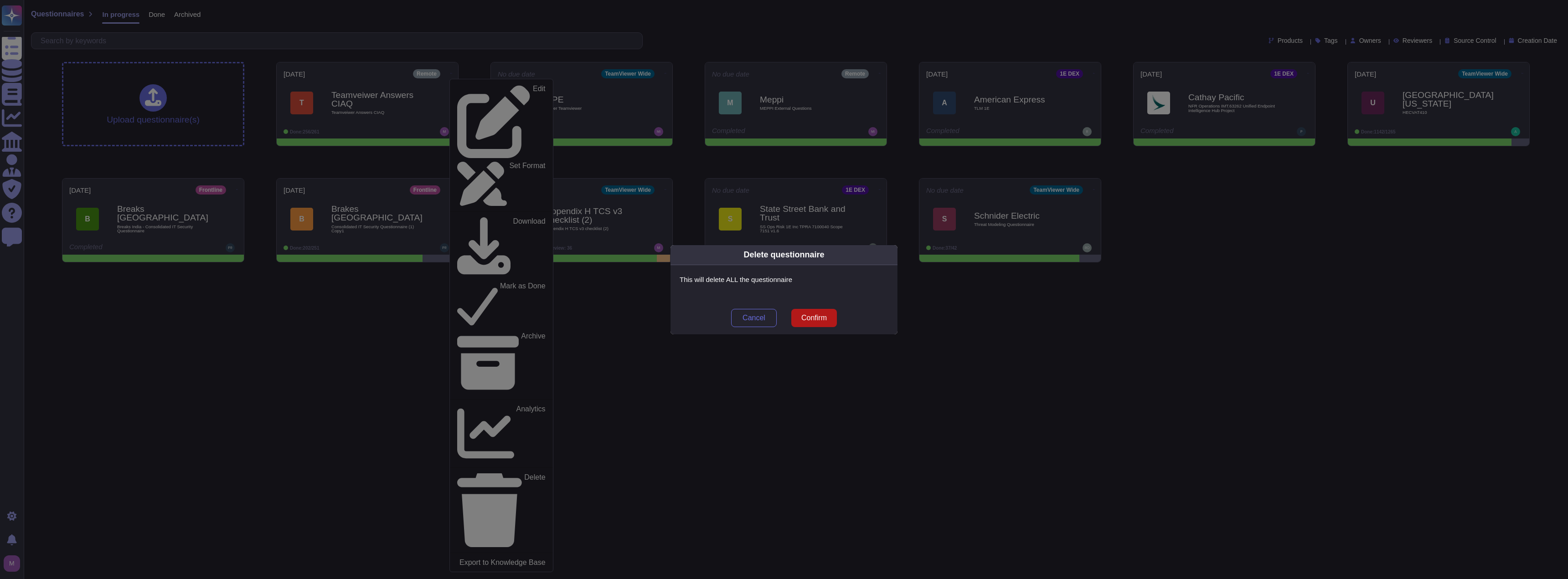
click at [817, 317] on span "Confirm" at bounding box center [814, 318] width 26 height 7
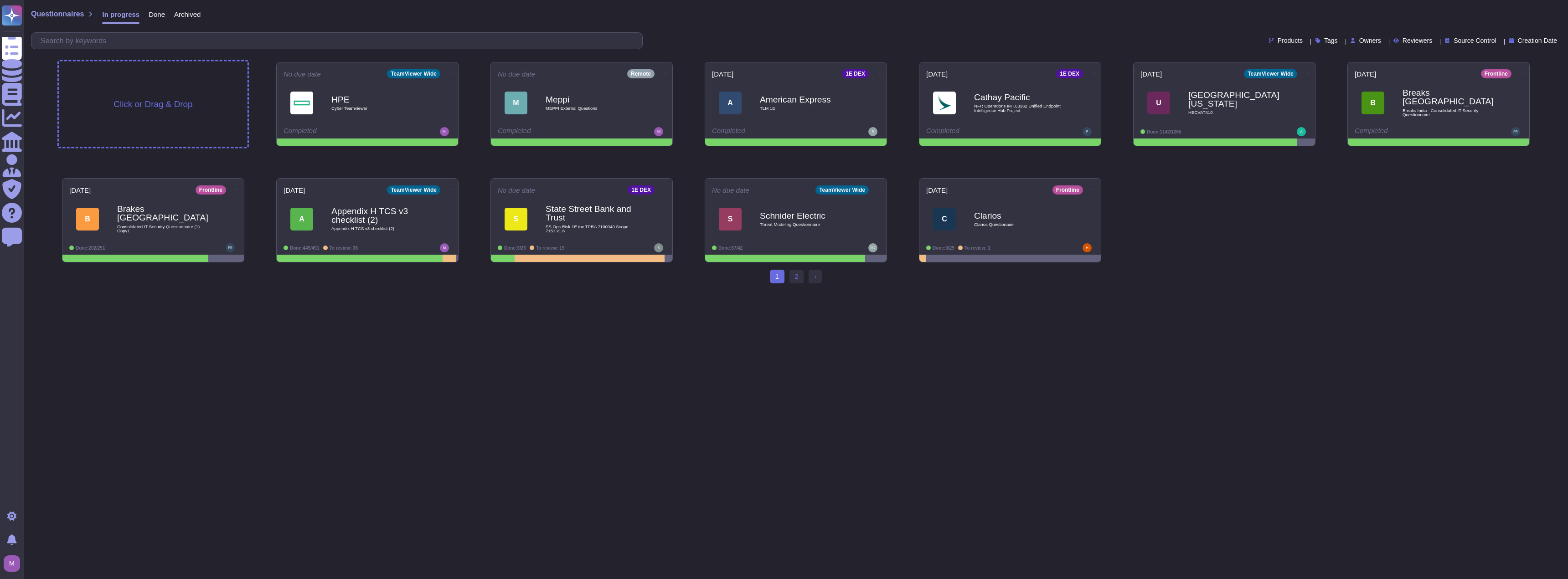
click at [186, 101] on span "Click or Drag & Drop" at bounding box center [152, 104] width 79 height 9
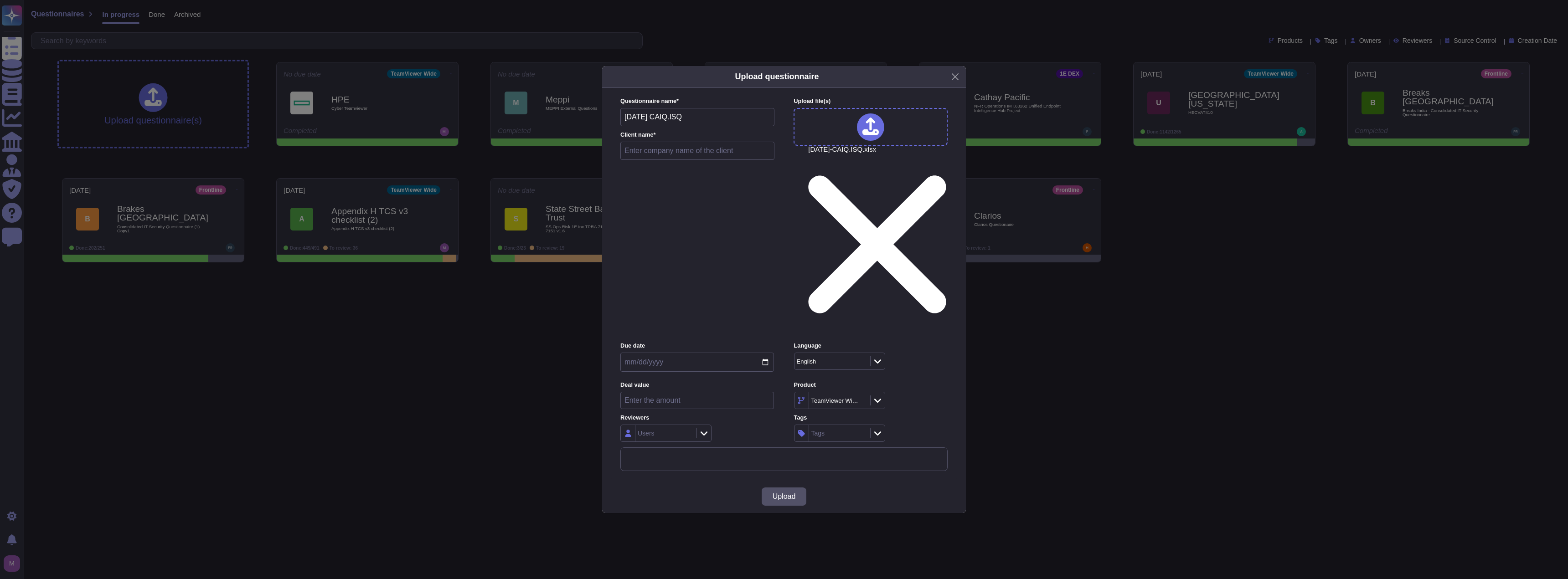
click at [669, 160] on input "text" at bounding box center [697, 151] width 154 height 18
type input "gswdge"
click at [673, 353] on input "date" at bounding box center [697, 362] width 154 height 19
click at [761, 353] on input "date" at bounding box center [697, 362] width 154 height 19
type input "[DATE]"
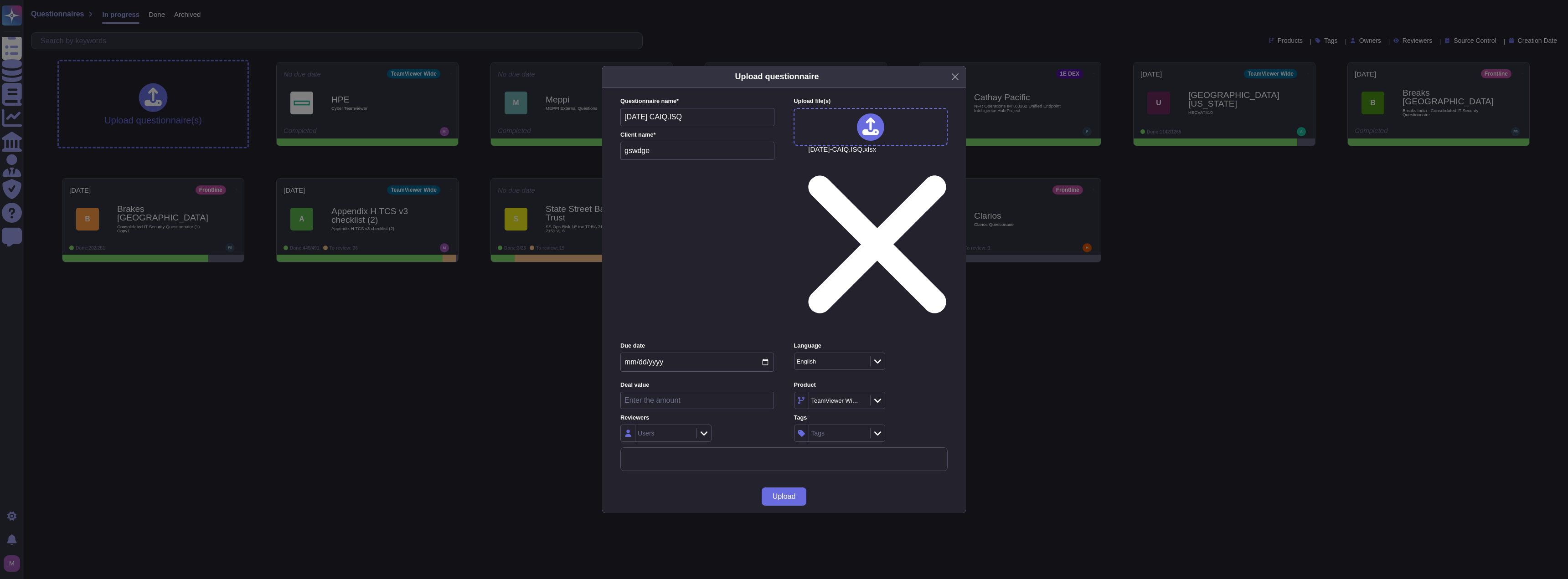
click at [913, 382] on label "Product" at bounding box center [871, 385] width 154 height 6
click at [784, 493] on span "Upload" at bounding box center [784, 496] width 23 height 7
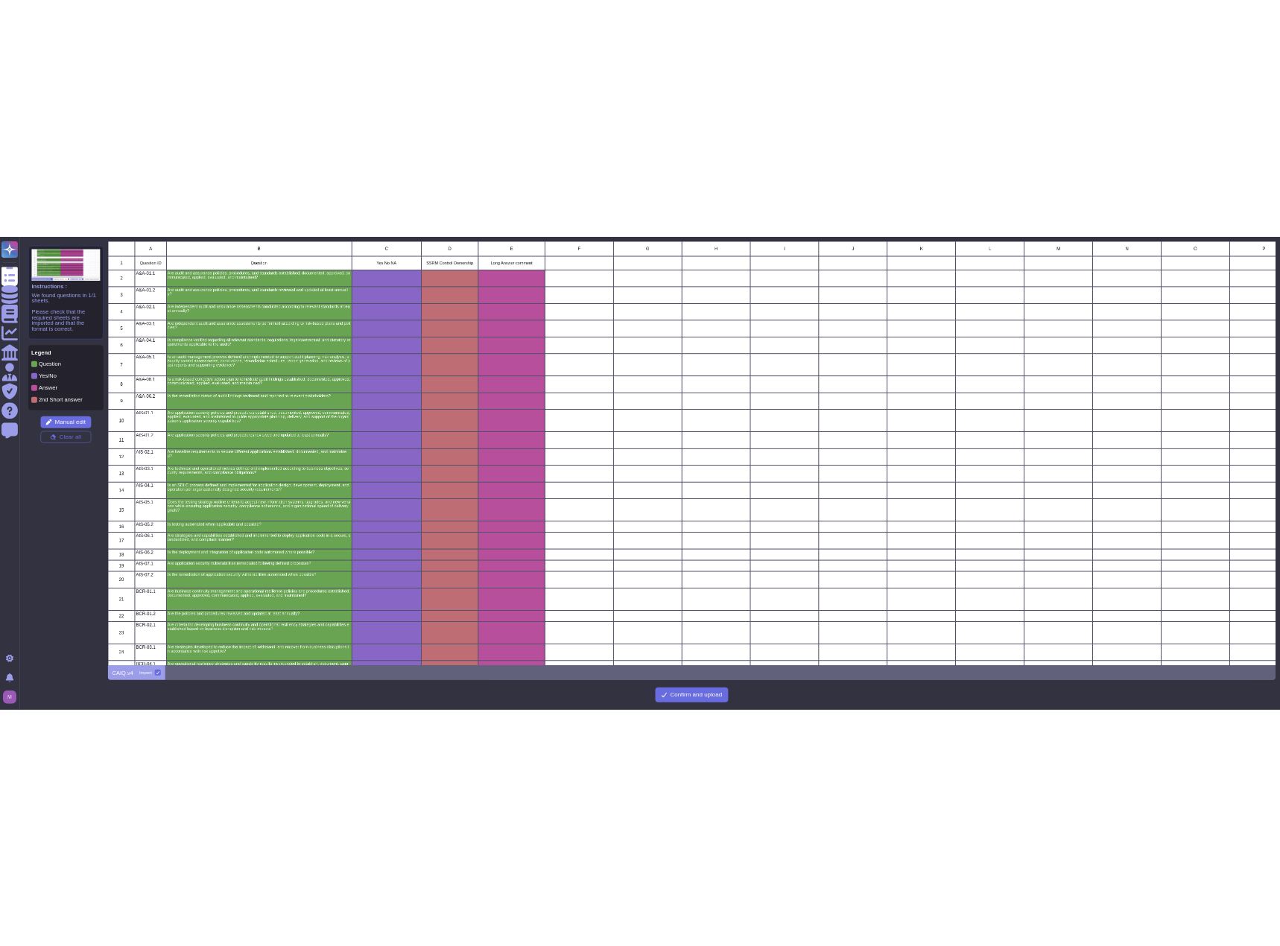
scroll to position [837, 2327]
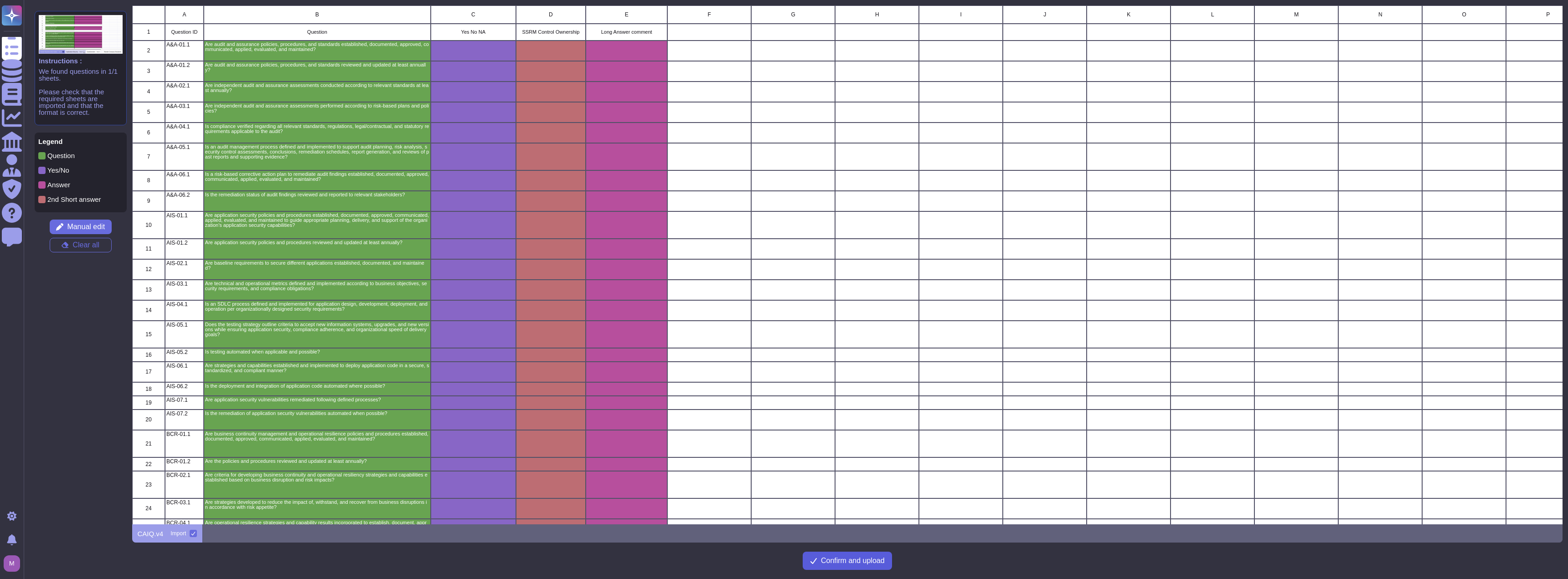
click at [829, 557] on span "Confirm and upload" at bounding box center [853, 561] width 64 height 7
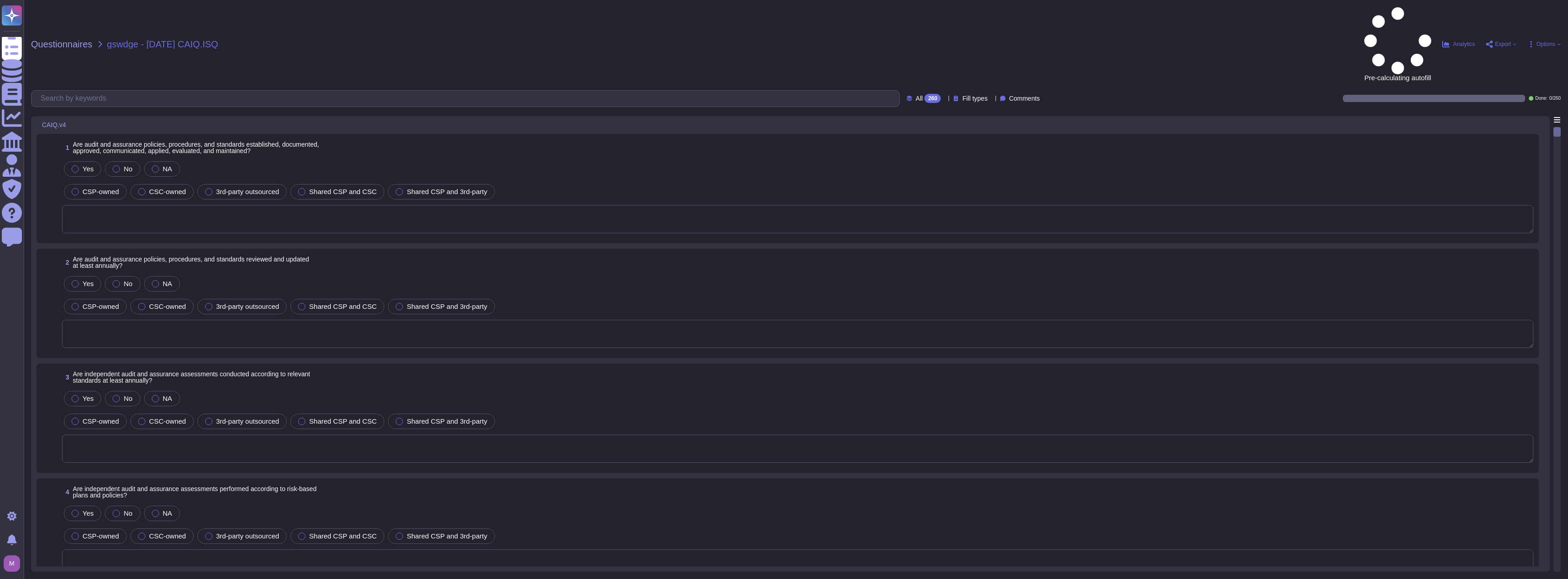
drag, startPoint x: 76, startPoint y: 243, endPoint x: 505, endPoint y: 248, distance: 429.0
click at [505, 297] on div "CSP-owned CSC-owned 3rd-party outsourced Shared CSP and CSC Shared CSP and 3rd-…" at bounding box center [797, 306] width 1471 height 19
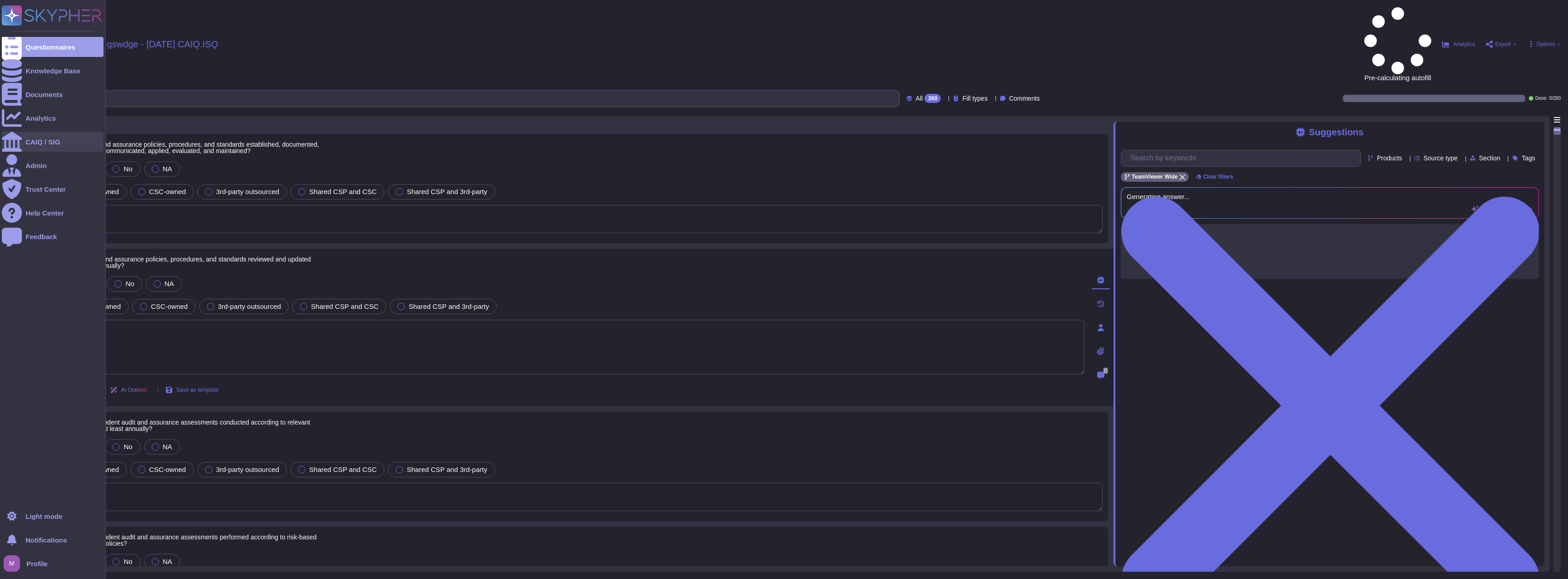
click at [60, 143] on div "CAIQ / SIG" at bounding box center [53, 141] width 102 height 20
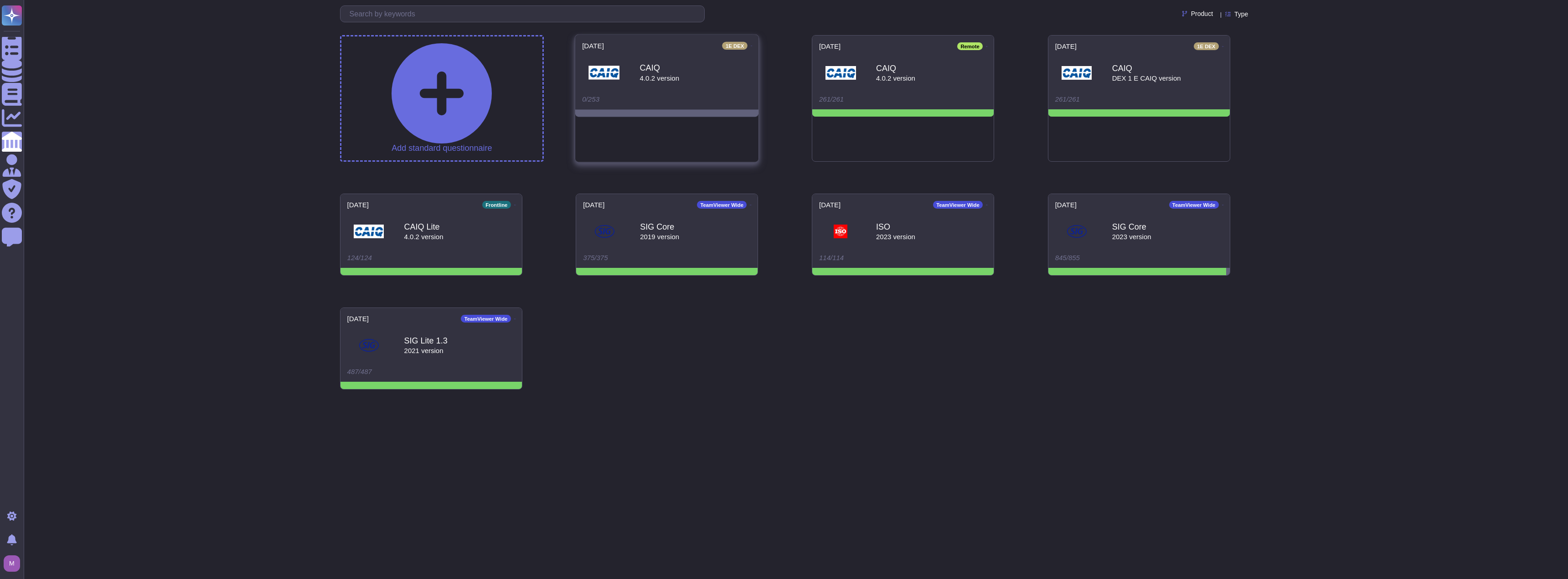
click at [689, 76] on div "CAIQ 4.0.2 version" at bounding box center [666, 72] width 169 height 46
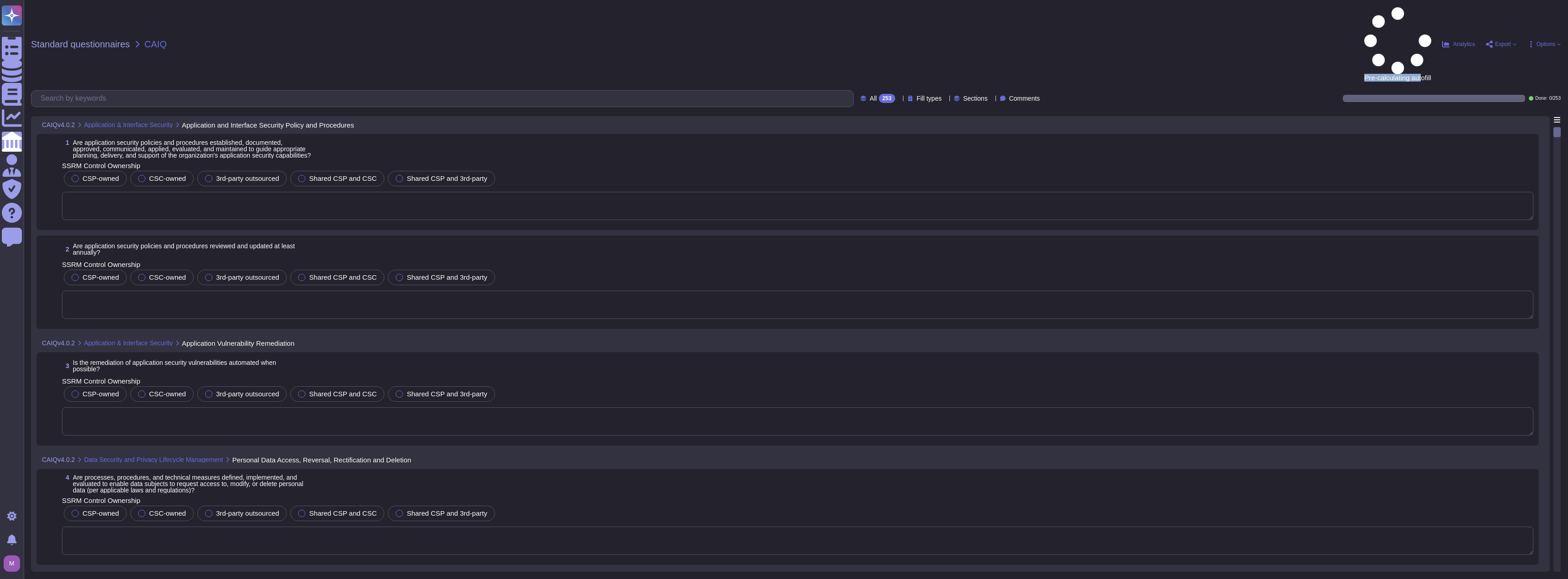
drag, startPoint x: 1361, startPoint y: 13, endPoint x: 1422, endPoint y: 10, distance: 61.1
click at [1422, 10] on span "Pre-calculating autofill" at bounding box center [1398, 44] width 67 height 74
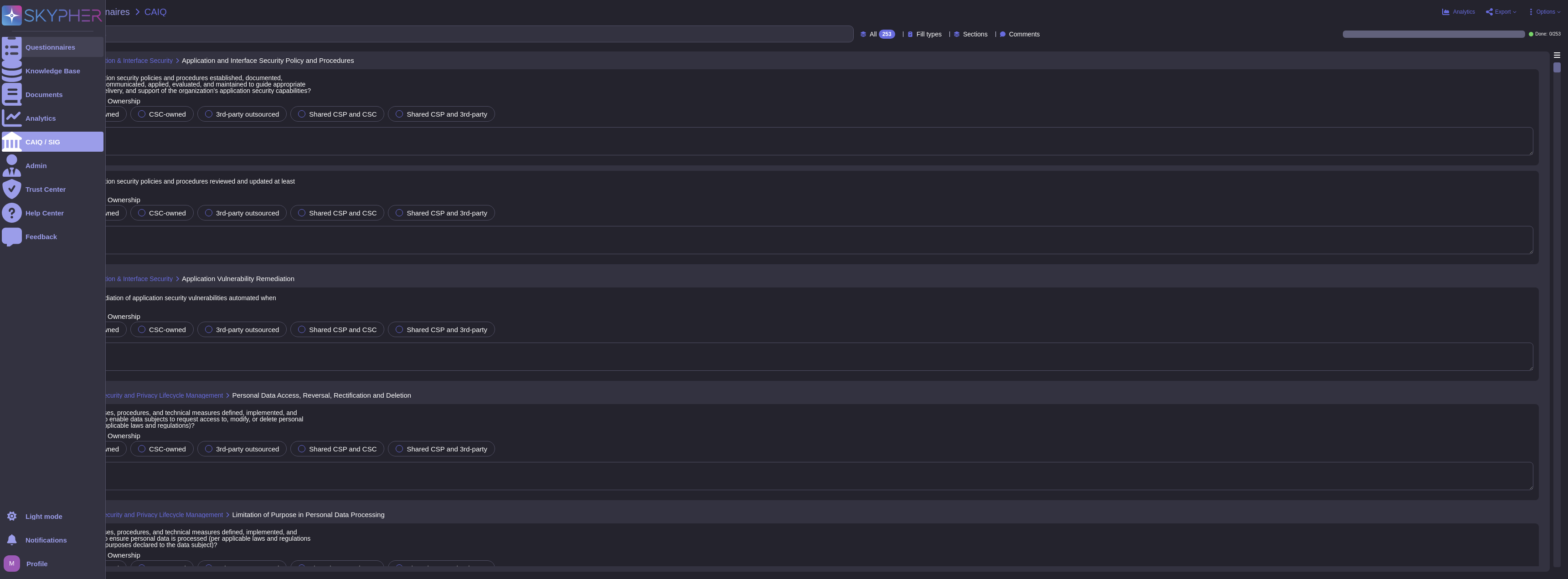
click at [19, 51] on div at bounding box center [12, 46] width 20 height 20
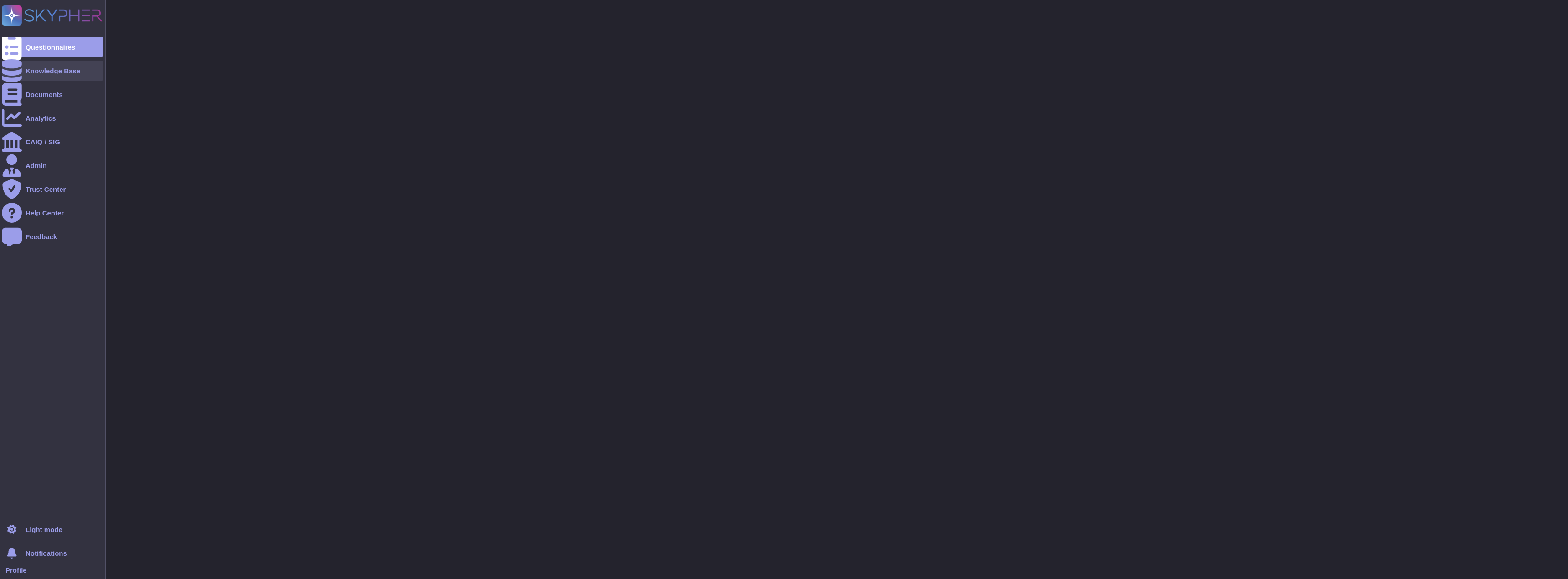
click at [37, 68] on div "Knowledge Base" at bounding box center [53, 70] width 54 height 7
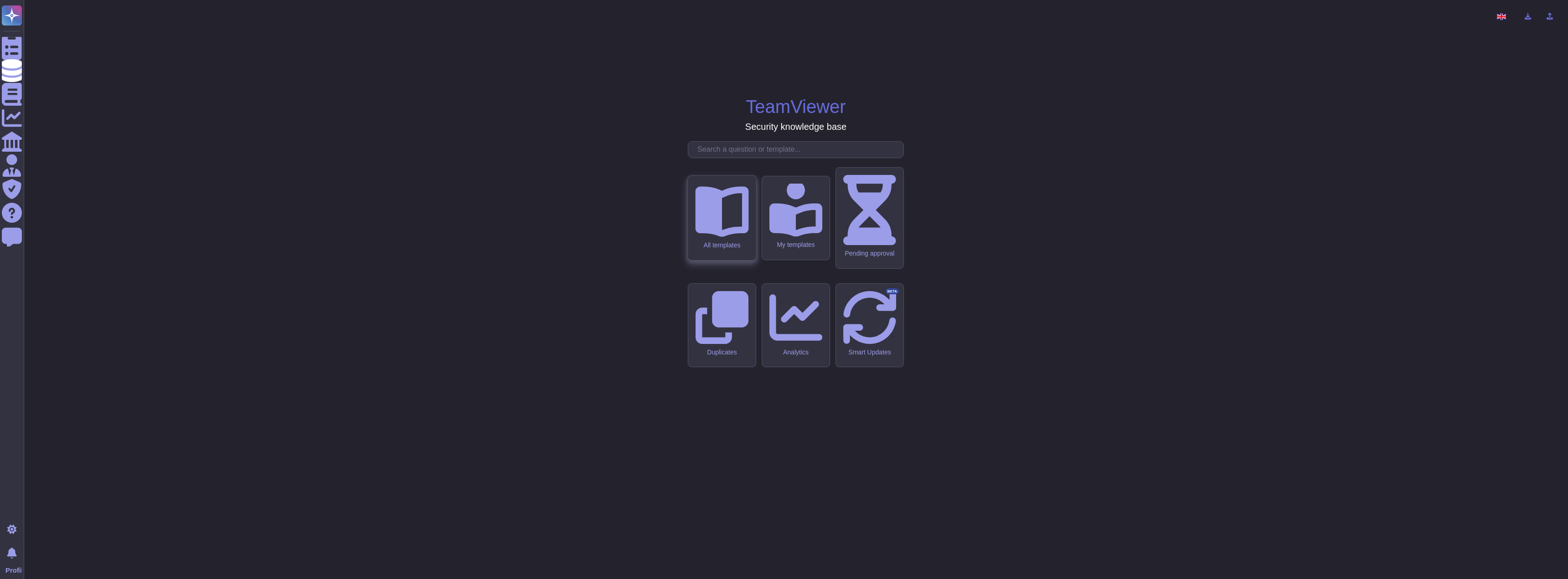
click at [703, 256] on div "All templates" at bounding box center [721, 218] width 68 height 84
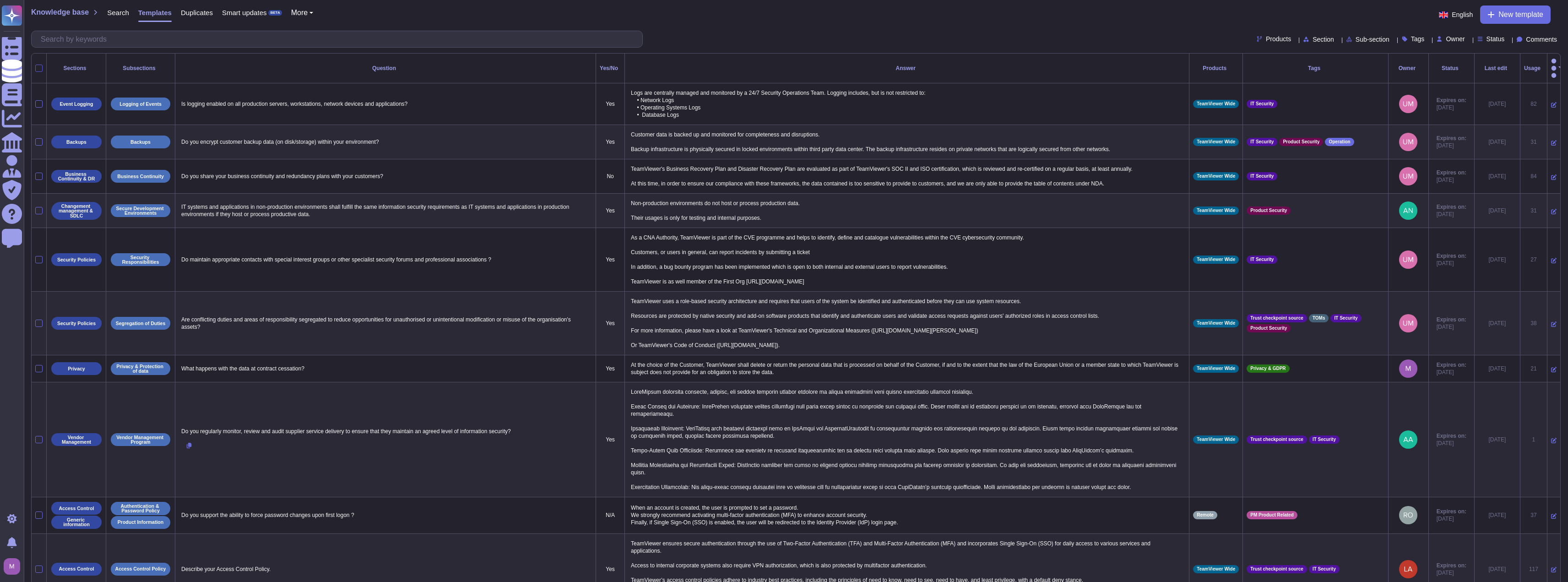
click at [41, 65] on div at bounding box center [39, 68] width 7 height 7
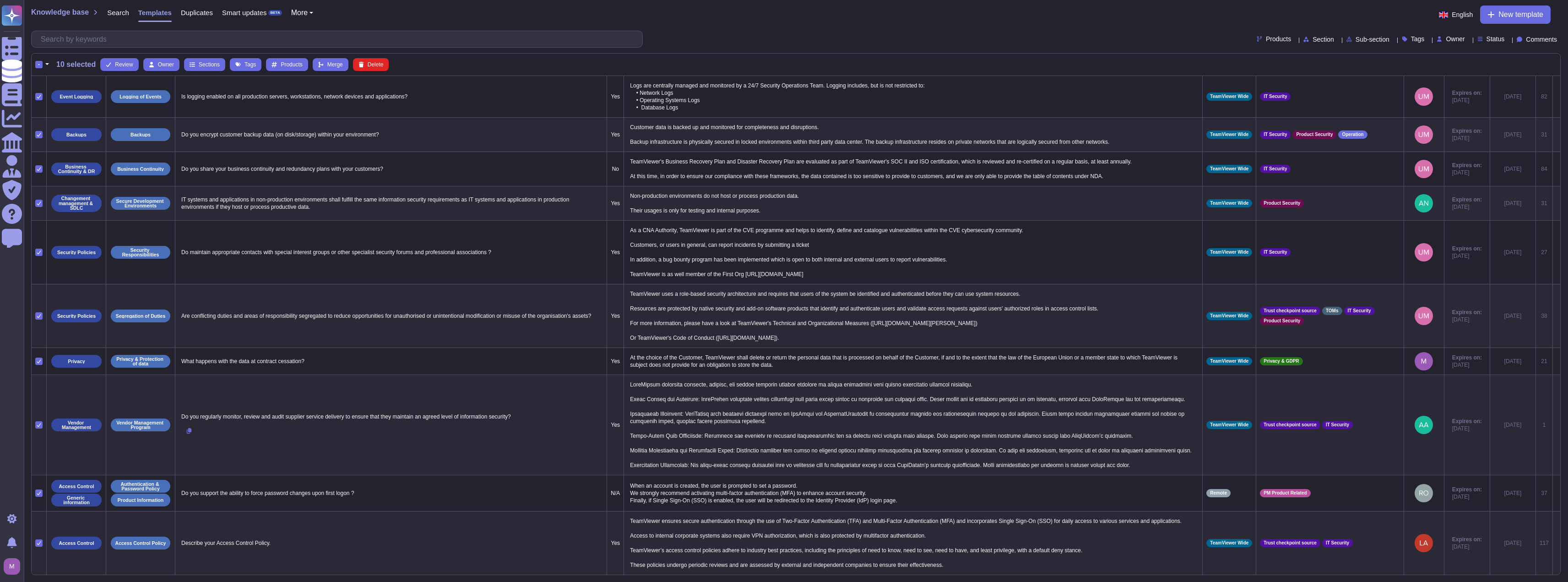
click at [47, 66] on button "button" at bounding box center [47, 65] width 9 height 11
click at [51, 91] on link "Select all" at bounding box center [86, 92] width 87 height 11
click at [310, 14] on div "Knowledge base Search Templates Duplicates Smart updates BETA More" at bounding box center [176, 15] width 289 height 18
click at [310, 14] on button "More" at bounding box center [302, 13] width 23 height 7
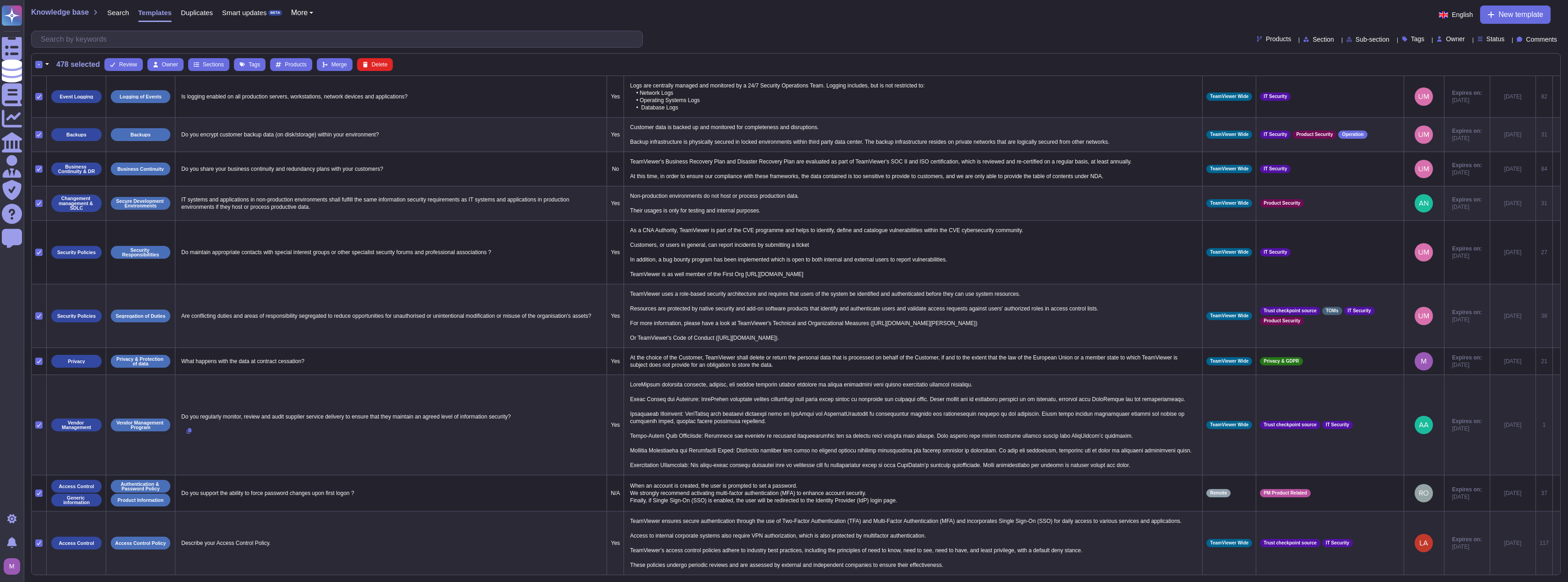
click at [1561, 40] on icon at bounding box center [1561, 40] width 0 height 0
click at [1491, 39] on span "Status" at bounding box center [1496, 39] width 18 height 6
click at [1449, 38] on span "Owner" at bounding box center [1456, 39] width 19 height 6
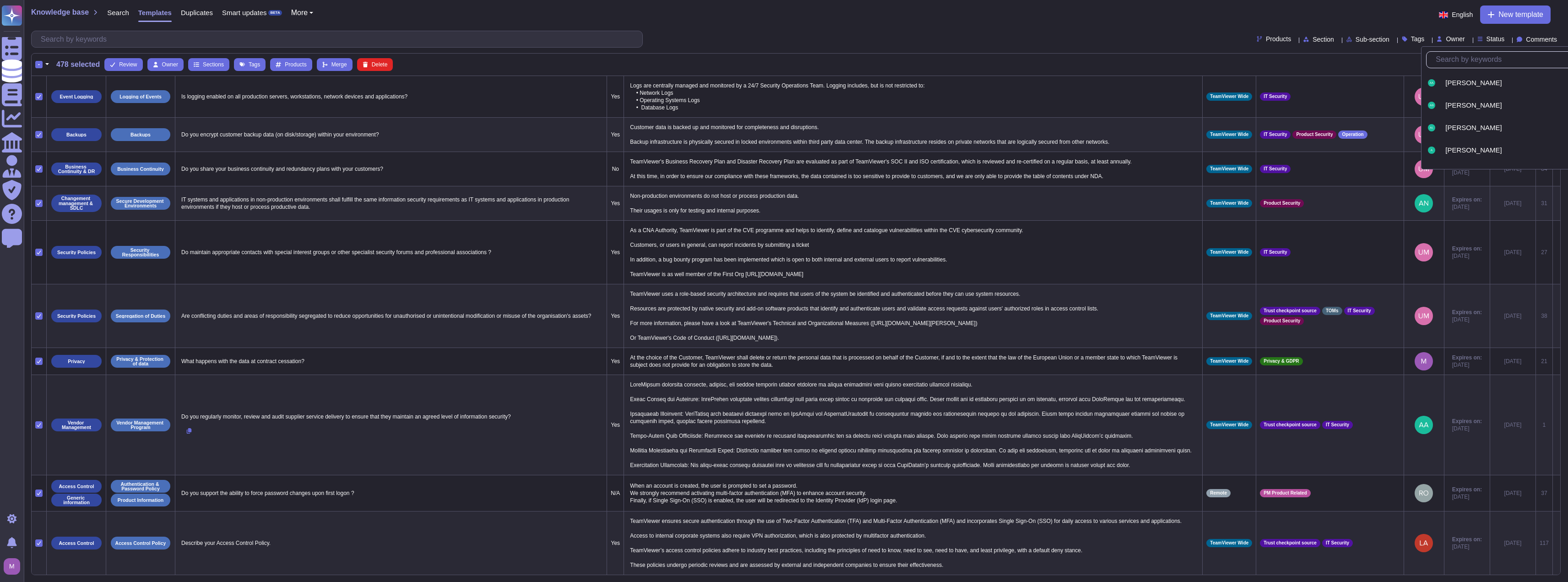
click at [1405, 37] on div "Tags" at bounding box center [1415, 39] width 26 height 7
click at [1356, 38] on span "Sub-section" at bounding box center [1373, 39] width 34 height 6
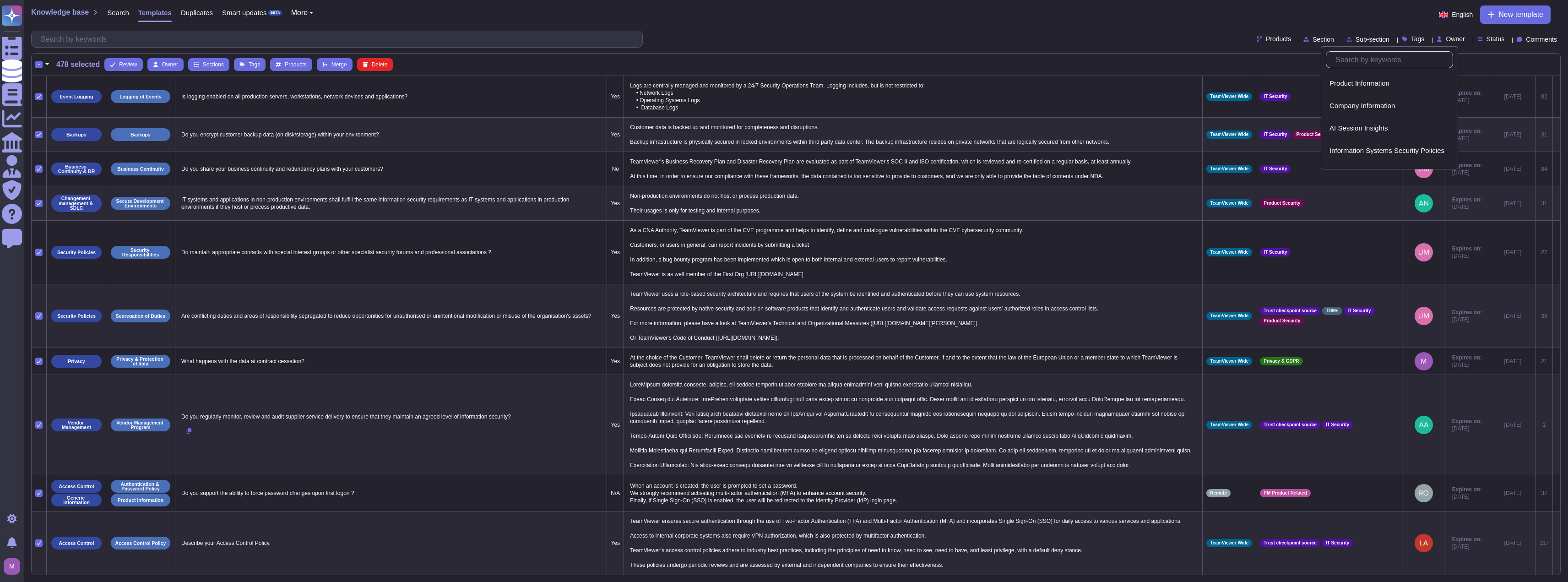
click at [1306, 37] on div "Section" at bounding box center [1321, 39] width 34 height 7
click at [1299, 37] on div at bounding box center [1299, 40] width 1 height 6
click at [1266, 37] on span "Products" at bounding box center [1278, 39] width 25 height 6
click at [291, 14] on span "More" at bounding box center [299, 13] width 17 height 7
click at [1529, 39] on span "Comments" at bounding box center [1542, 39] width 31 height 6
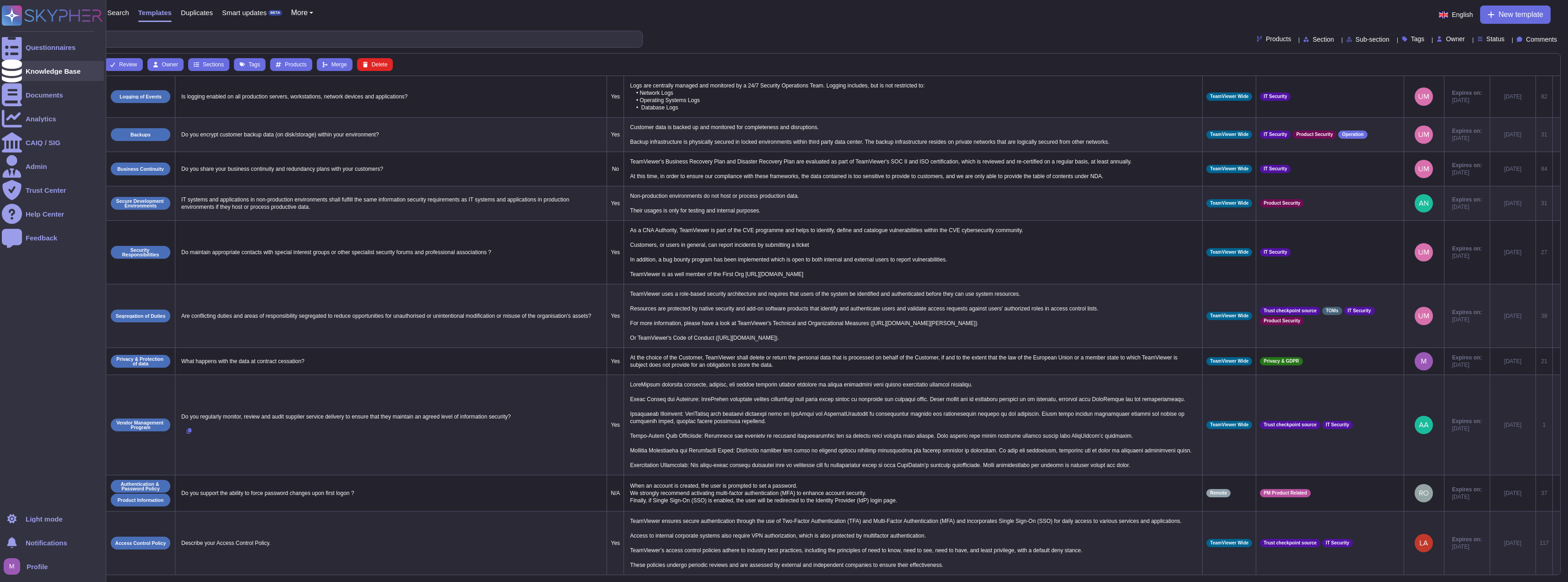
click at [48, 73] on div "Knowledge Base" at bounding box center [53, 71] width 55 height 7
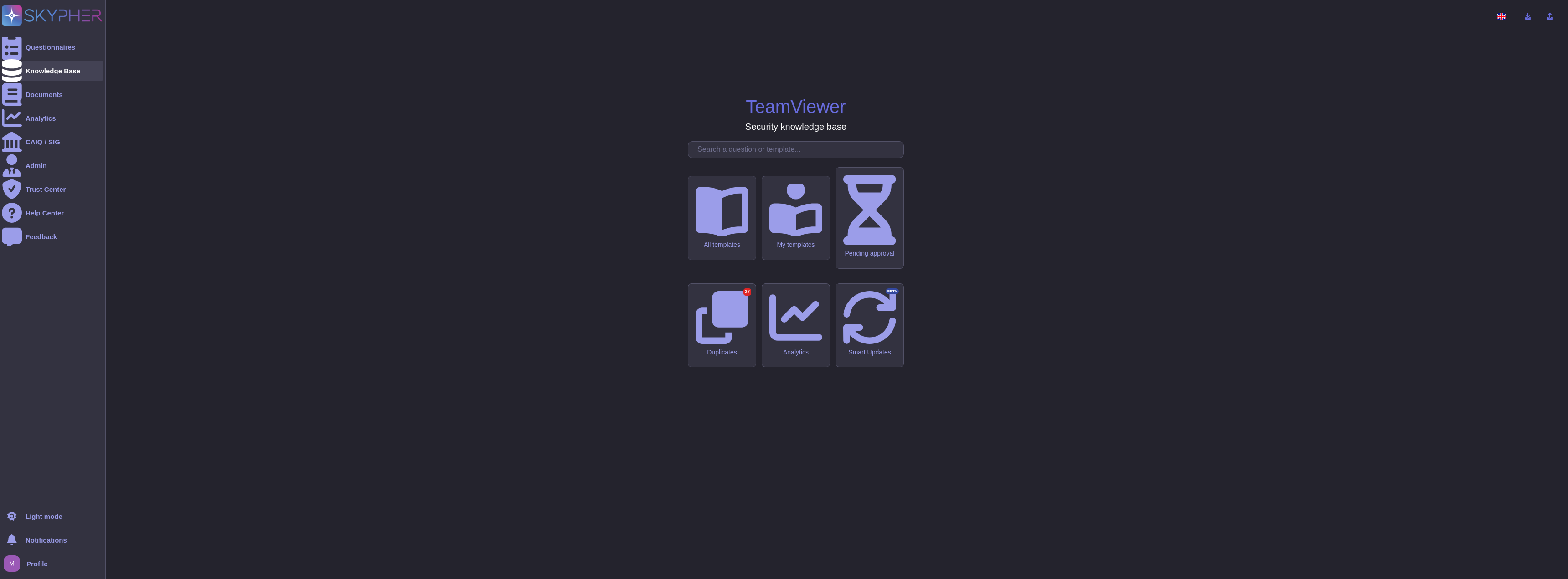
click at [48, 73] on div "Knowledge Base" at bounding box center [53, 70] width 54 height 7
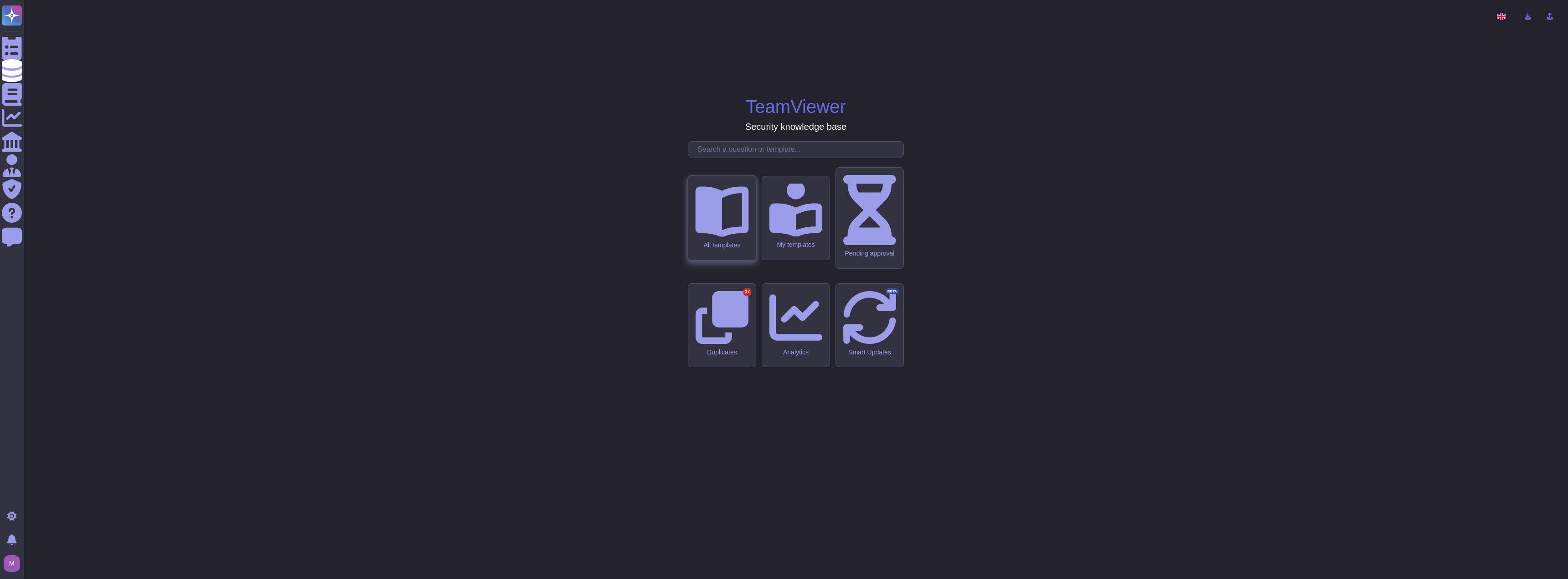
click at [743, 260] on div "All templates" at bounding box center [721, 218] width 68 height 84
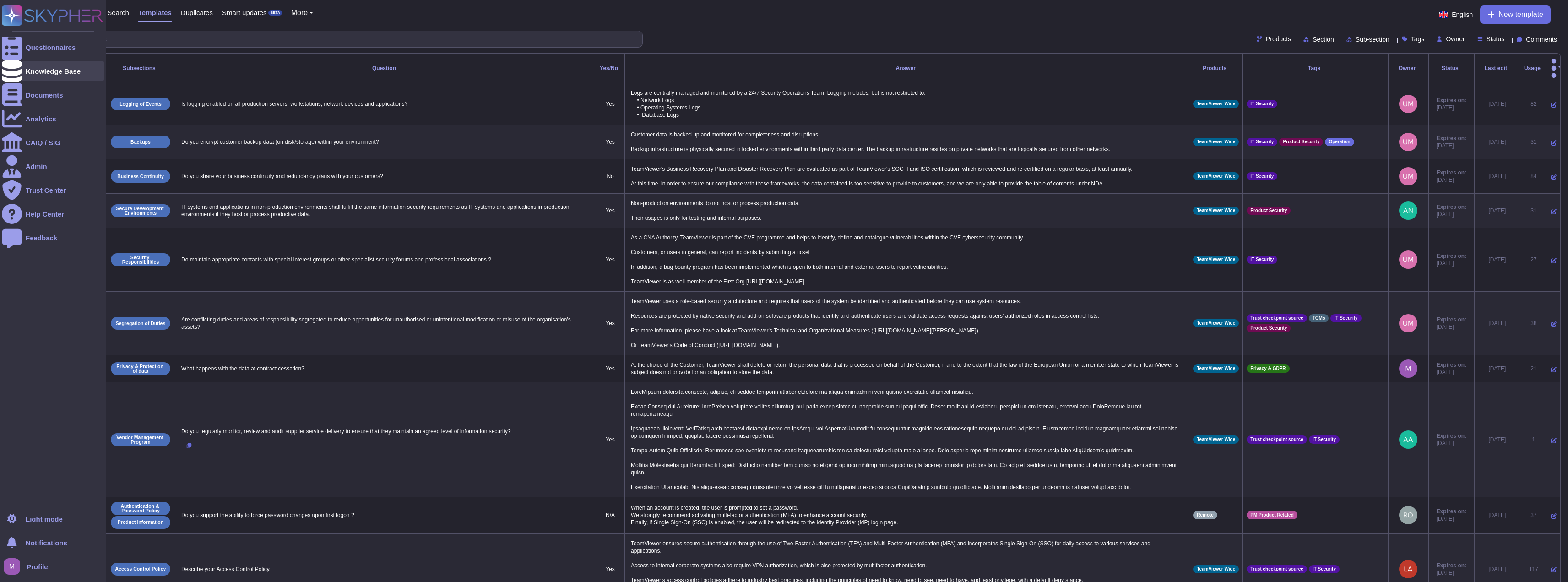
click at [10, 74] on icon at bounding box center [12, 71] width 20 height 23
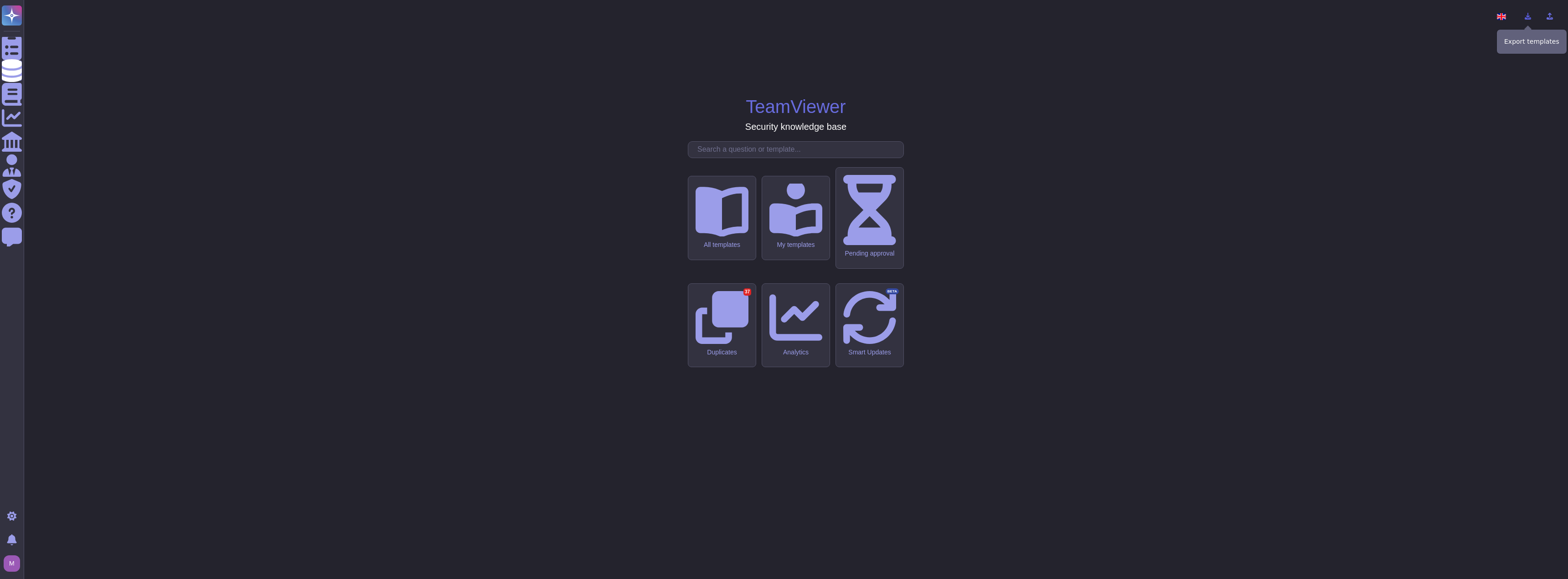
click at [1530, 13] on icon at bounding box center [1528, 17] width 7 height 7
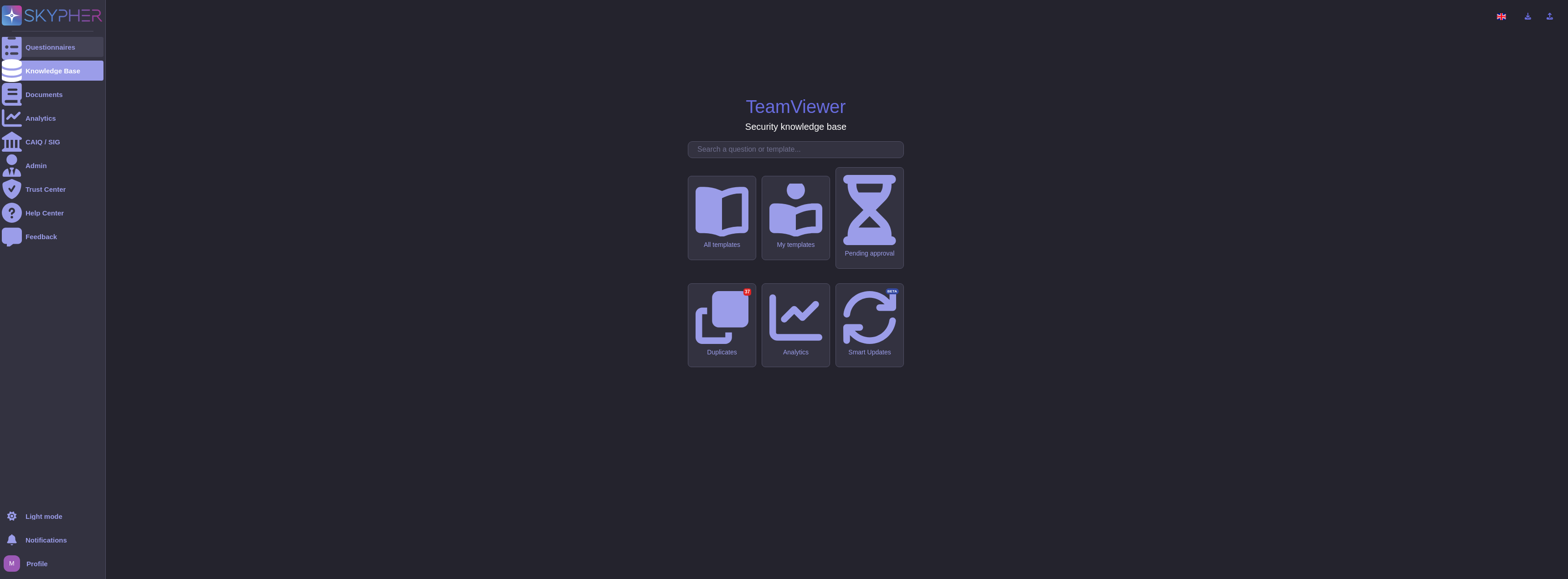
click at [40, 47] on div "Questionnaires" at bounding box center [50, 47] width 50 height 7
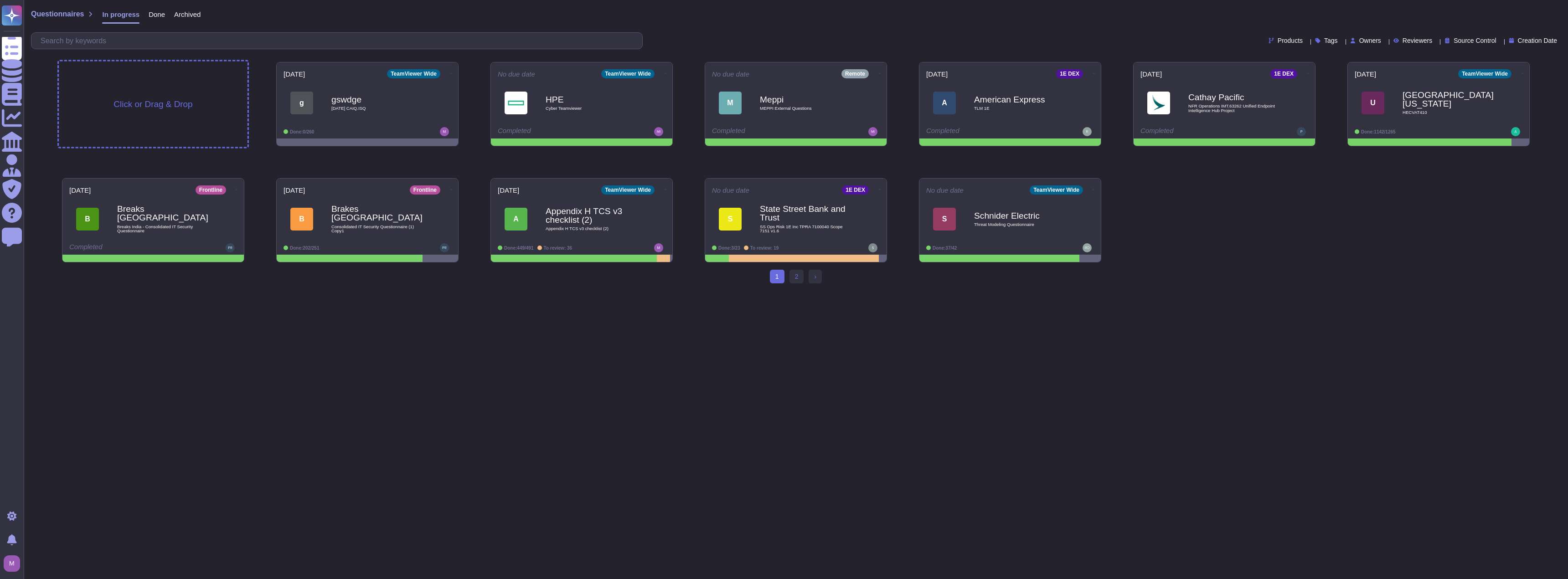
click at [179, 105] on span "Click or Drag & Drop" at bounding box center [152, 104] width 79 height 9
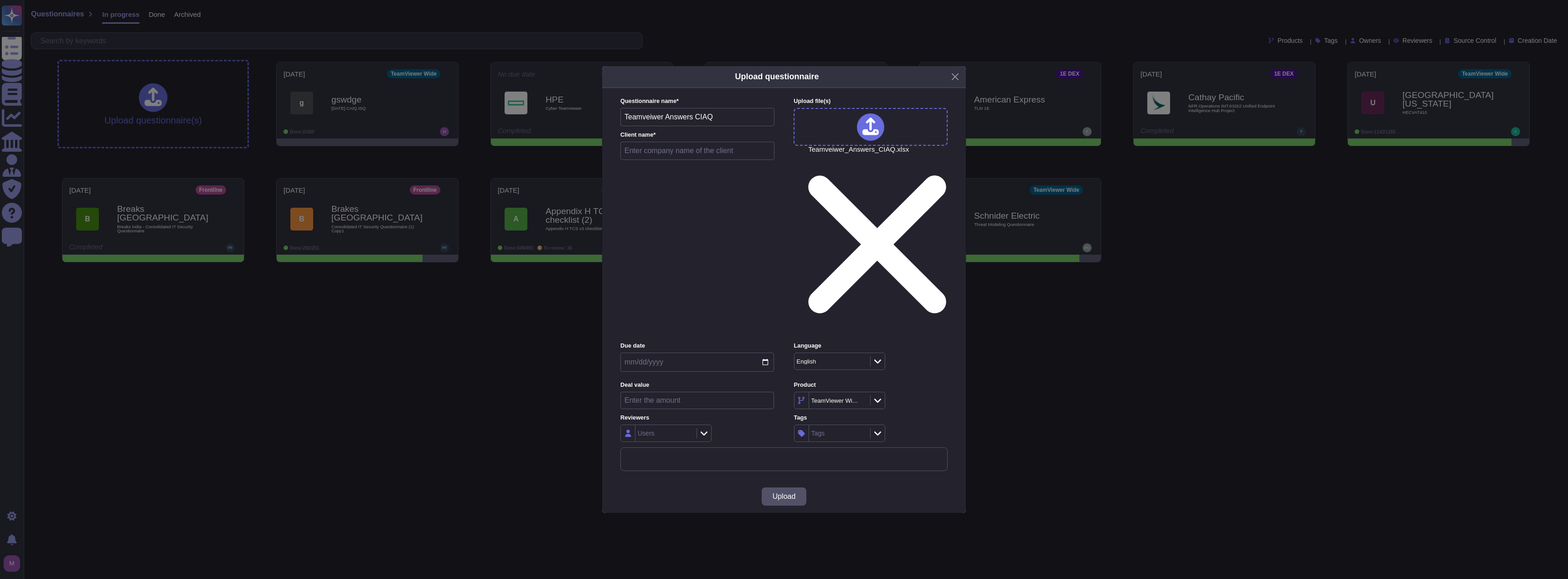
click at [683, 160] on input "text" at bounding box center [697, 151] width 154 height 18
type input "bh"
click at [683, 353] on input "date" at bounding box center [697, 362] width 154 height 19
click at [780, 493] on span "Upload" at bounding box center [784, 496] width 23 height 7
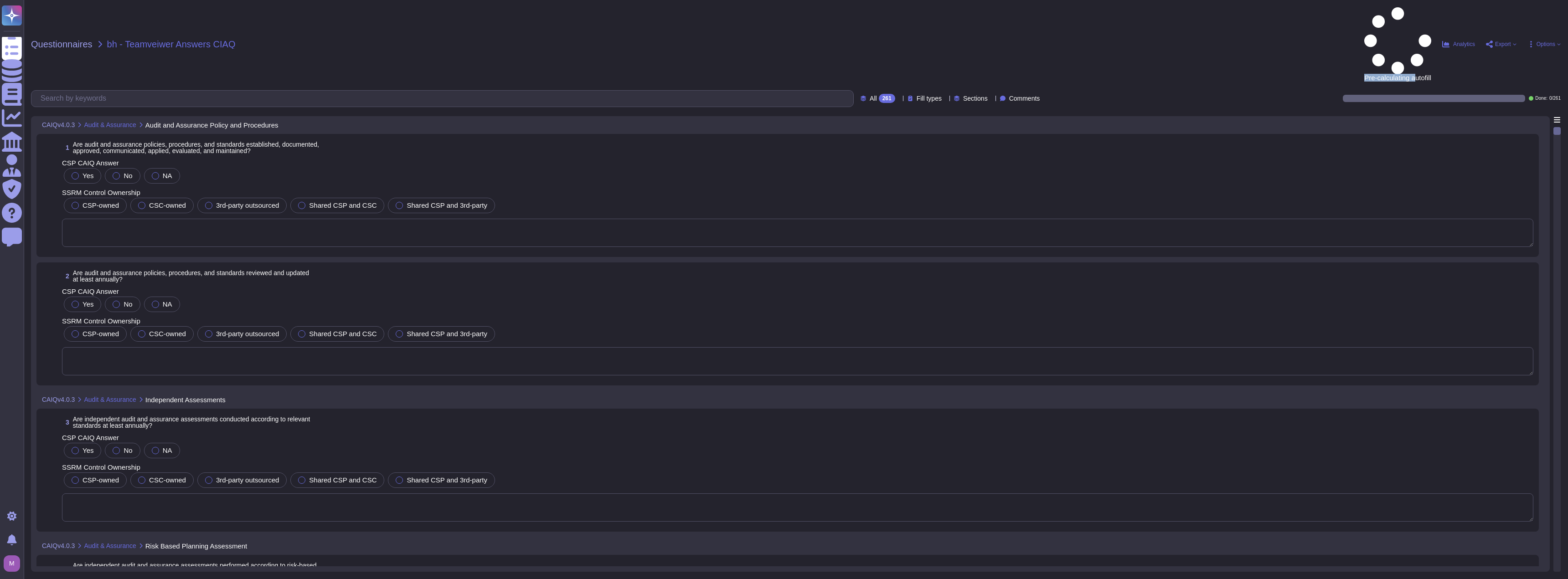
drag, startPoint x: 1355, startPoint y: 17, endPoint x: 1416, endPoint y: 12, distance: 61.2
click at [1416, 12] on div "Questionnaires bh - Teamveiwer Answers CIAQ Pre-calculating autofill Analytics …" at bounding box center [796, 289] width 1544 height 579
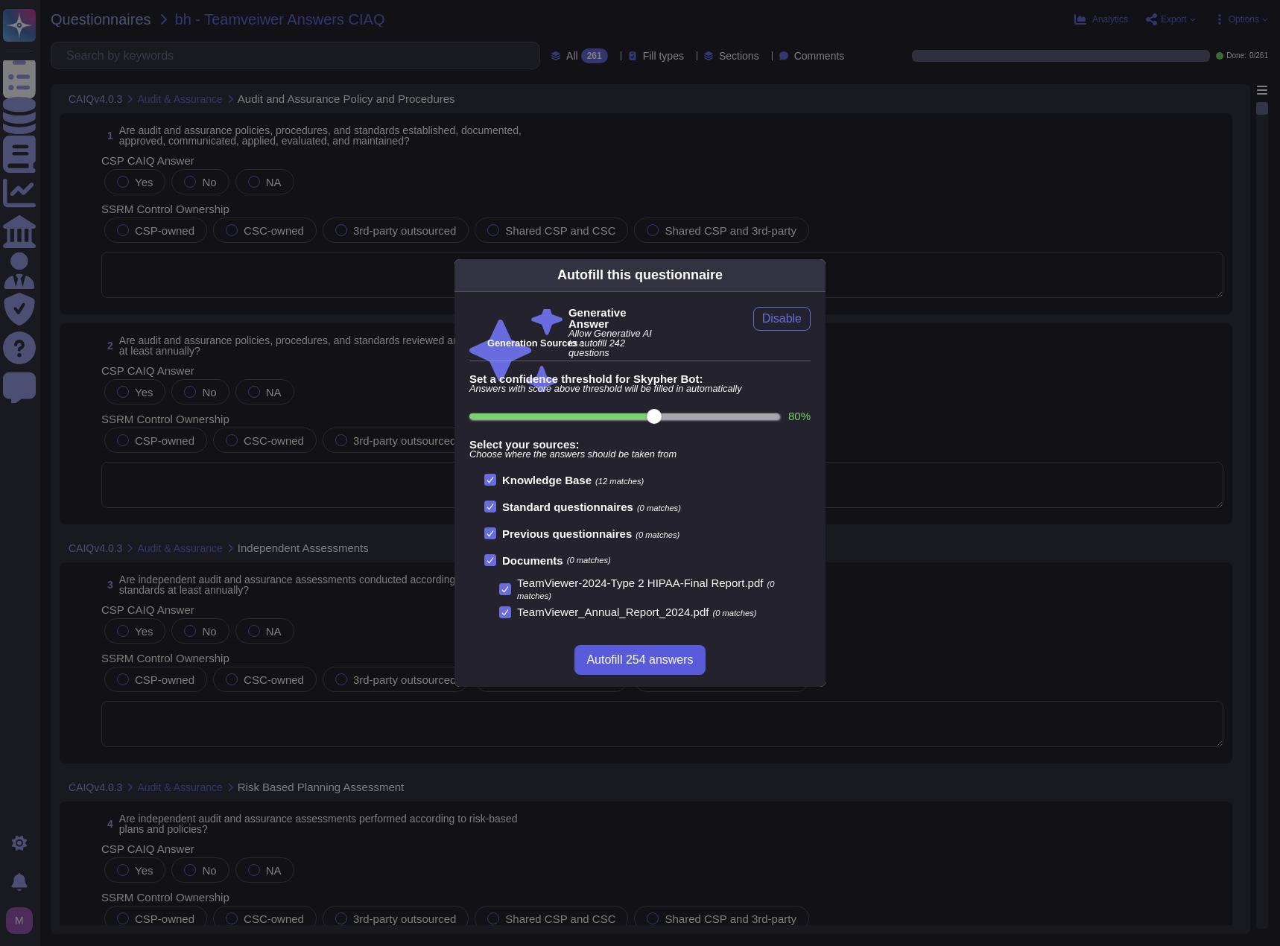
click at [659, 661] on span "Autofill 254 answers" at bounding box center [639, 660] width 107 height 12
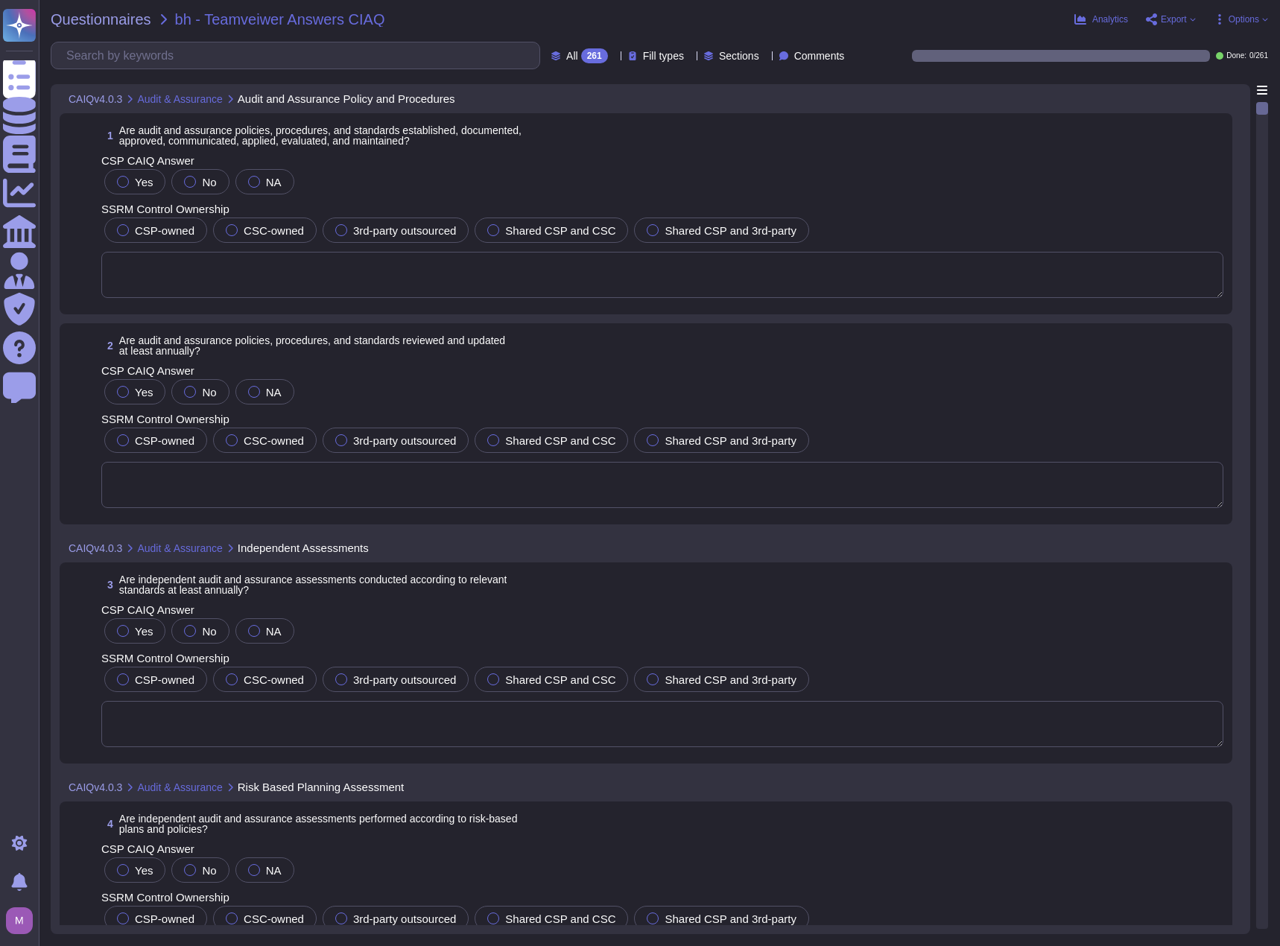
type textarea "Yes, TeamViewer has established, documented, approved, communicated, applied, e…"
type textarea "Yes, TeamViewer conducts annual audits, either internally and/or by independent…"
type textarea "Yes, independent audit and assurance assessments are conducted according to rel…"
type textarea "Yes, independent audit and assurance assessments are performed according to ris…"
type textarea "Yes, compliance is verified regarding all relevant standards, regulations, lega…"
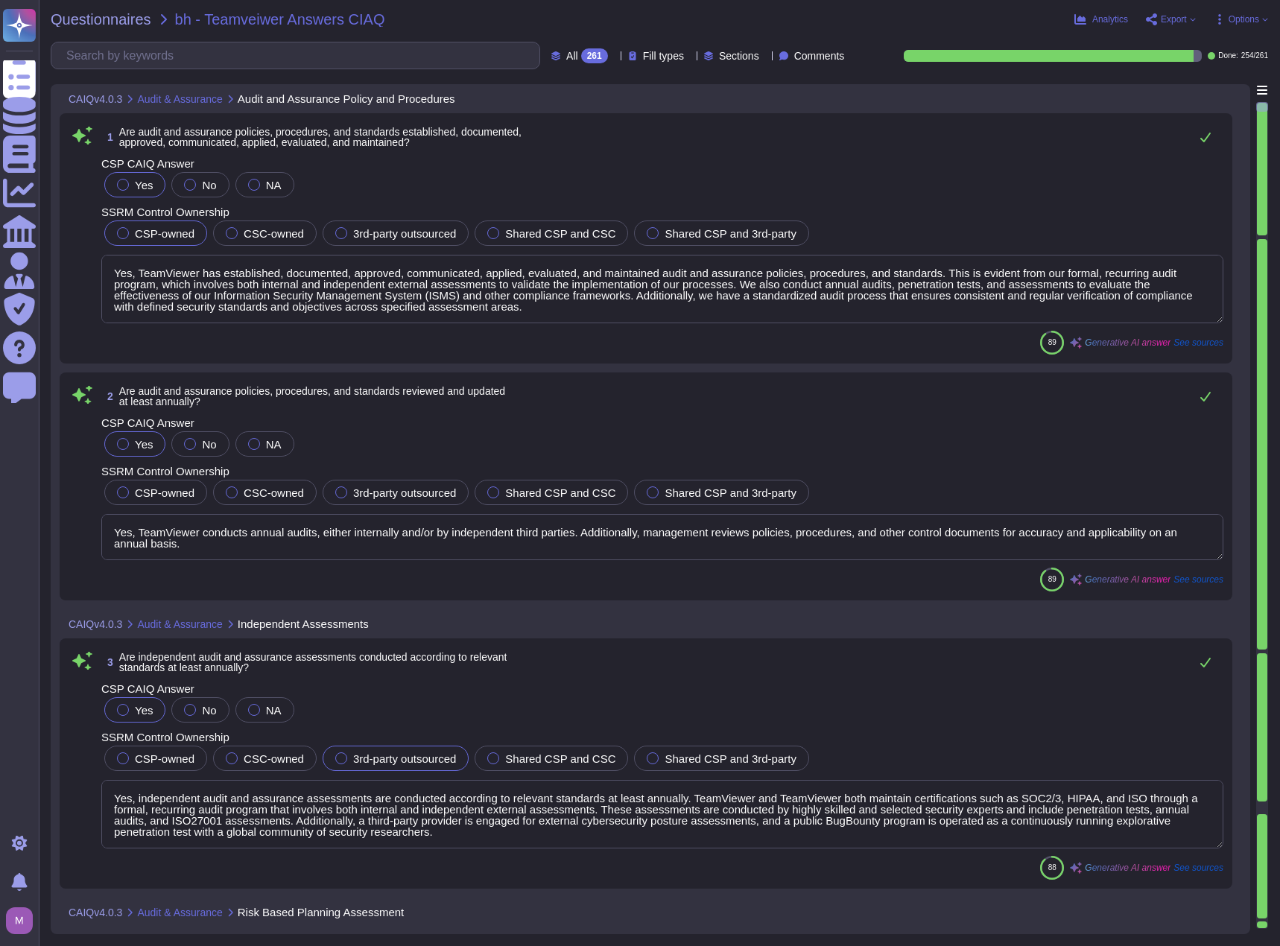
drag, startPoint x: 136, startPoint y: 272, endPoint x: 902, endPoint y: 292, distance: 766.1
click at [902, 292] on textarea "Yes, TeamViewer has established, documented, approved, communicated, applied, e…" at bounding box center [662, 289] width 1122 height 69
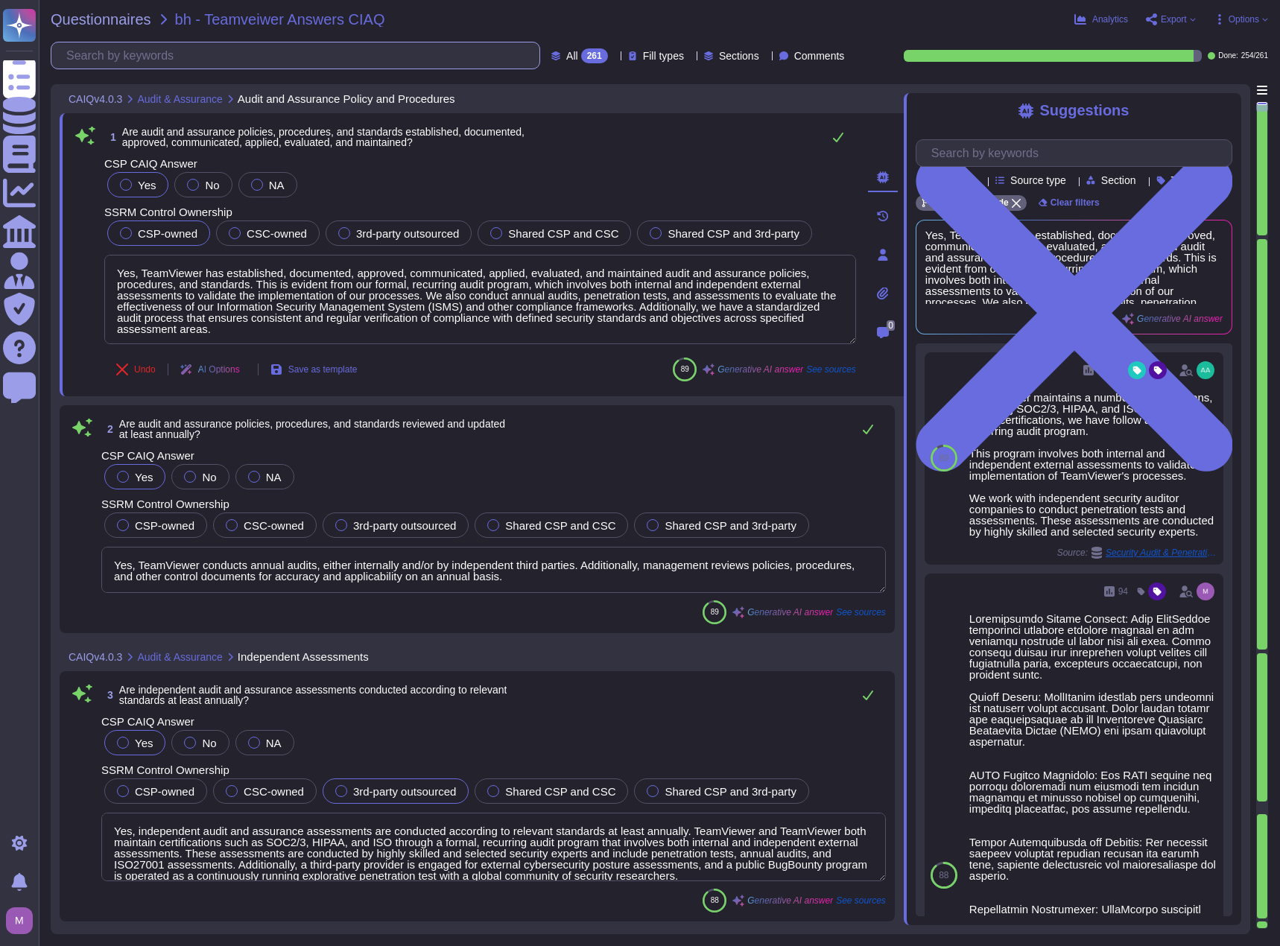
click at [311, 58] on input "text" at bounding box center [299, 55] width 480 height 26
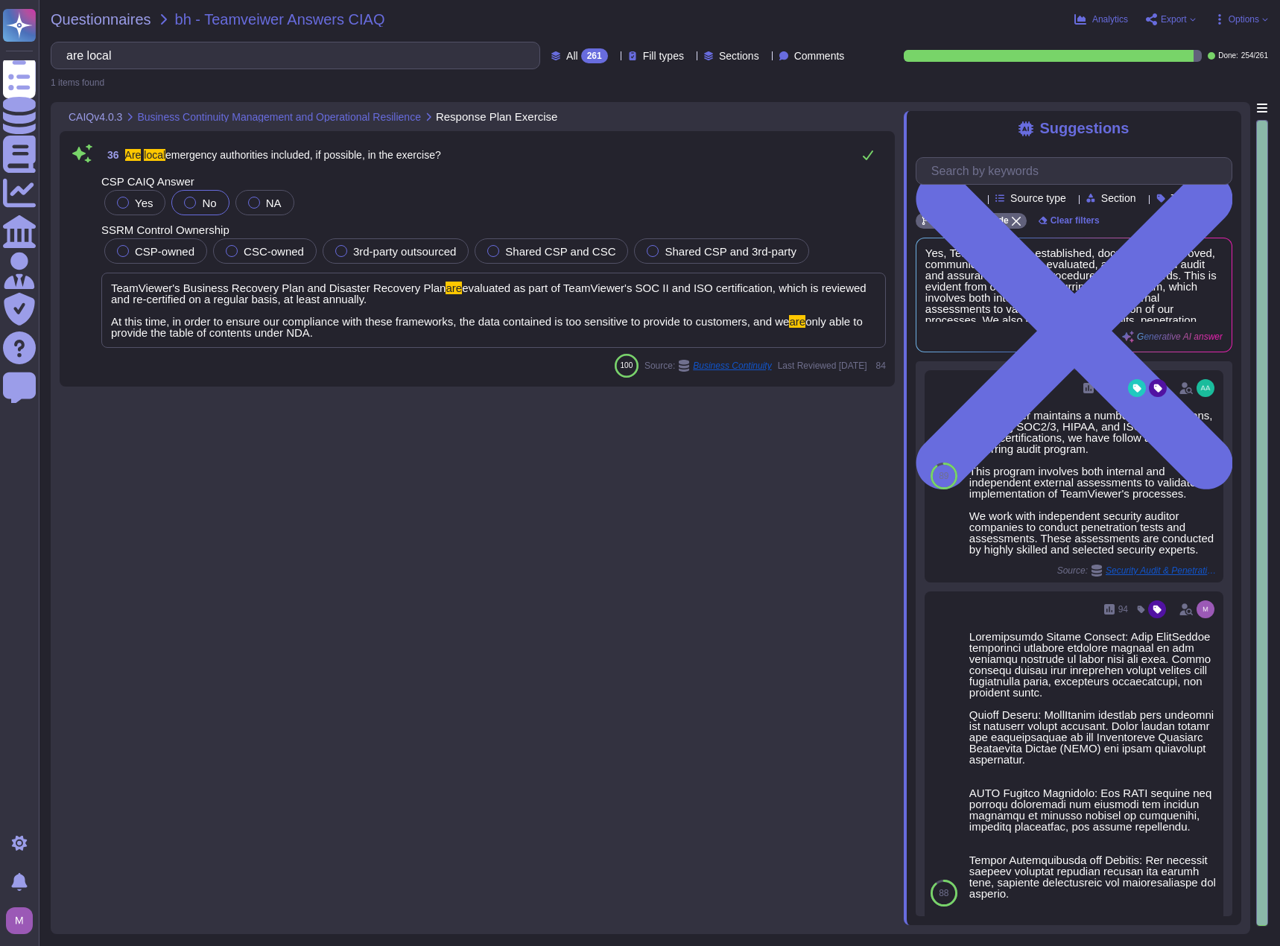
type input "are local"
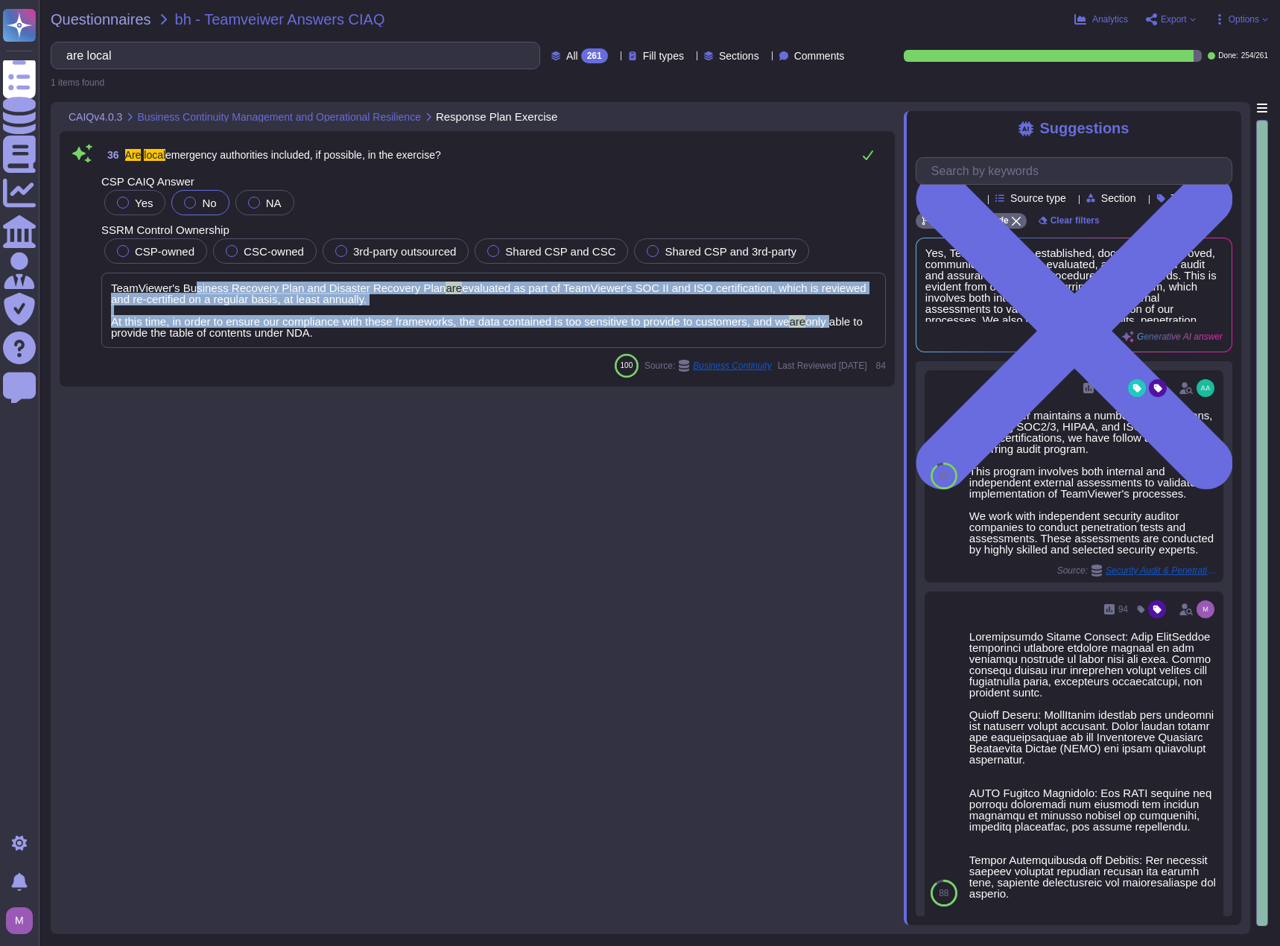
drag, startPoint x: 193, startPoint y: 288, endPoint x: 840, endPoint y: 323, distance: 647.6
click at [840, 323] on span "TeamViewer's Business Recovery Plan and Disaster Recovery Plan are evaluated as…" at bounding box center [488, 310] width 755 height 57
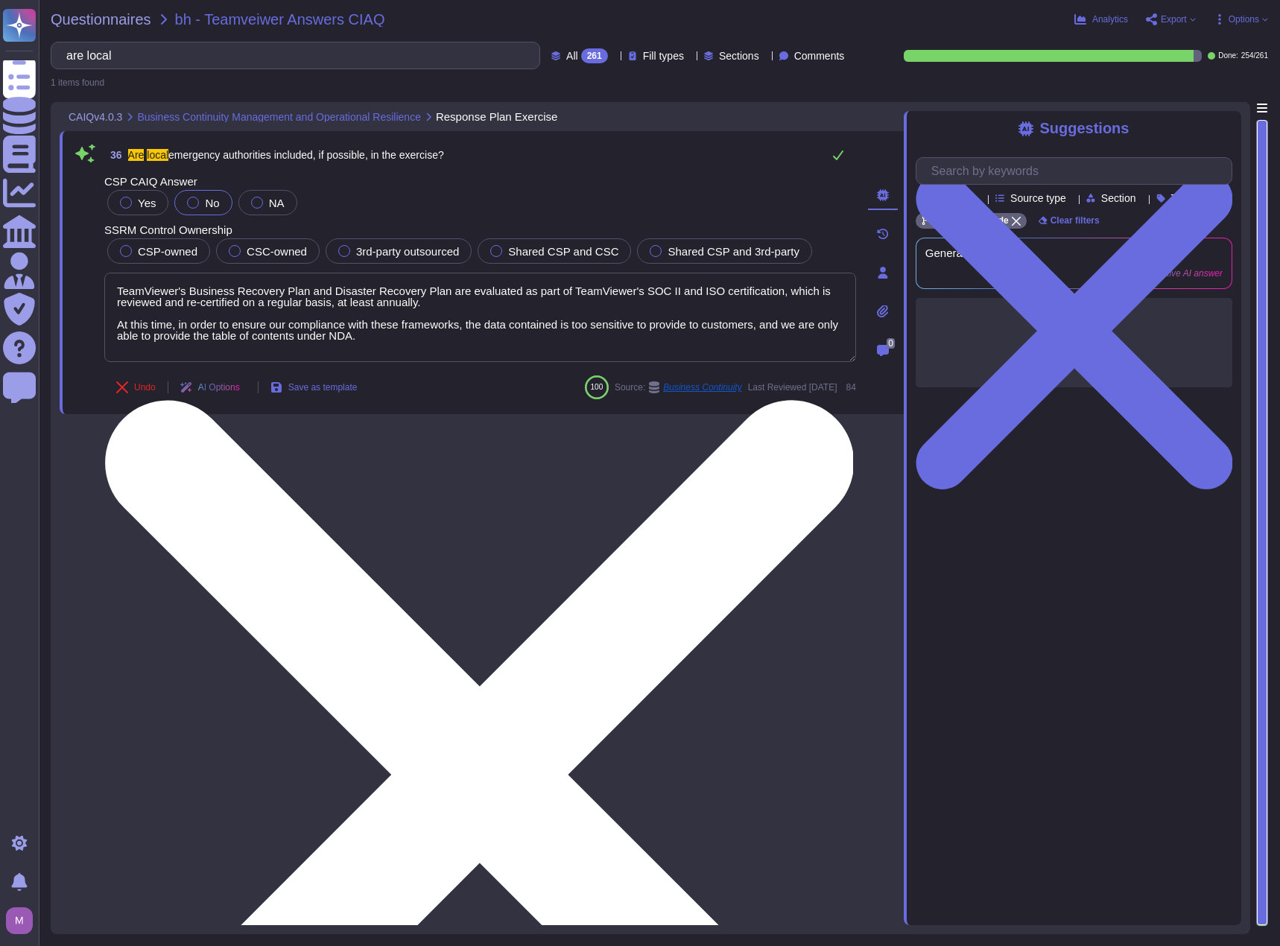
type textarea "TeamViewer's Business Recovery Plan and Disaster Recovery Plan are evaluated as…"
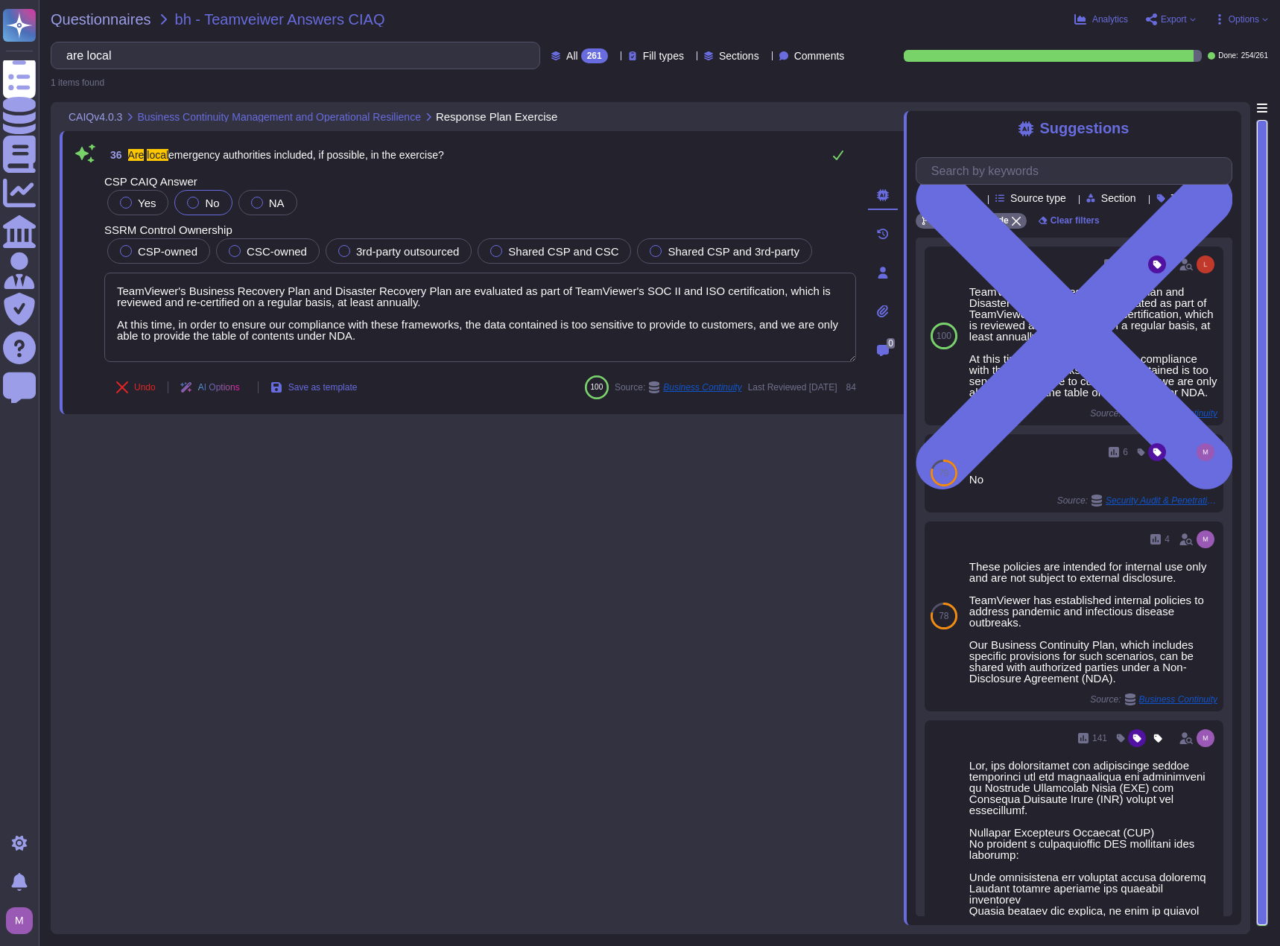
click at [564, 530] on div "36 Are local emergency authorities included, if possible, in the exercise? CSP …" at bounding box center [482, 513] width 844 height 823
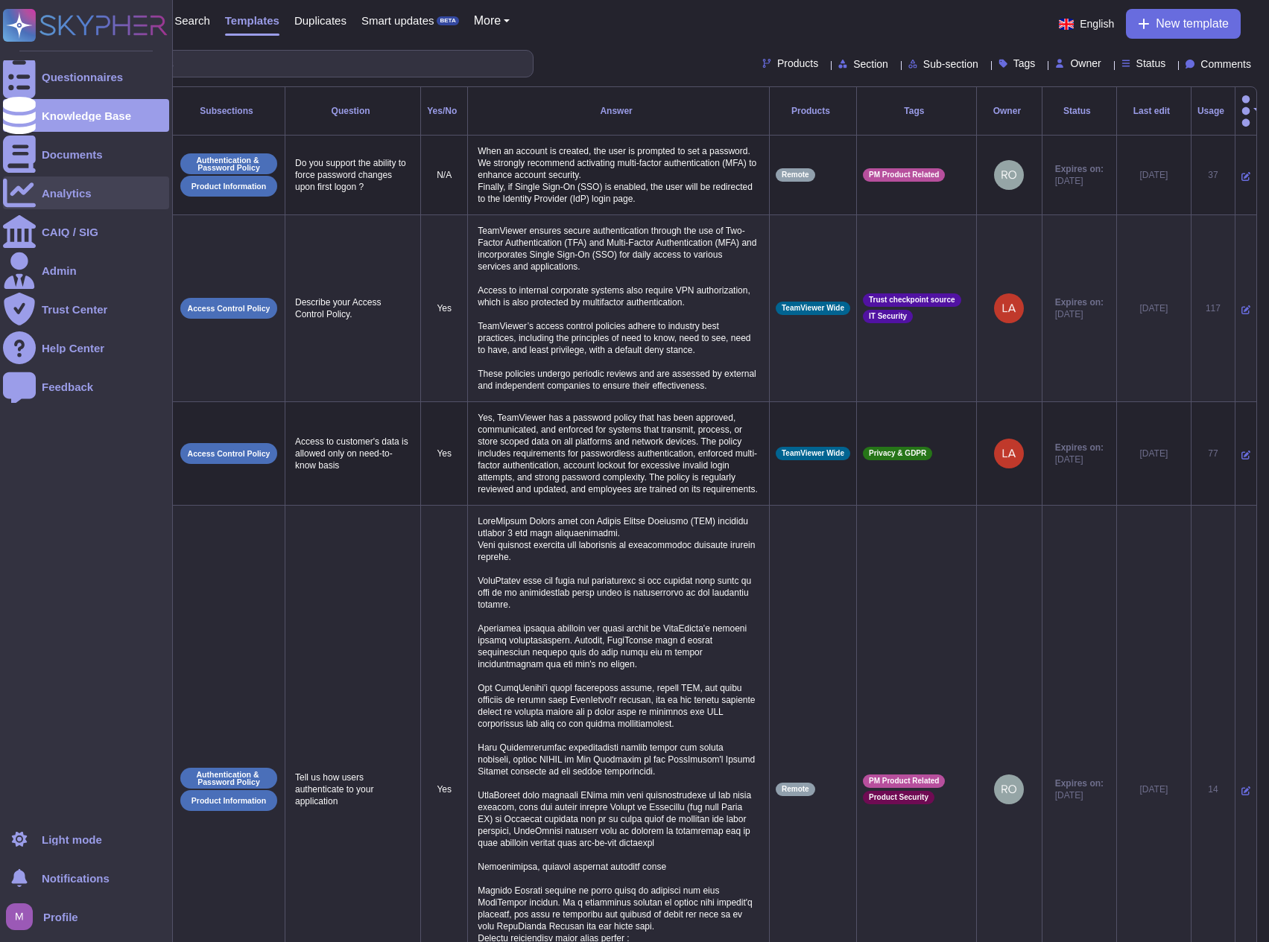
scroll to position [153, 0]
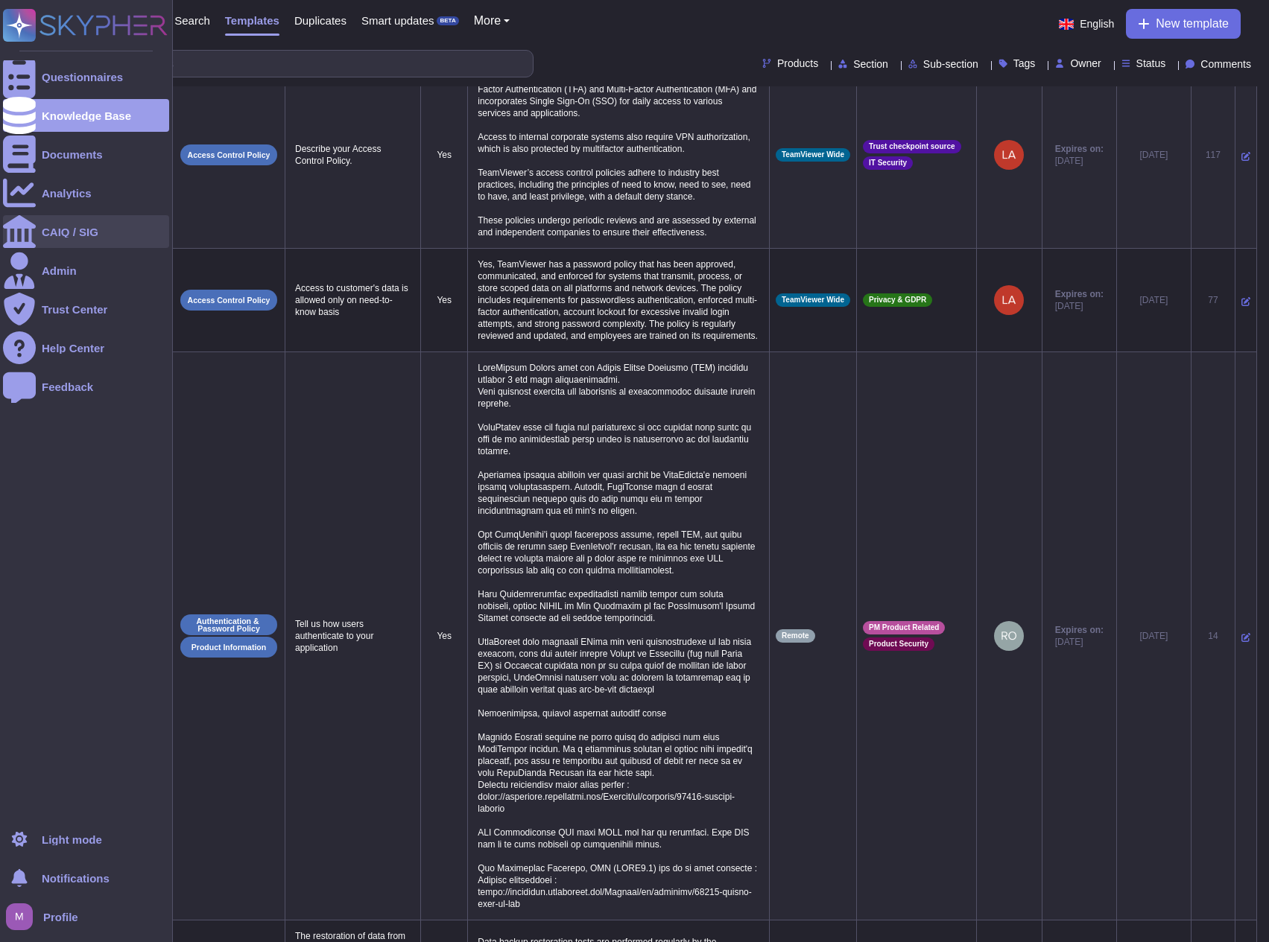
click at [65, 226] on div "CAIQ / SIG" at bounding box center [70, 231] width 57 height 11
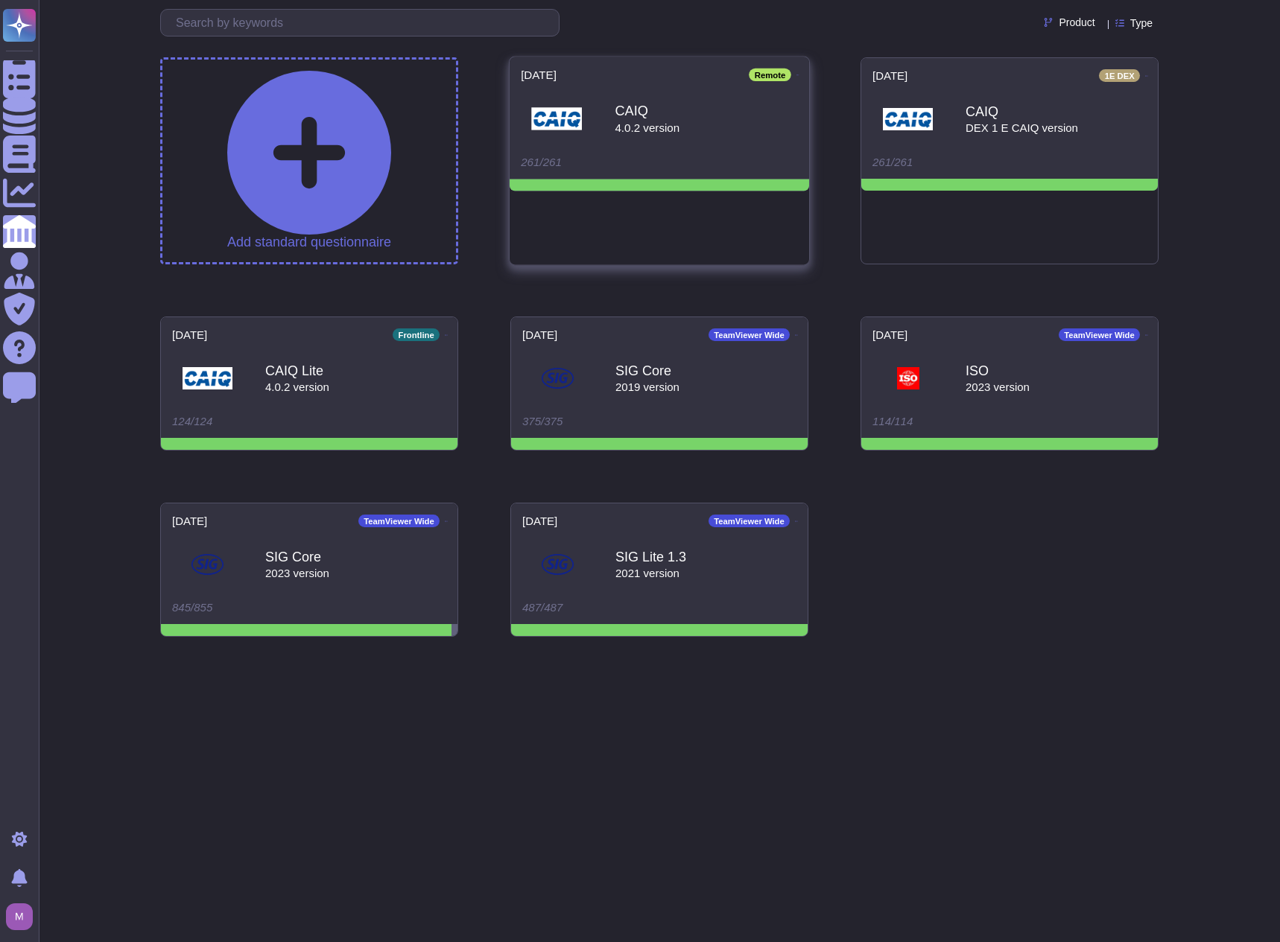
click at [601, 122] on div "CAIQ 4.0.2 version" at bounding box center [659, 118] width 277 height 75
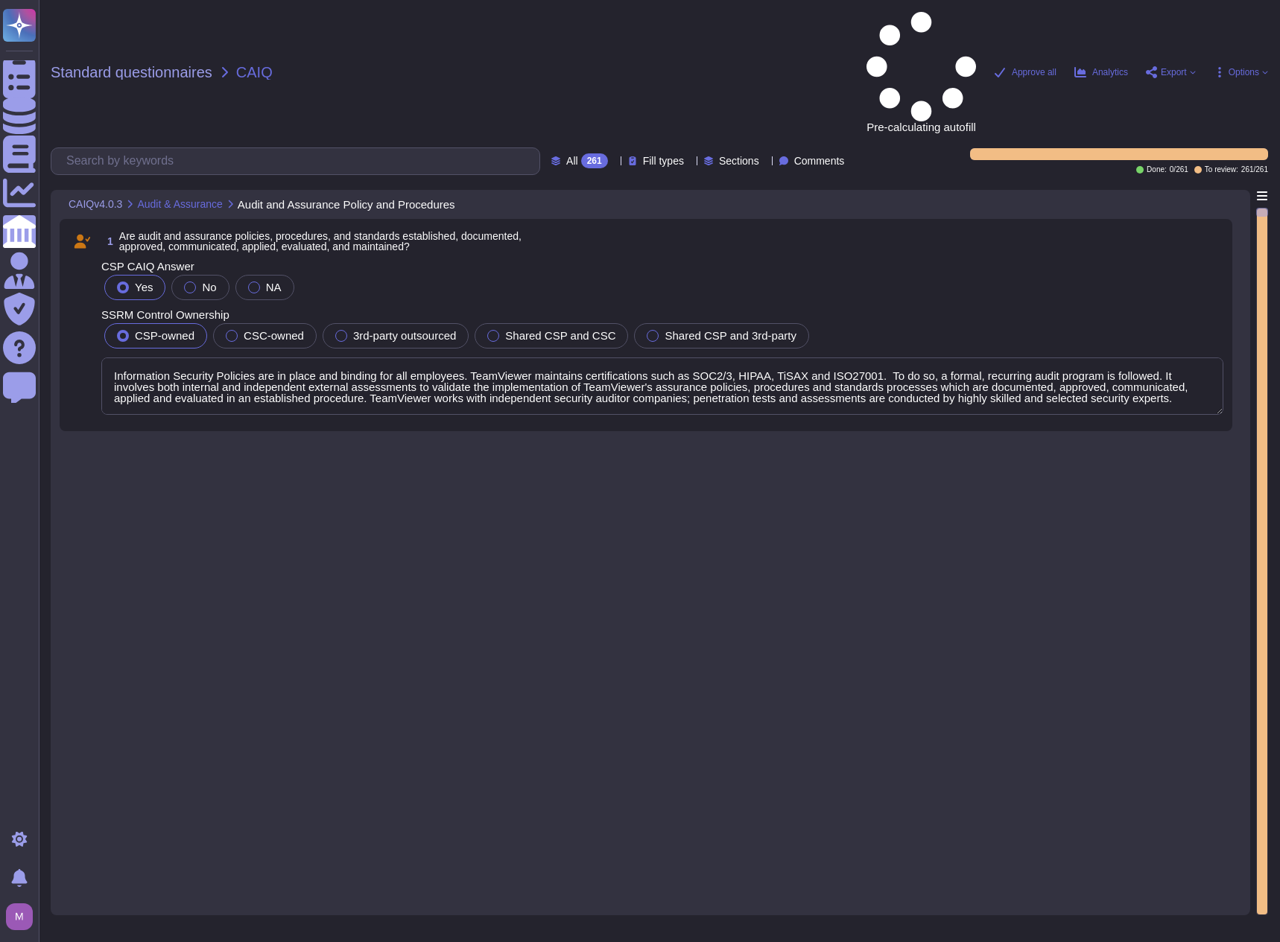
type textarea "Information Security Policies are in place and binding for all employees. TeamV…"
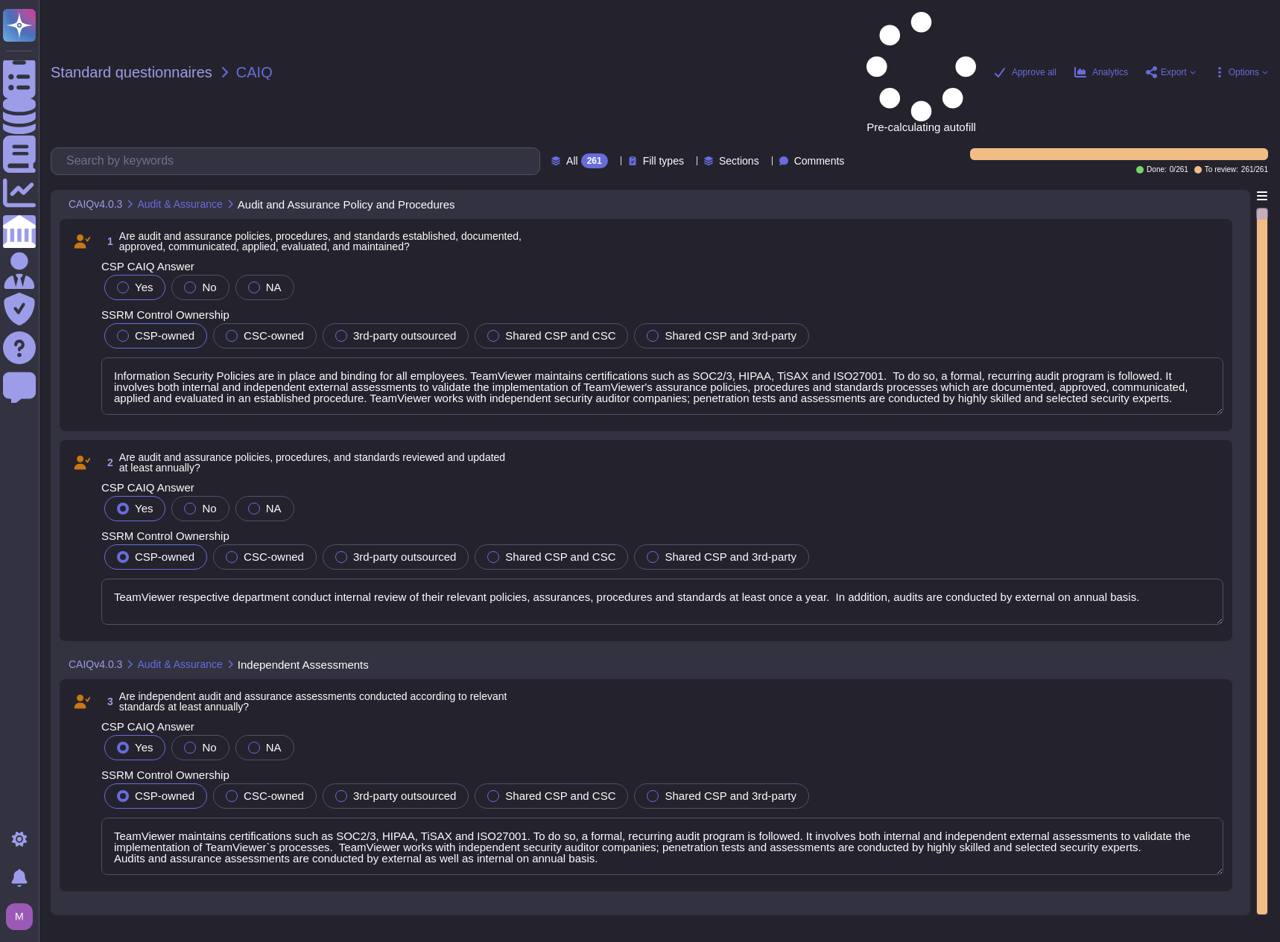
type textarea "TeamViewer respective department conduct internal review of their relevant poli…"
type textarea "TeamViewer maintains certifications such as SOC2/3, HIPAA, TiSAX and ISO27001. …"
type textarea "TeamViewer maintains certifications such as SOC2/3, HIPAA and ISO. To do so, a …"
type textarea "The entity undergoes compliance audits at least annually to show compliance to …"
click at [1176, 68] on span "Export" at bounding box center [1174, 72] width 26 height 9
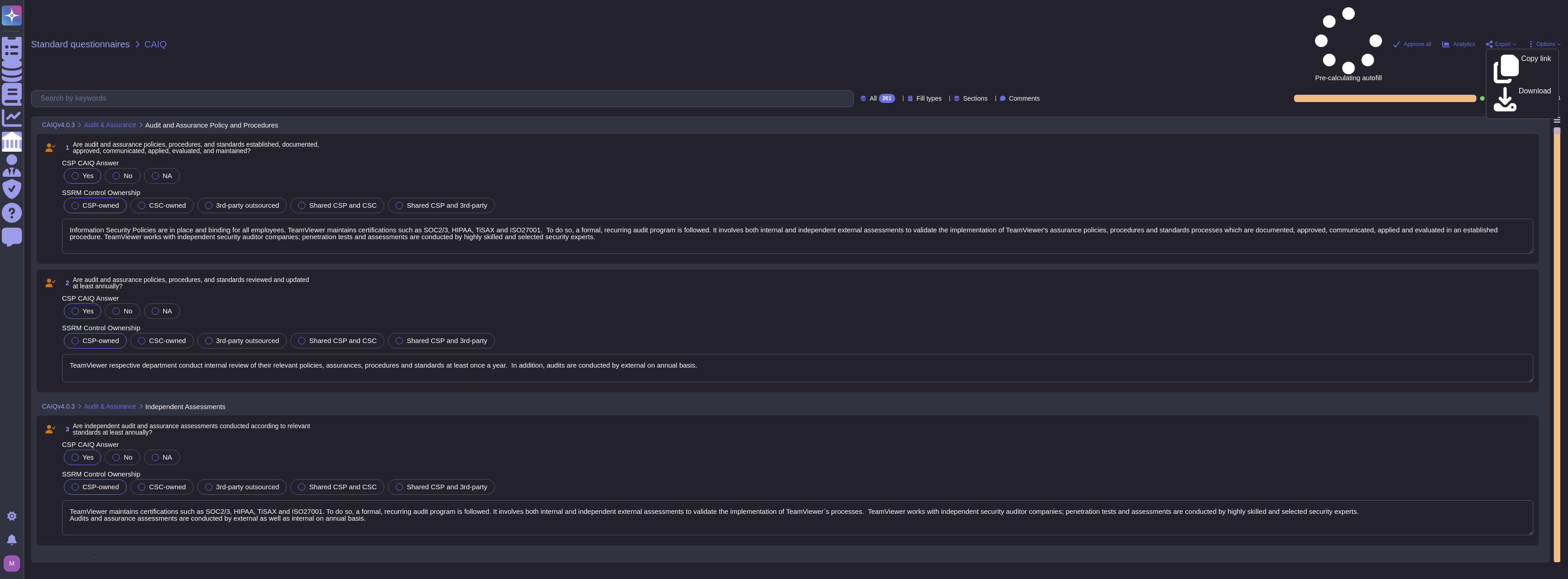
type textarea "TeamViewer maintains certifications such as SOC2/3, HIPAA, TiSAX and ISO27001. …"
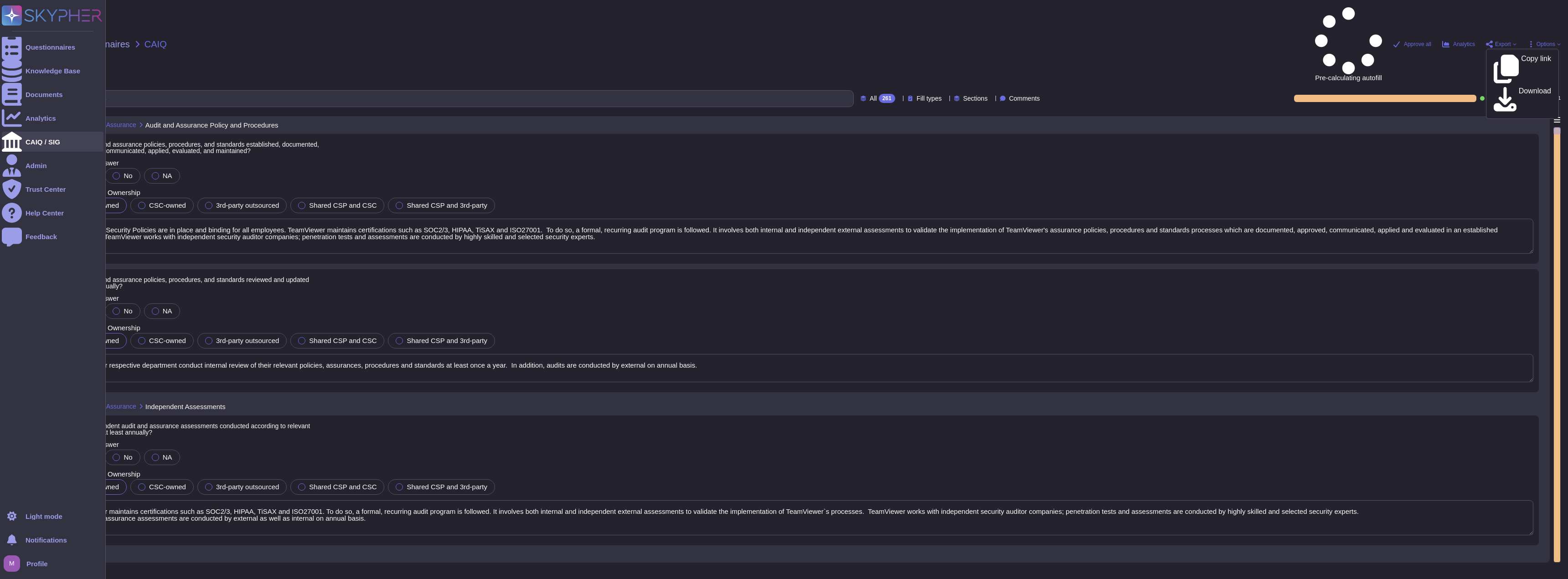
click at [10, 148] on div at bounding box center [12, 141] width 20 height 20
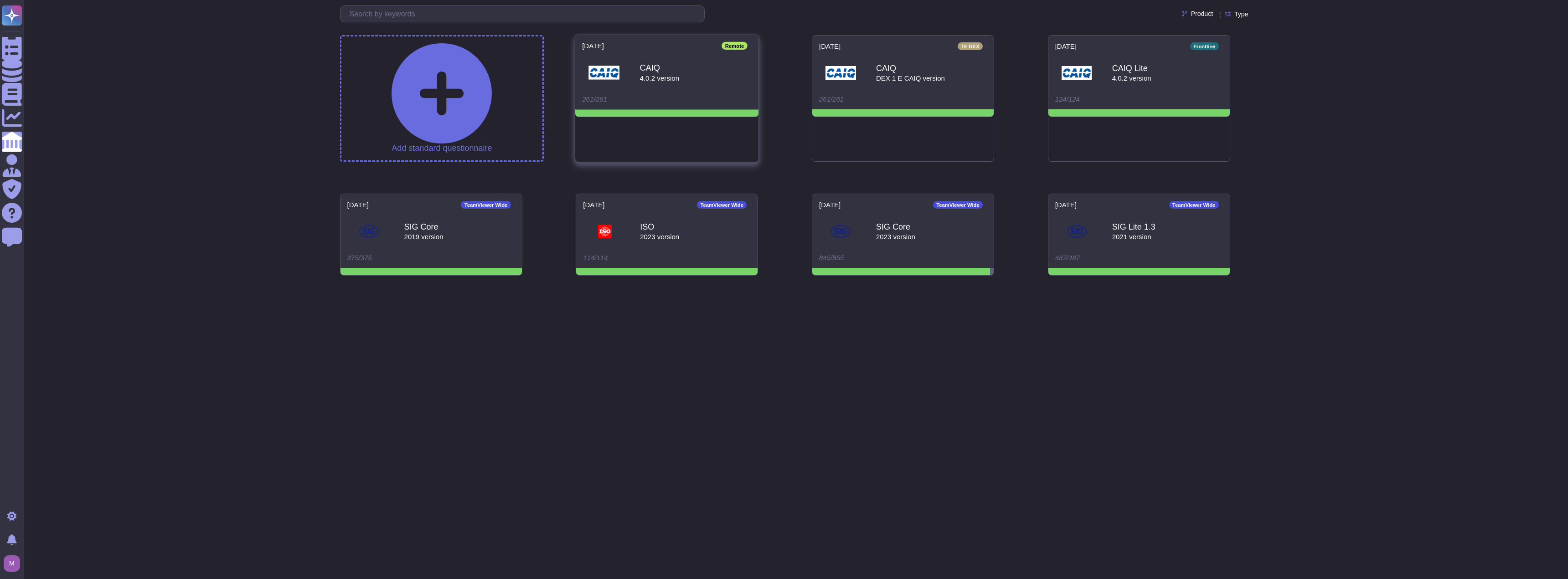
click at [751, 45] on icon at bounding box center [751, 46] width 2 height 2
click at [776, 105] on p "Download" at bounding box center [800, 117] width 33 height 26
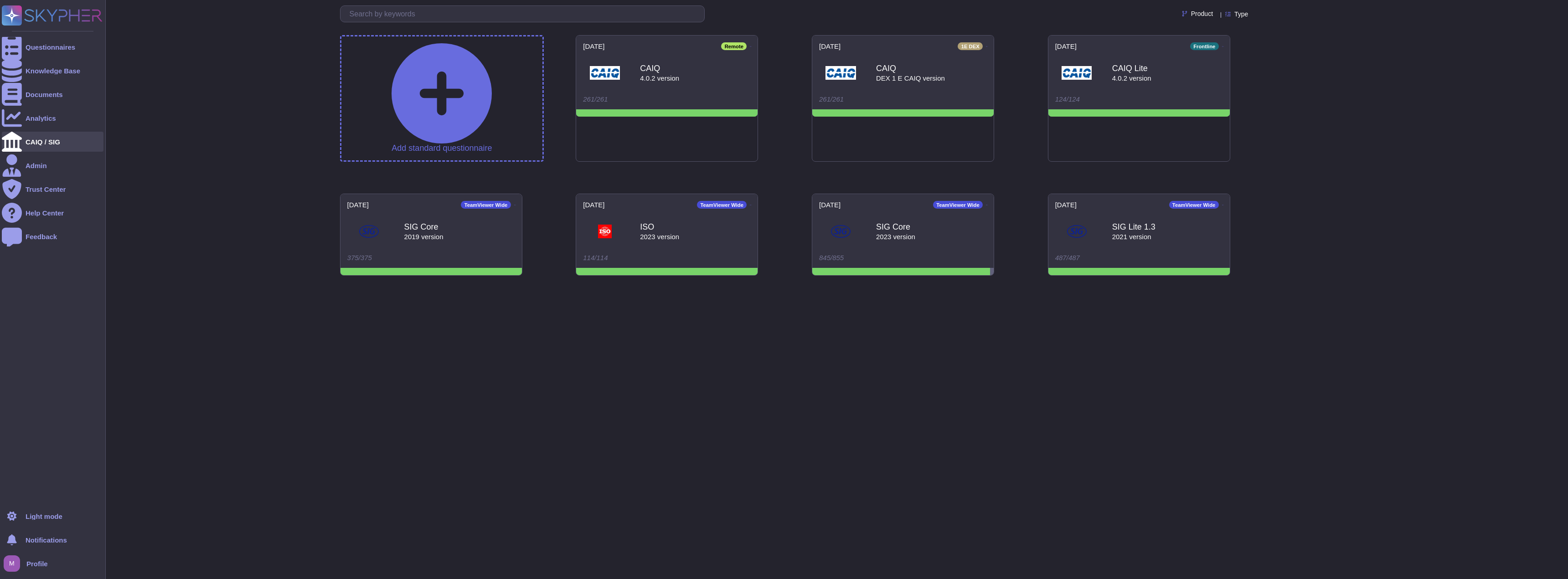
click at [19, 139] on div at bounding box center [12, 141] width 20 height 20
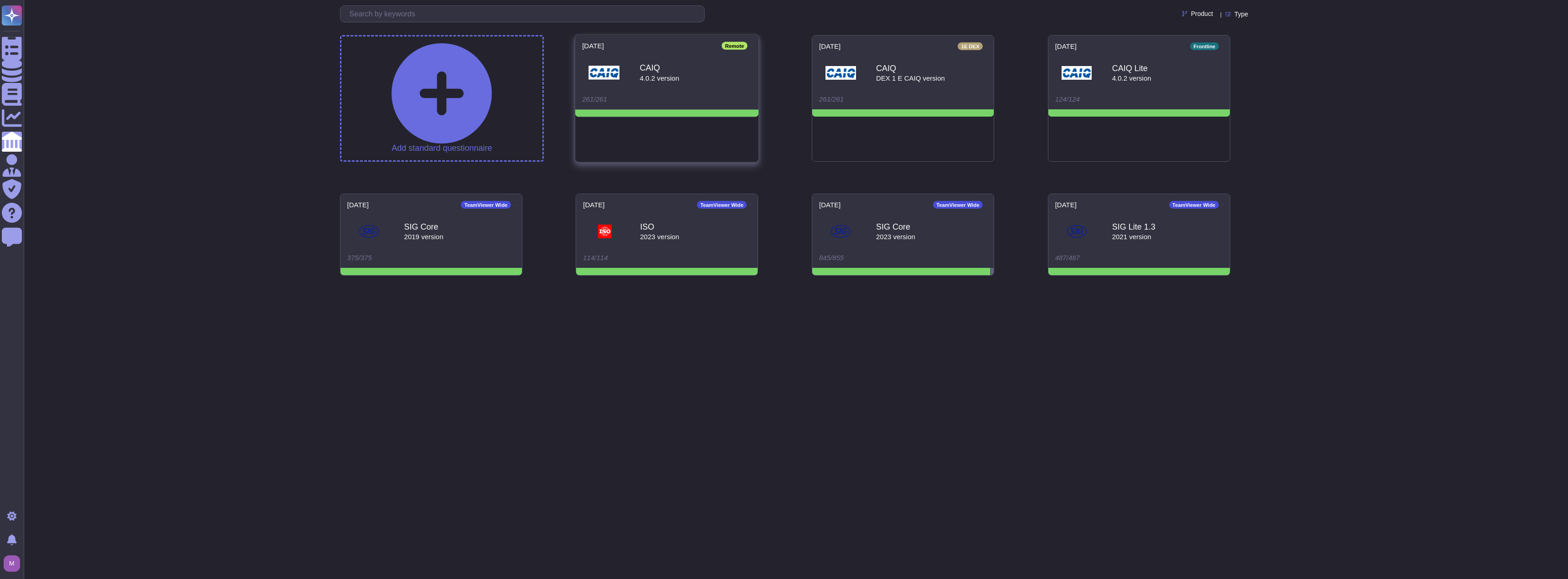
click at [751, 45] on icon at bounding box center [751, 46] width 2 height 2
drag, startPoint x: 539, startPoint y: 384, endPoint x: 545, endPoint y: 372, distance: 13.4
click at [541, 324] on html "Questionnaires Knowledge Base Documents Analytics CAIQ / SIG Admin Trust Center…" at bounding box center [784, 162] width 1568 height 324
click at [642, 90] on div "CAIQ 4.0.2 version" at bounding box center [666, 72] width 169 height 46
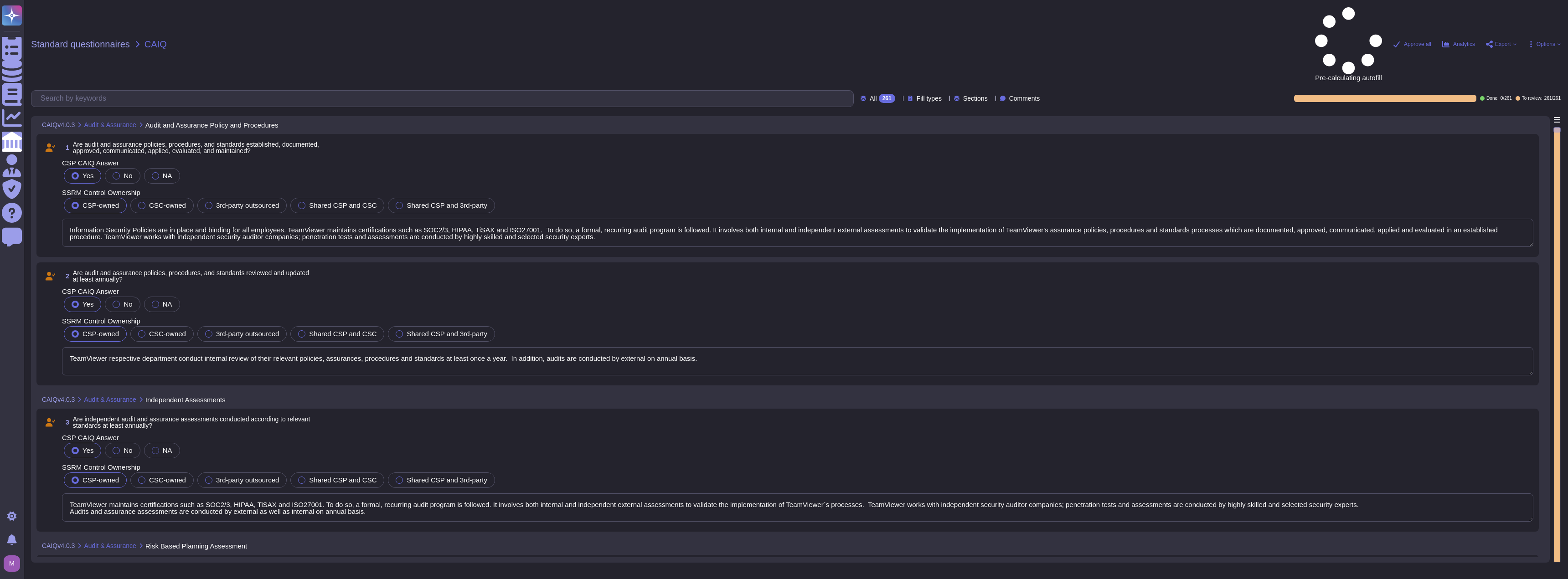
type textarea "Information Security Policies are in place and binding for all employees. TeamV…"
type textarea "TeamViewer respective department conduct internal review of their relevant poli…"
type textarea "TeamViewer maintains certifications such as SOC2/3, HIPAA, TiSAX and ISO27001. …"
type textarea "TeamViewer maintains certifications such as SOC2/3, HIPAA and ISO. To do so, a …"
type textarea "The entity undergoes compliance audits at least annually to show compliance to …"
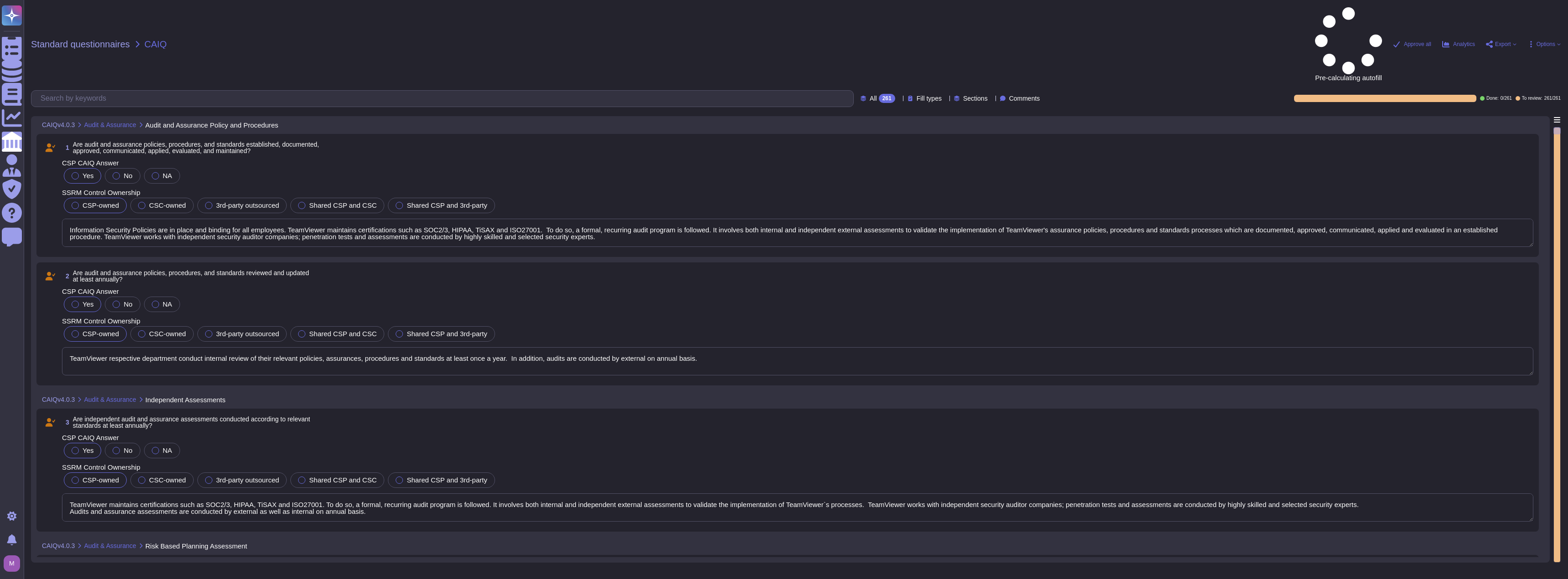
type textarea "TeamViewer maintains certifications such as SOC2/3, HIPAA, TiSAX and ISO27001. …"
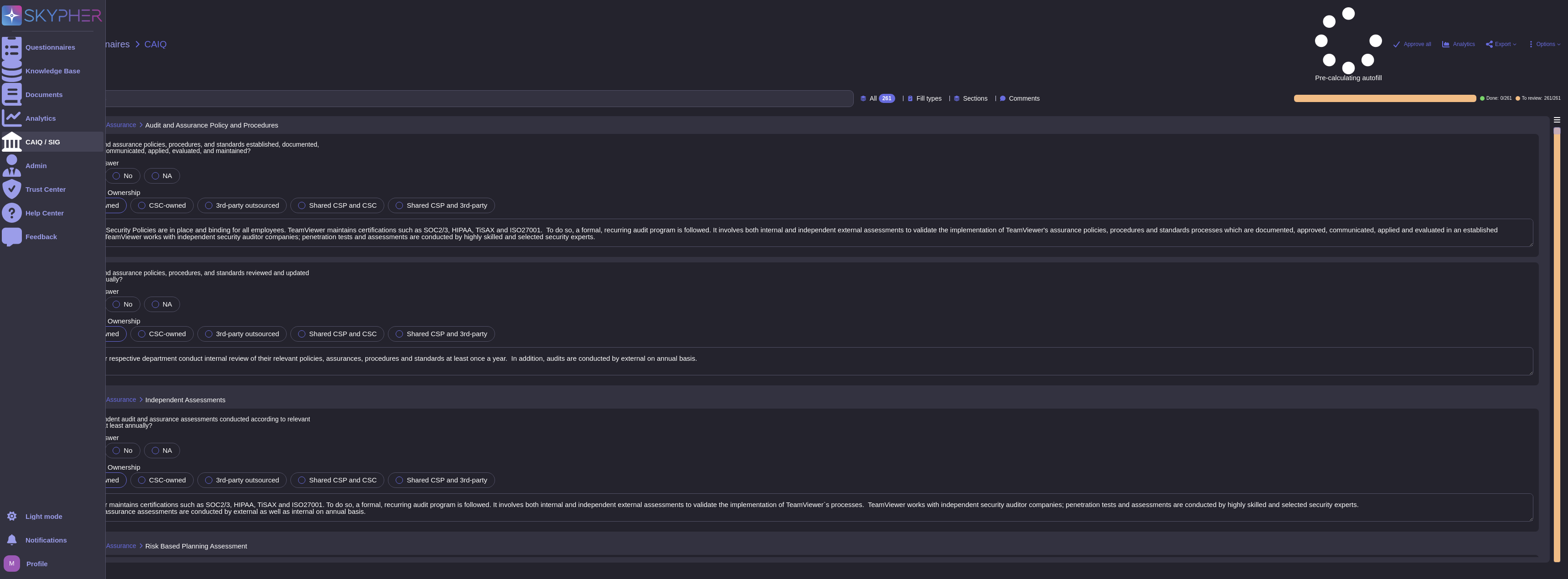
click at [21, 138] on div at bounding box center [12, 141] width 20 height 20
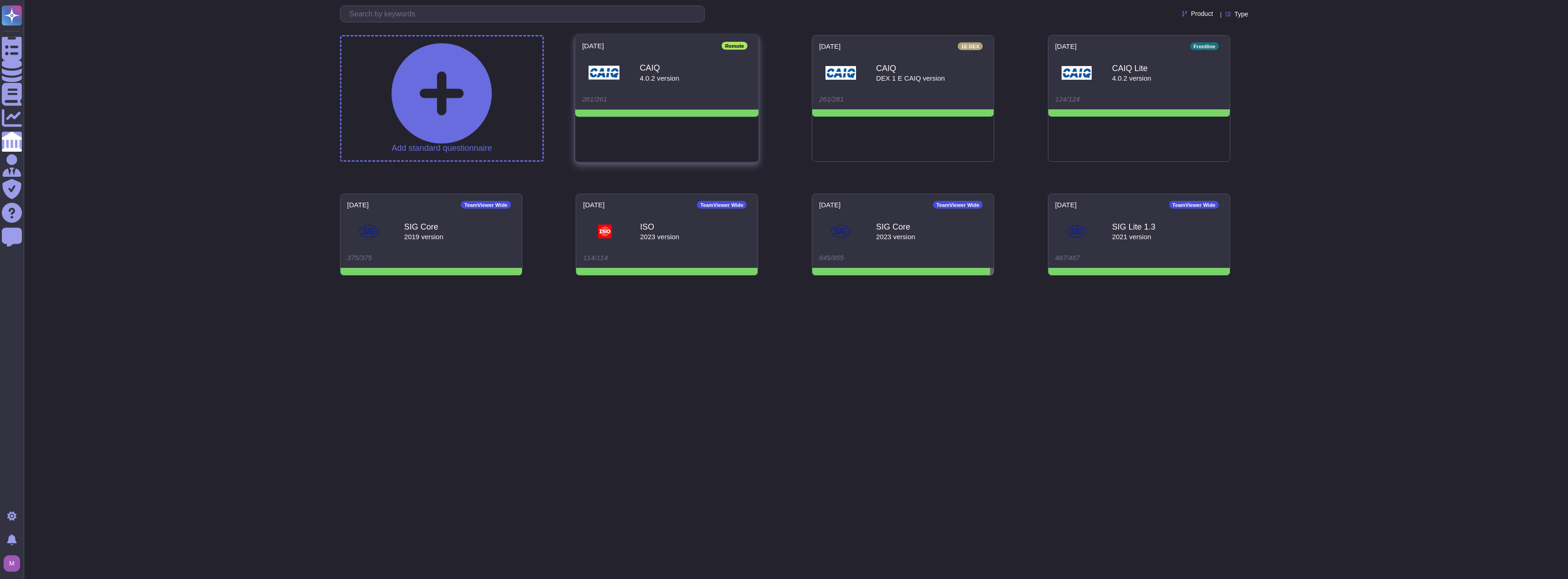
click at [751, 45] on icon at bounding box center [751, 46] width 2 height 2
click at [776, 61] on p "Edit" at bounding box center [809, 79] width 13 height 42
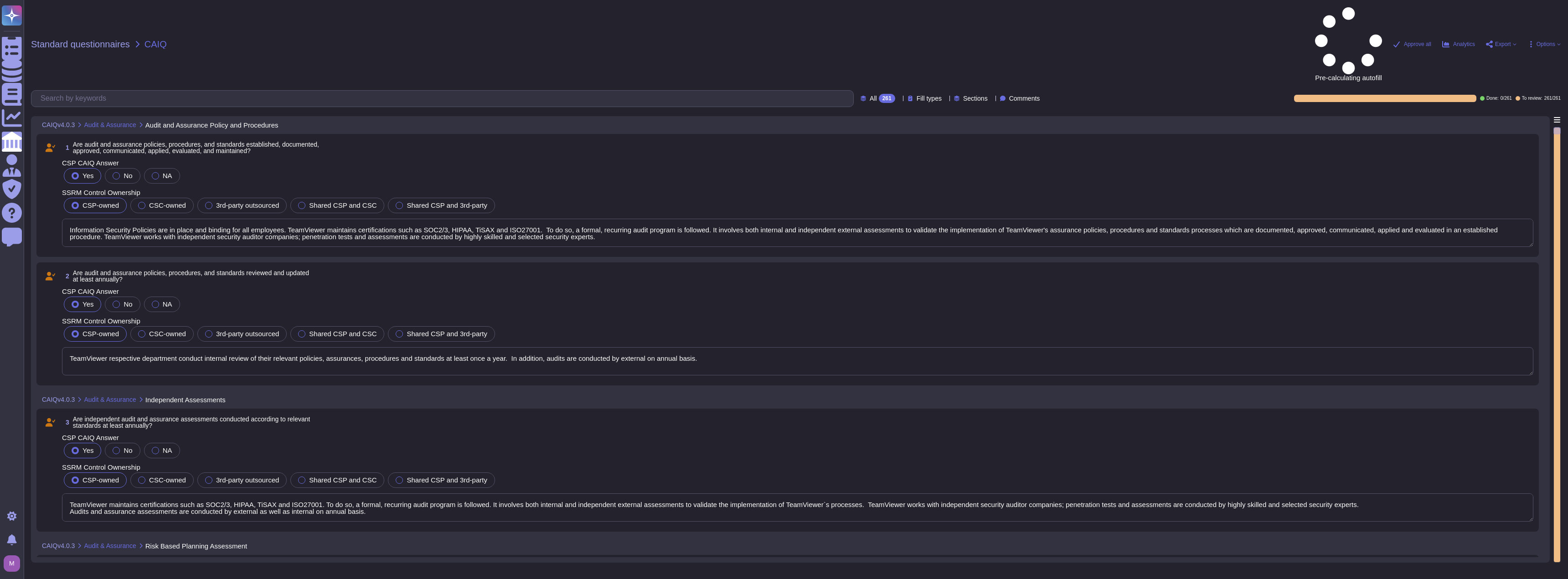
type textarea "Information Security Policies are in place and binding for all employees. TeamV…"
type textarea "TeamViewer respective department conduct internal review of their relevant poli…"
type textarea "TeamViewer maintains certifications such as SOC2/3, HIPAA, TiSAX and ISO27001. …"
type textarea "TeamViewer maintains certifications such as SOC2/3, HIPAA and ISO. To do so, a …"
type textarea "The entity undergoes compliance audits at least annually to show compliance to …"
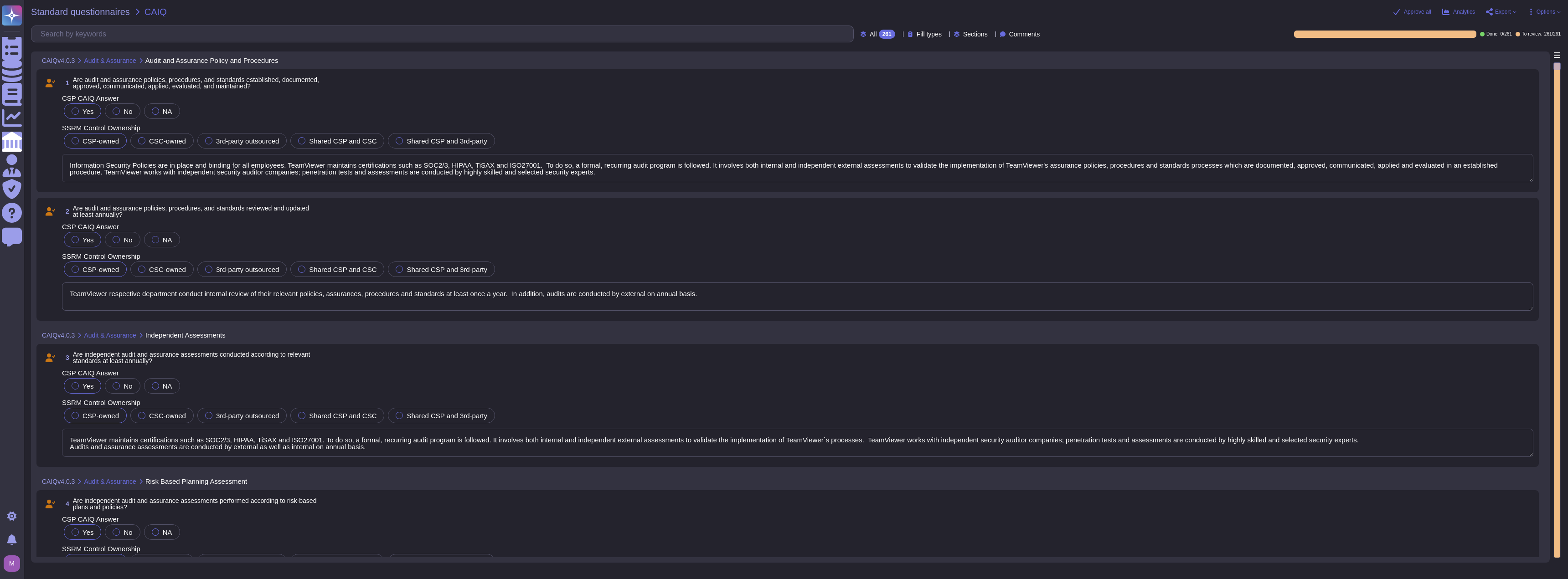
type textarea "TeamViewer maintains certifications such as SOC2/3, HIPAA, TiSAX and ISO27001. …"
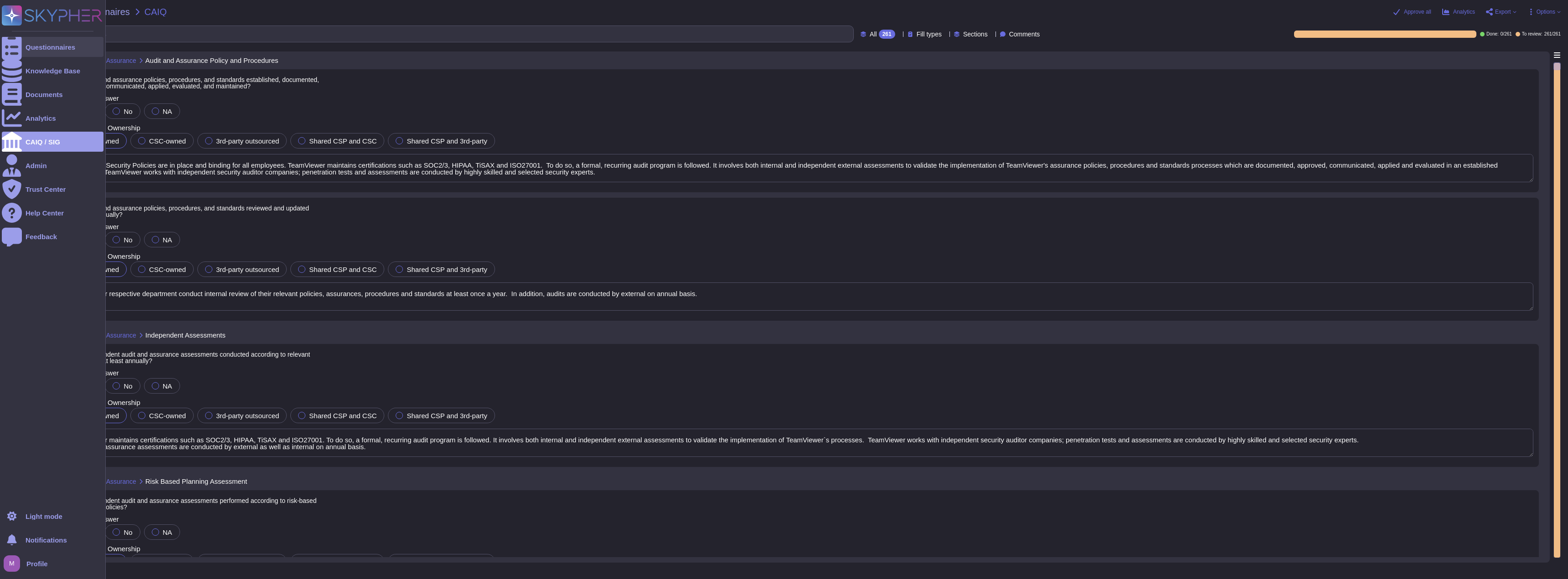
click at [34, 51] on div "Questionnaires" at bounding box center [53, 46] width 102 height 20
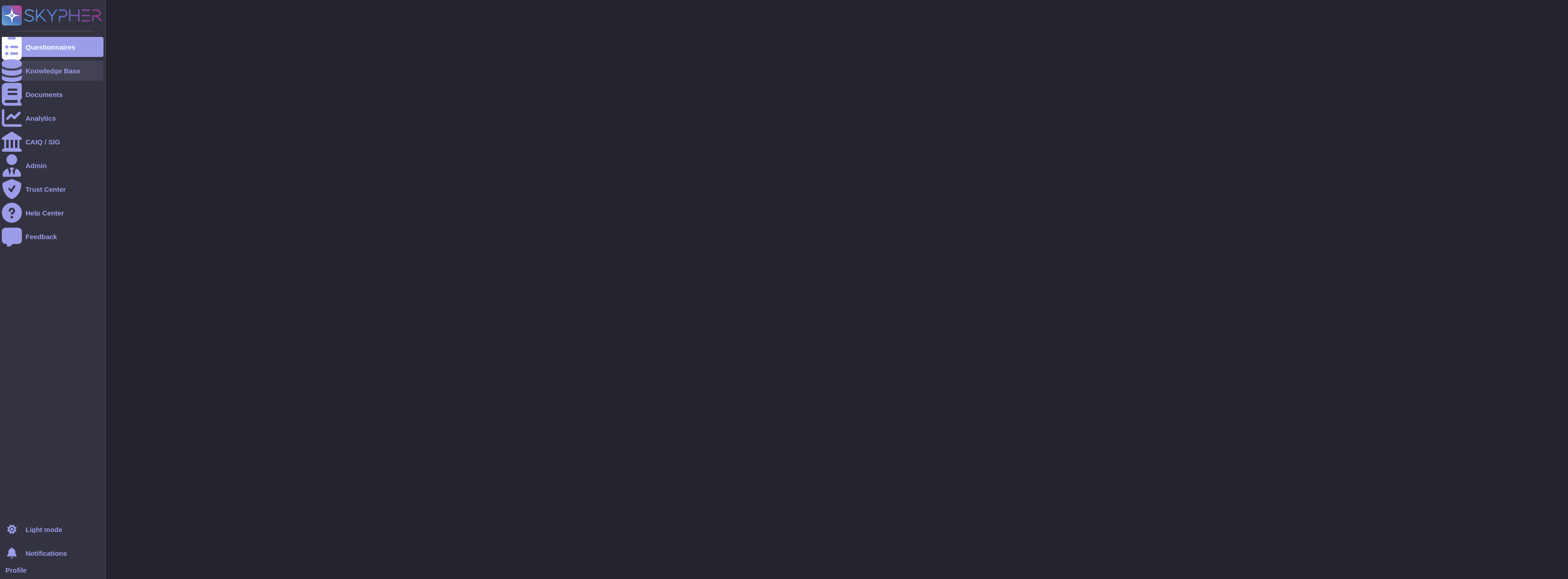
click at [46, 68] on div "Knowledge Base" at bounding box center [53, 70] width 54 height 7
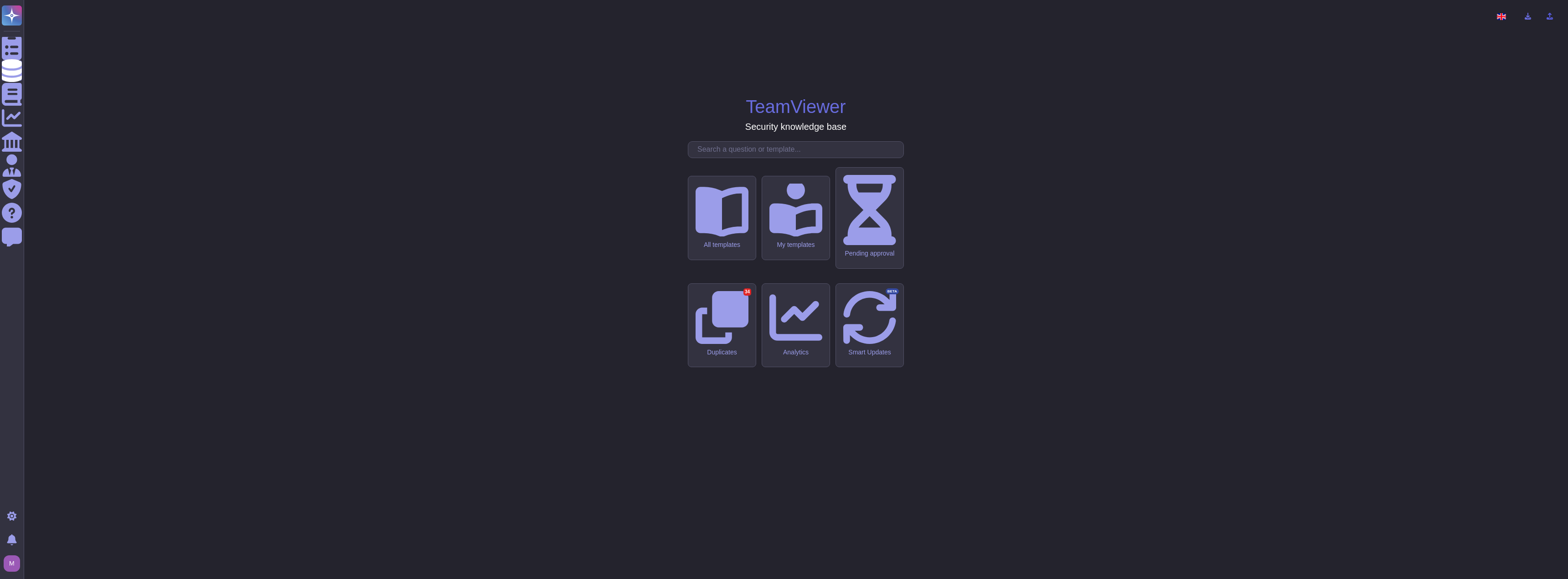
click at [776, 10] on button at bounding box center [1550, 17] width 22 height 18
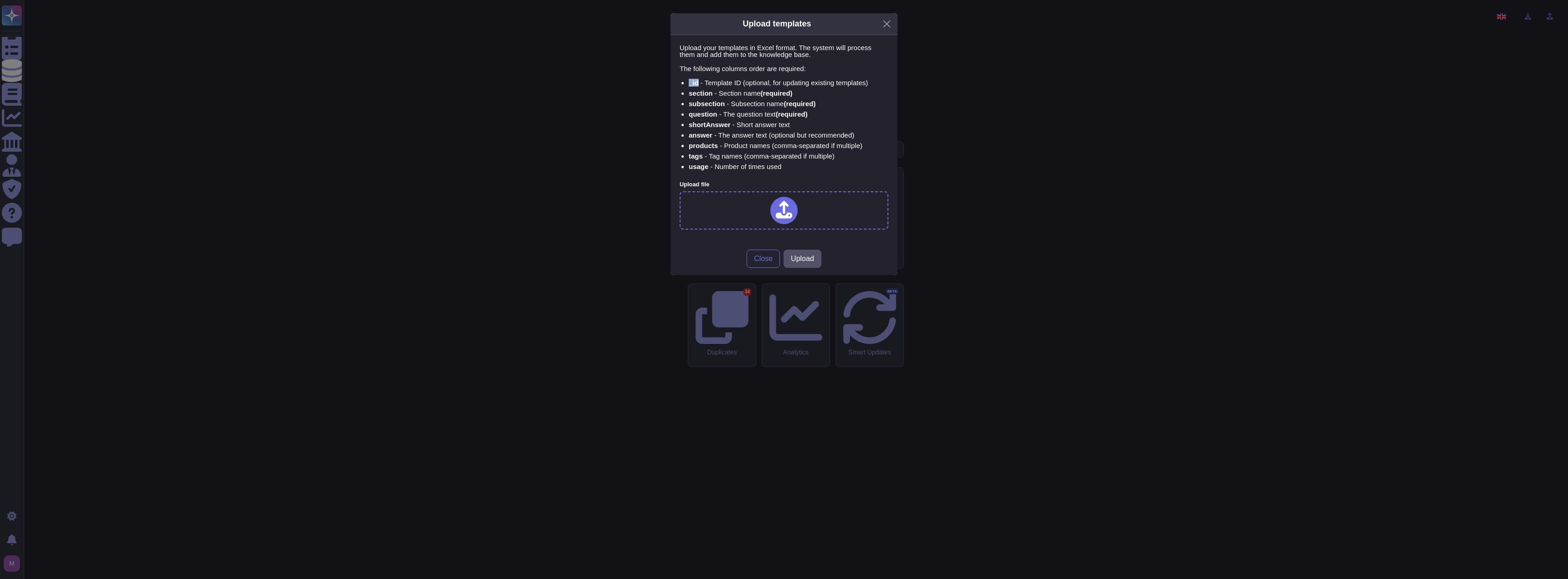
drag, startPoint x: 686, startPoint y: 77, endPoint x: 697, endPoint y: 83, distance: 12.5
click at [697, 83] on div "Upload your templates in Excel format. The system will process them and add the…" at bounding box center [784, 112] width 209 height 136
drag, startPoint x: 689, startPoint y: 89, endPoint x: 728, endPoint y: 94, distance: 39.3
click at [728, 94] on li "section - Section name (required)" at bounding box center [789, 93] width 199 height 7
drag, startPoint x: 691, startPoint y: 106, endPoint x: 703, endPoint y: 108, distance: 12.2
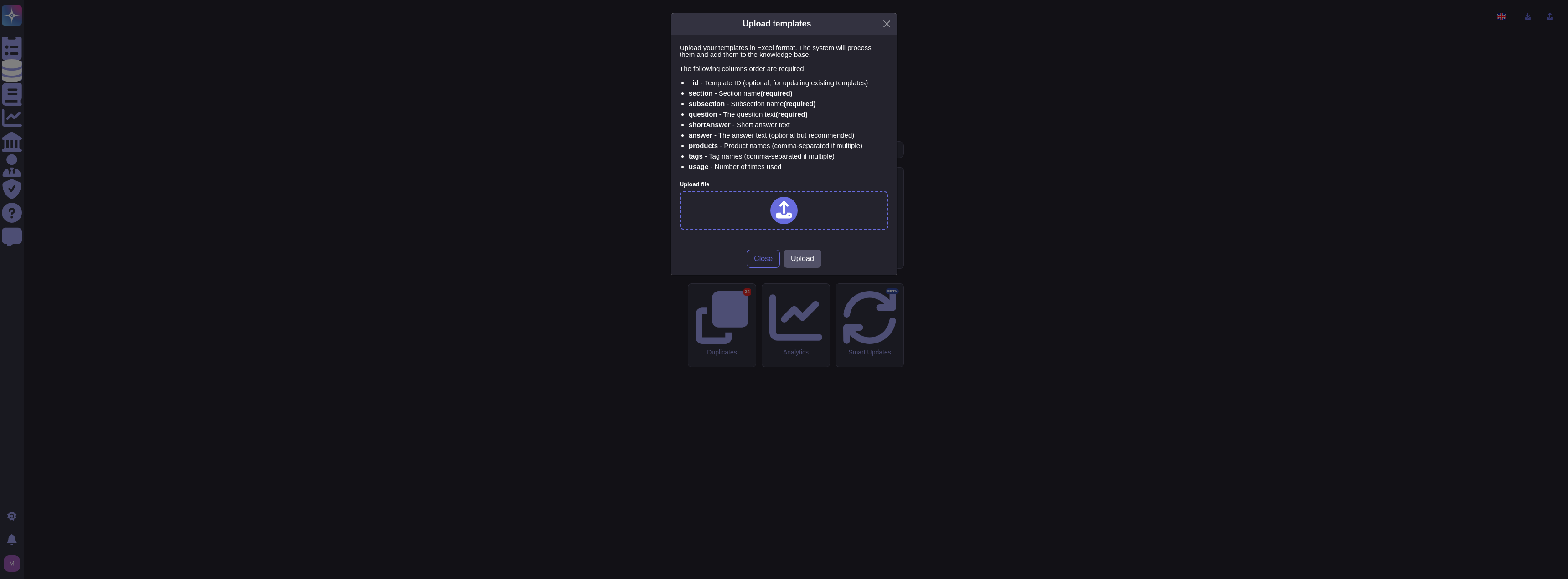
click at [700, 107] on strong "subsection" at bounding box center [707, 103] width 36 height 8
drag, startPoint x: 691, startPoint y: 119, endPoint x: 705, endPoint y: 120, distance: 14.0
click at [696, 119] on ul "_id - Template ID (optional, for updating existing templates) section - Section…" at bounding box center [784, 125] width 209 height 90
drag, startPoint x: 694, startPoint y: 135, endPoint x: 700, endPoint y: 125, distance: 11.7
click at [703, 164] on ul "_id - Template ID (optional, for updating existing templates) section - Section…" at bounding box center [784, 125] width 209 height 90
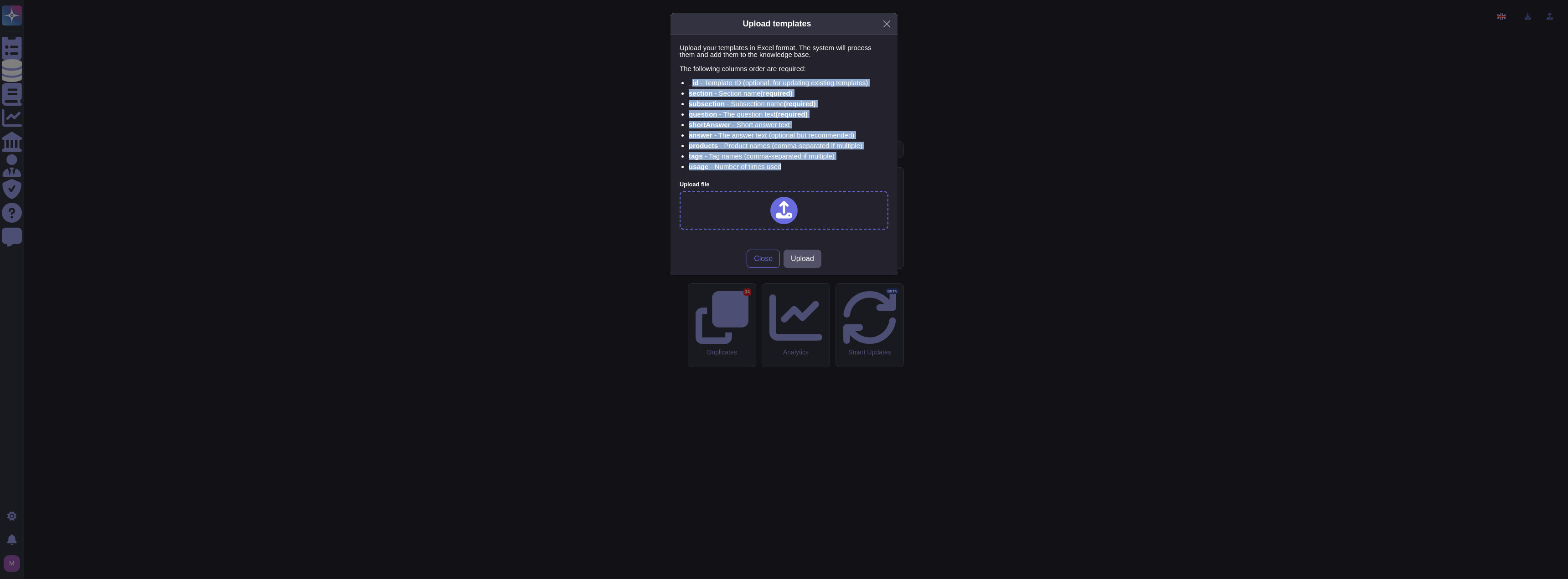
drag, startPoint x: 691, startPoint y: 80, endPoint x: 780, endPoint y: 166, distance: 123.8
click at [776, 166] on ul "_id - Template ID (optional, for updating existing templates) section - Section…" at bounding box center [784, 125] width 209 height 90
click at [737, 135] on li "answer - The answer text (optional but recommended)" at bounding box center [789, 135] width 199 height 7
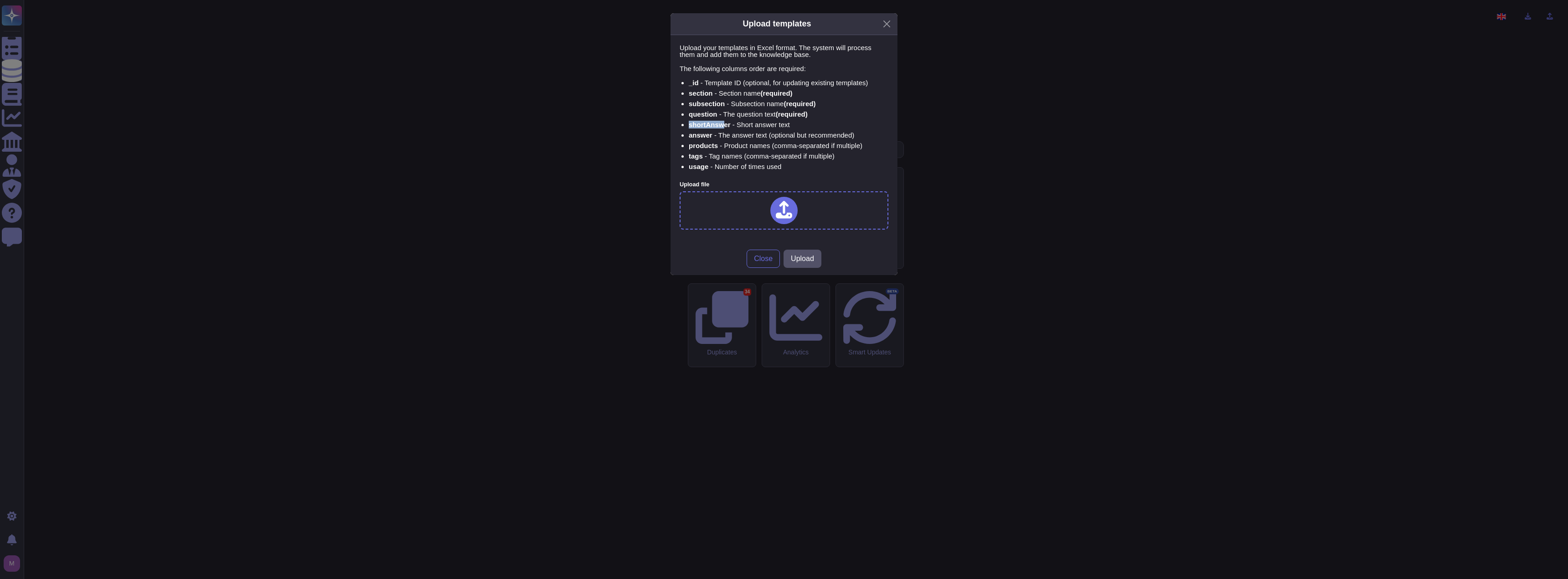
drag, startPoint x: 706, startPoint y: 122, endPoint x: 724, endPoint y: 123, distance: 18.0
click at [724, 123] on ul "_id - Template ID (optional, for updating existing templates) section - Section…" at bounding box center [784, 125] width 209 height 90
drag, startPoint x: 694, startPoint y: 114, endPoint x: 705, endPoint y: 114, distance: 11.0
click at [705, 114] on strong "question" at bounding box center [703, 114] width 29 height 8
drag, startPoint x: 691, startPoint y: 85, endPoint x: 698, endPoint y: 84, distance: 7.1
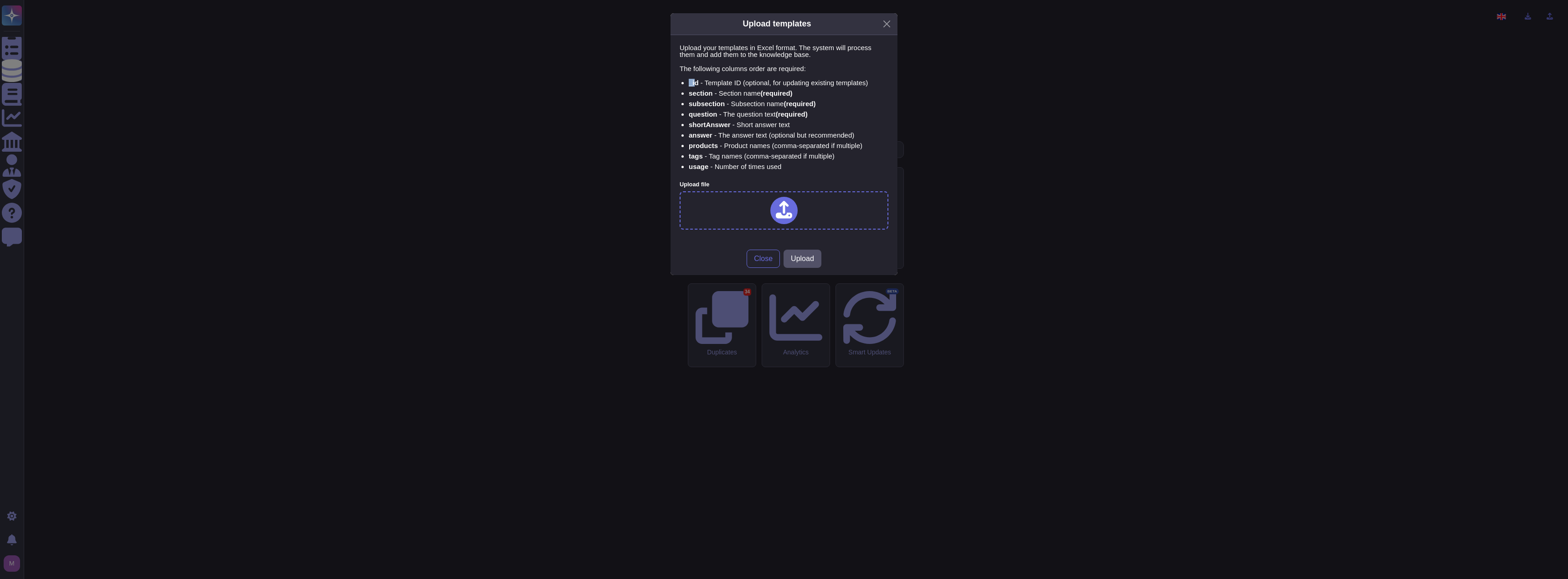
click at [696, 84] on strong "_id" at bounding box center [694, 83] width 10 height 8
click at [776, 144] on div "Upload templates Upload your templates in Excel format. The system will process…" at bounding box center [784, 289] width 1568 height 579
drag, startPoint x: 1044, startPoint y: 66, endPoint x: 1036, endPoint y: 56, distance: 12.8
click at [776, 66] on div "Upload templates Upload your templates in Excel format. The system will process…" at bounding box center [784, 289] width 1568 height 579
